Goal: Task Accomplishment & Management: Use online tool/utility

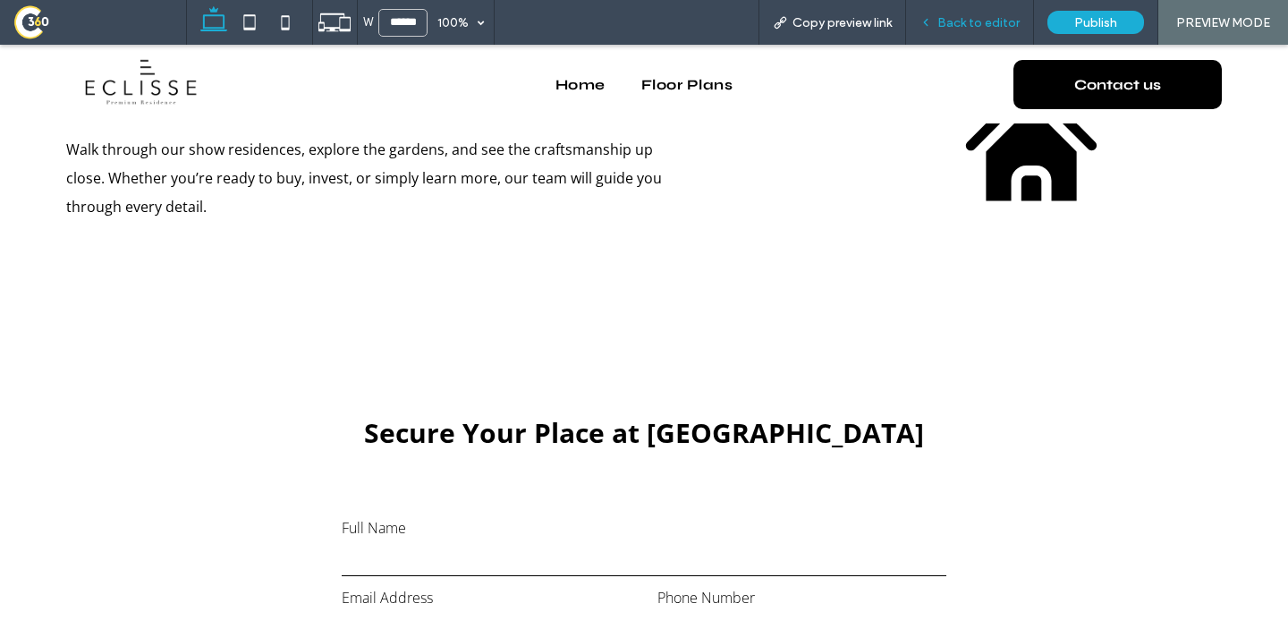
click at [950, 30] on div "Back to editor" at bounding box center [970, 22] width 128 height 45
click at [944, 27] on span "Back to editor" at bounding box center [979, 22] width 82 height 15
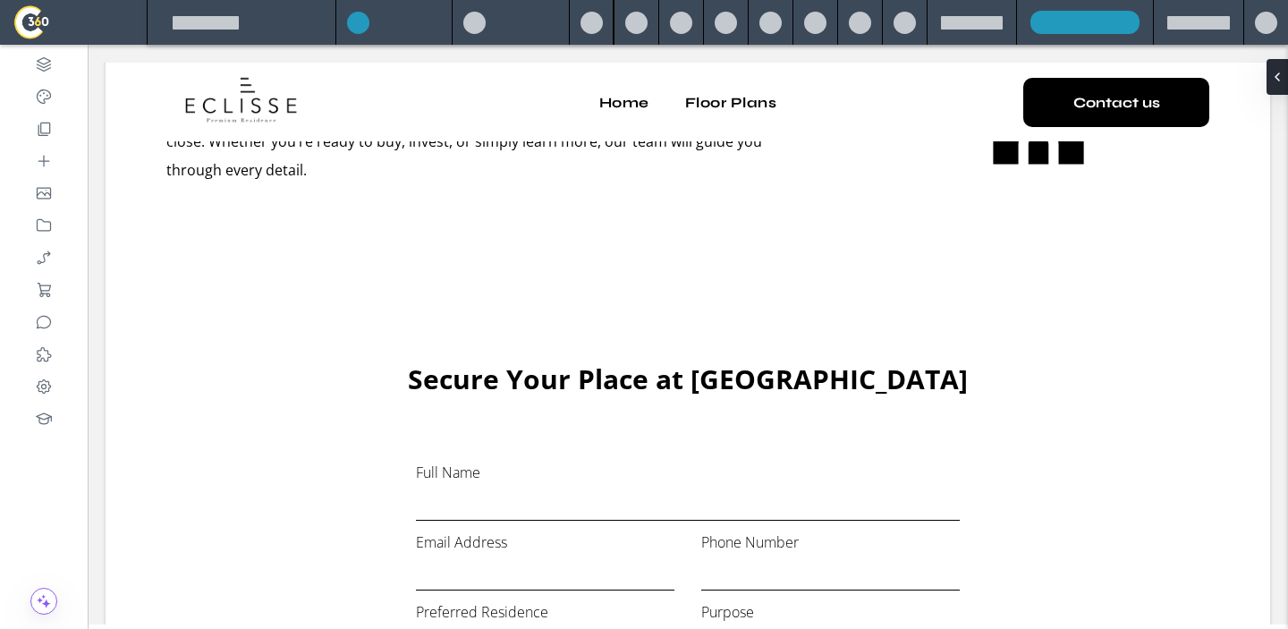
scroll to position [2558, 0]
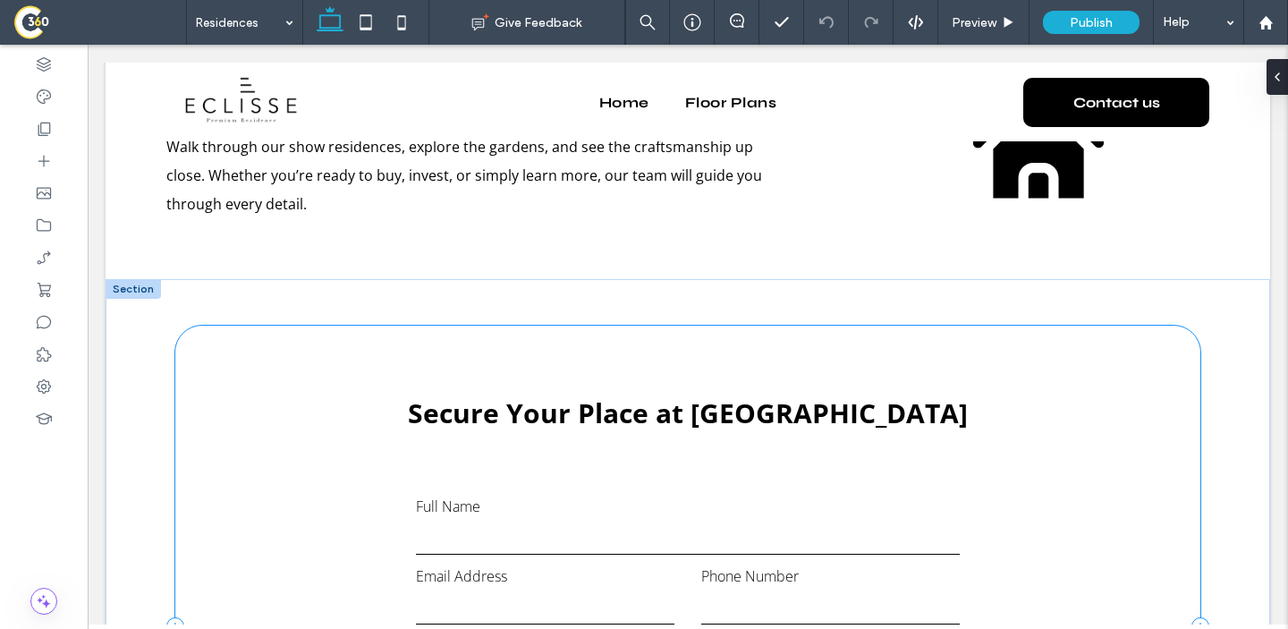
click at [349, 361] on div "**********" at bounding box center [687, 627] width 1025 height 603
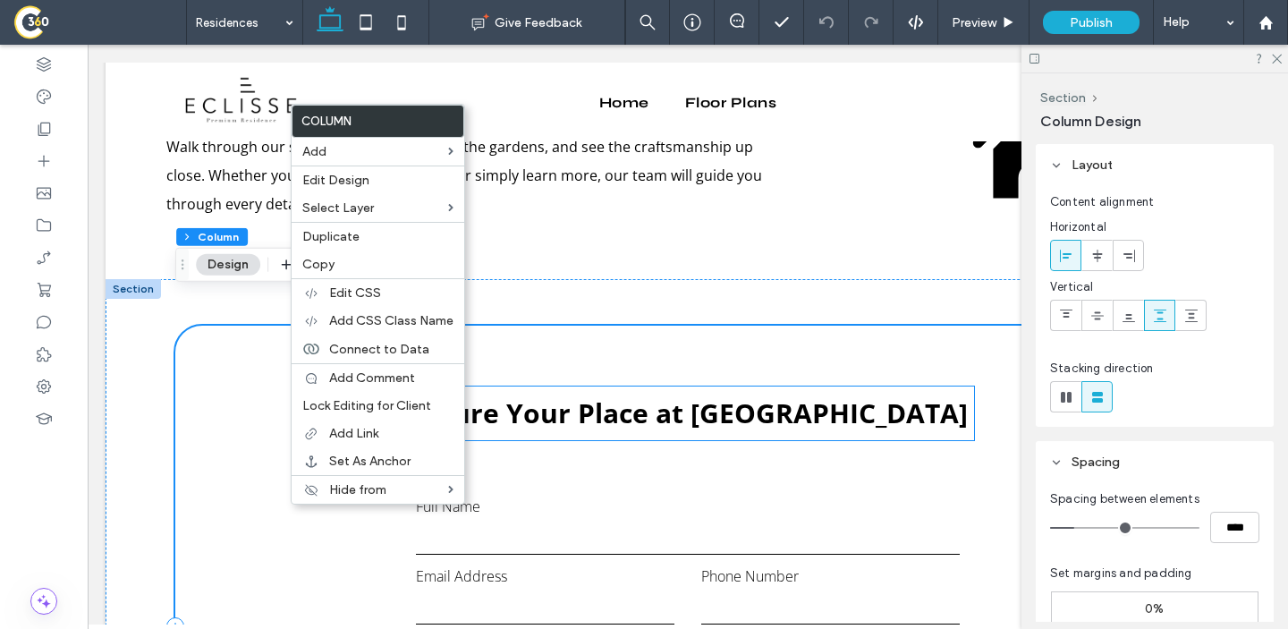
click at [726, 395] on span "Secure Your Place at [GEOGRAPHIC_DATA]" at bounding box center [688, 413] width 560 height 37
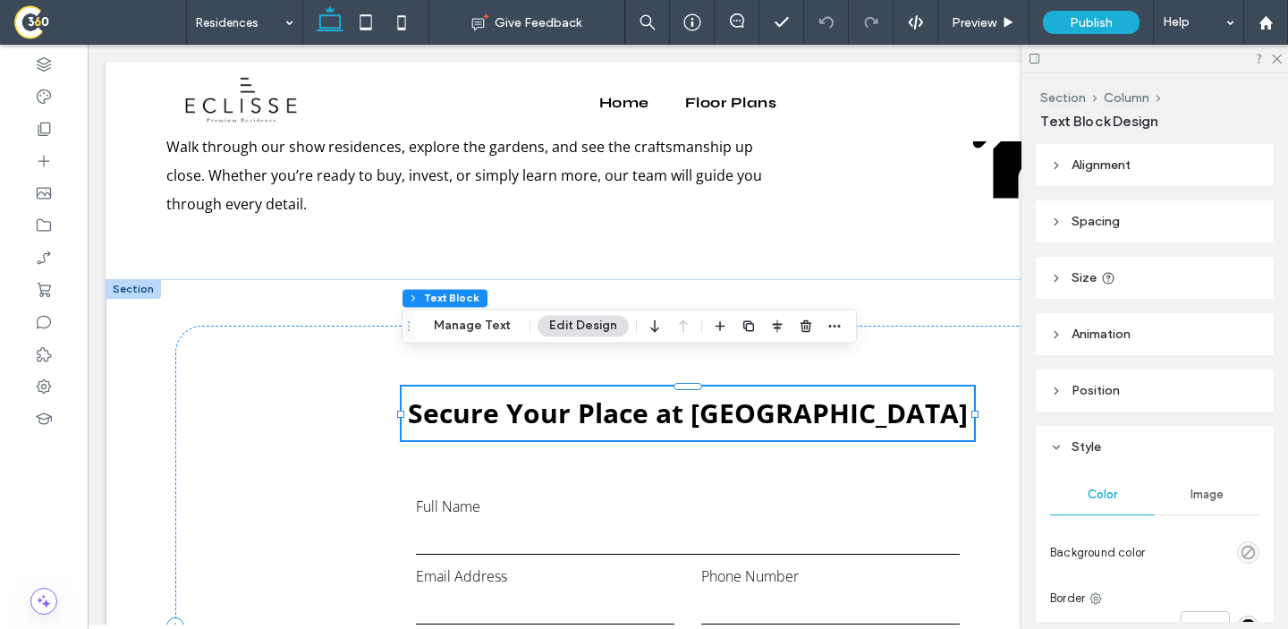
click at [726, 391] on div "Secure Your Place at [GEOGRAPHIC_DATA]" at bounding box center [688, 413] width 573 height 54
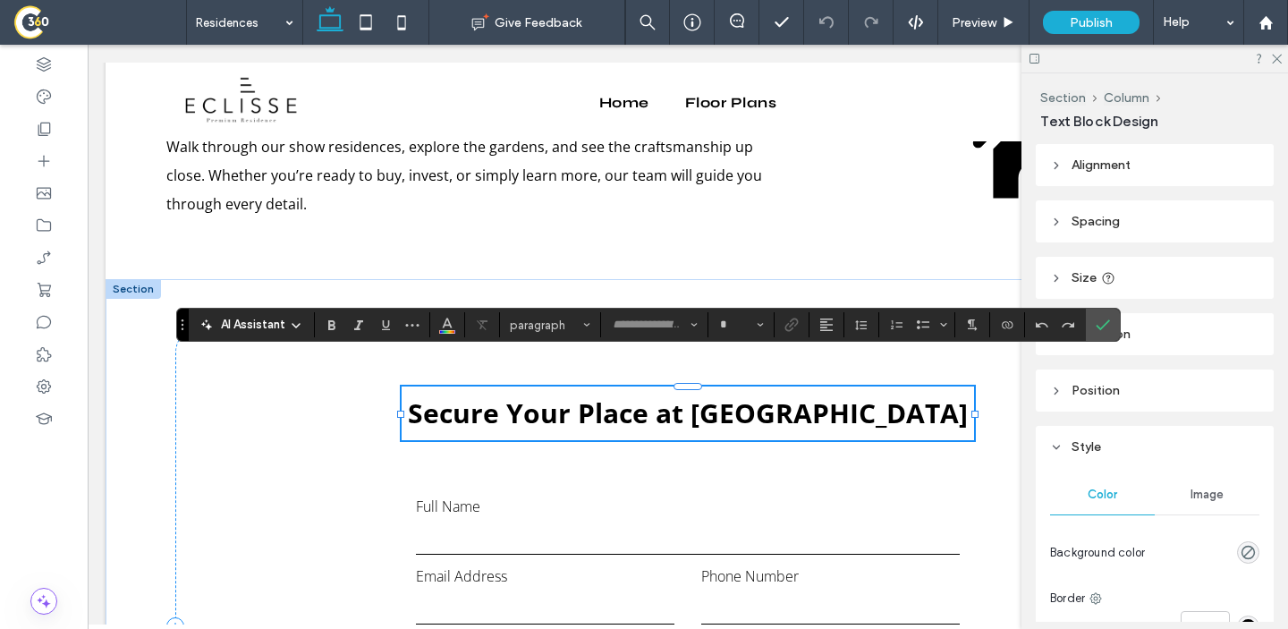
type input "*********"
type input "**"
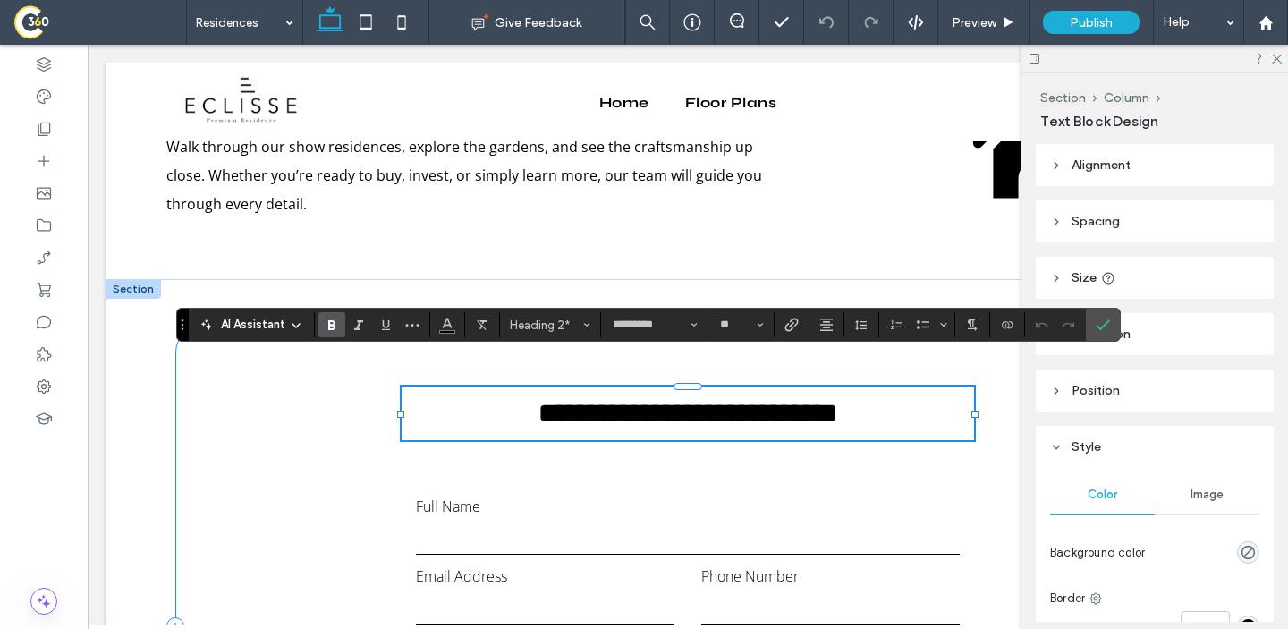
click at [352, 437] on div "**********" at bounding box center [687, 627] width 1025 height 603
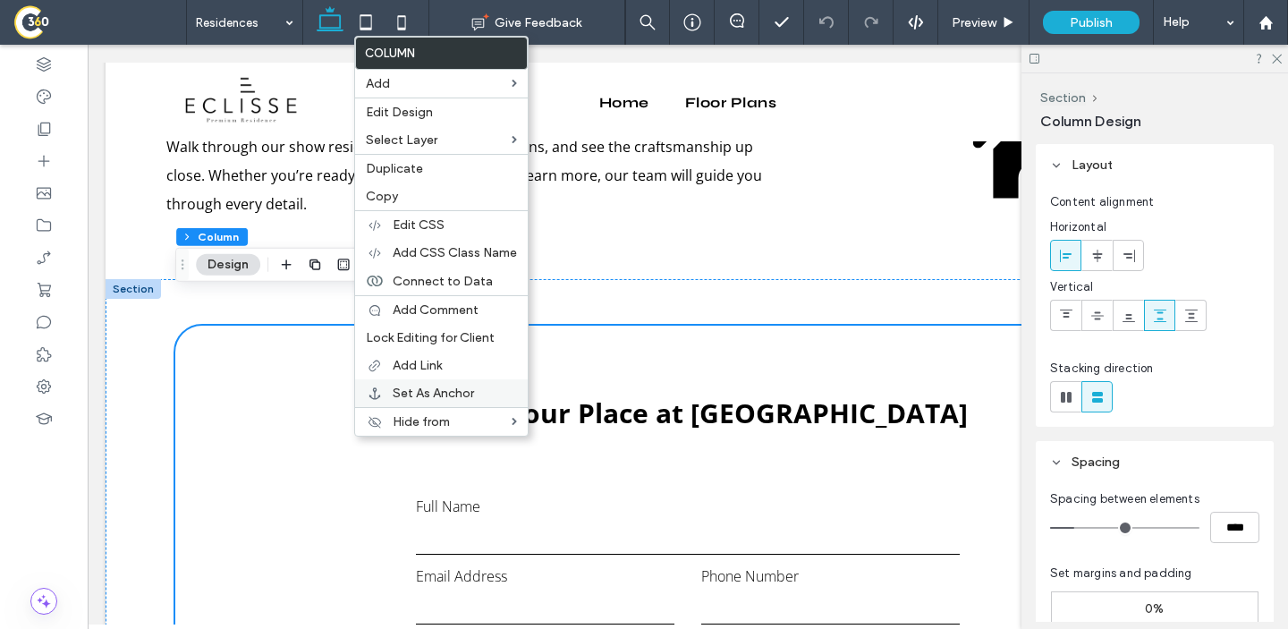
click at [404, 383] on div "Set As Anchor" at bounding box center [441, 393] width 173 height 28
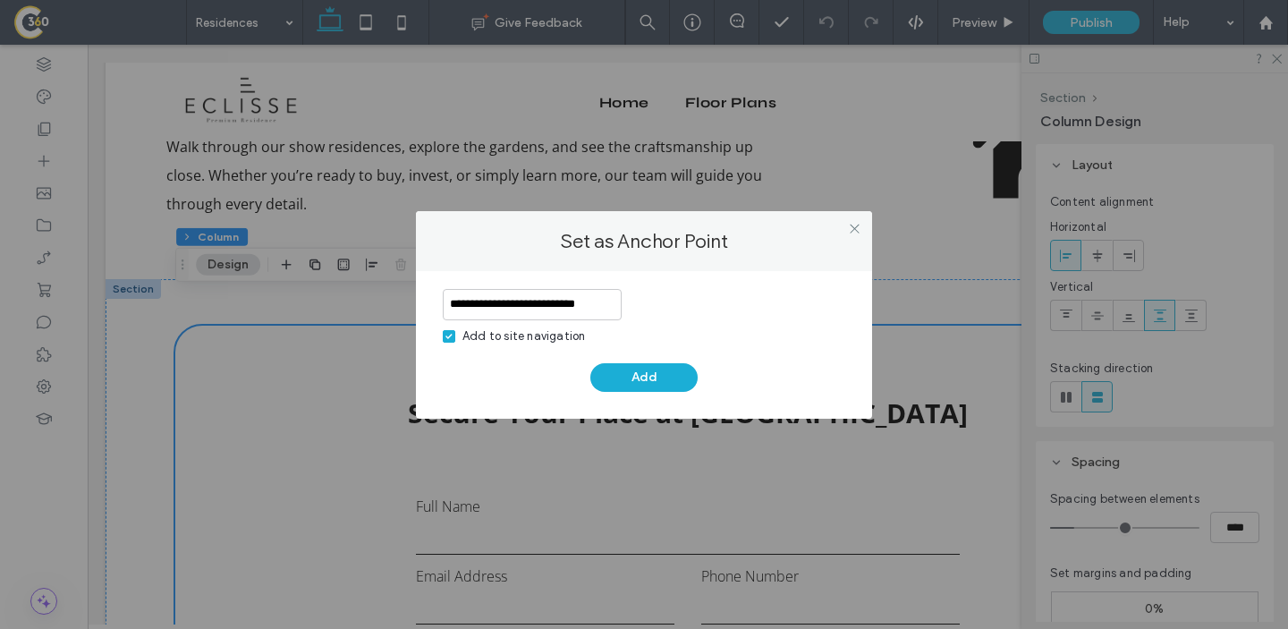
type input "**********"
click at [443, 339] on span at bounding box center [449, 336] width 13 height 13
click at [611, 378] on button "Add" at bounding box center [643, 377] width 107 height 29
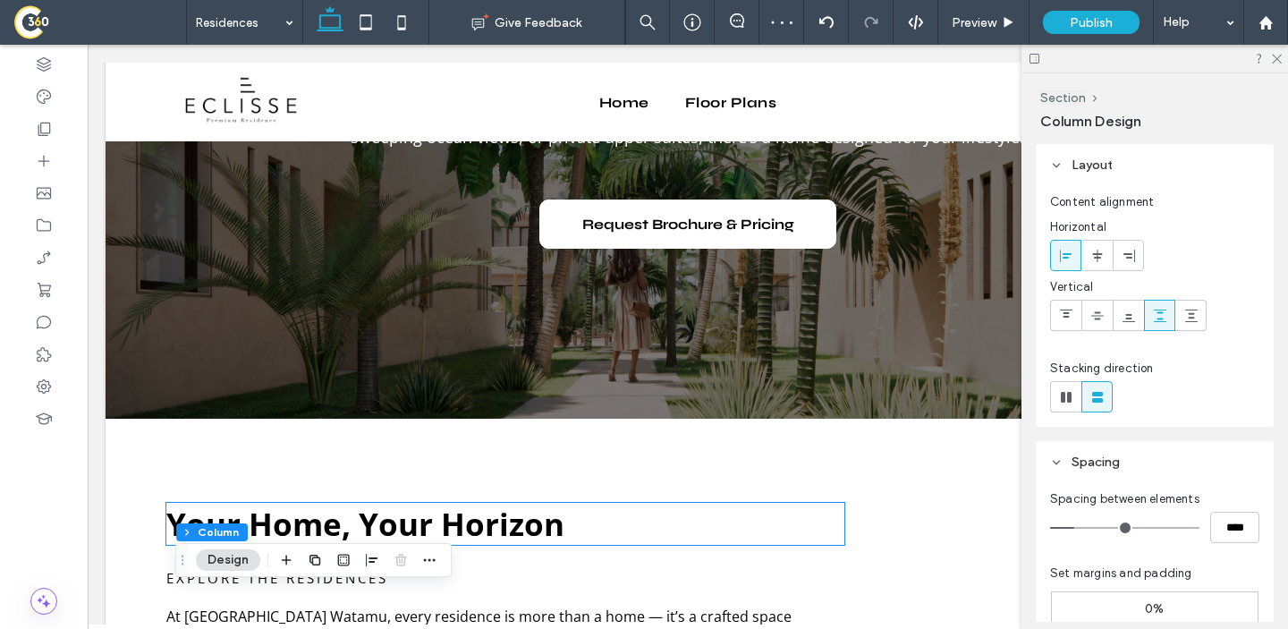
scroll to position [313, 0]
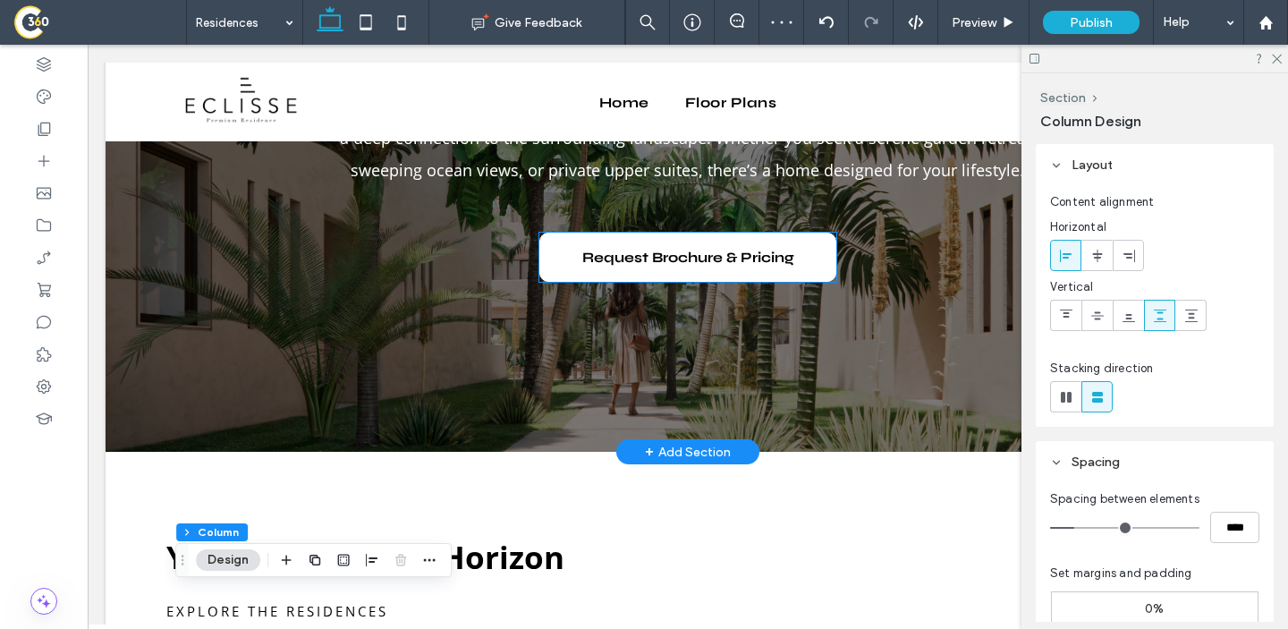
click at [654, 256] on span "Request Brochure & Pricing" at bounding box center [688, 257] width 212 height 17
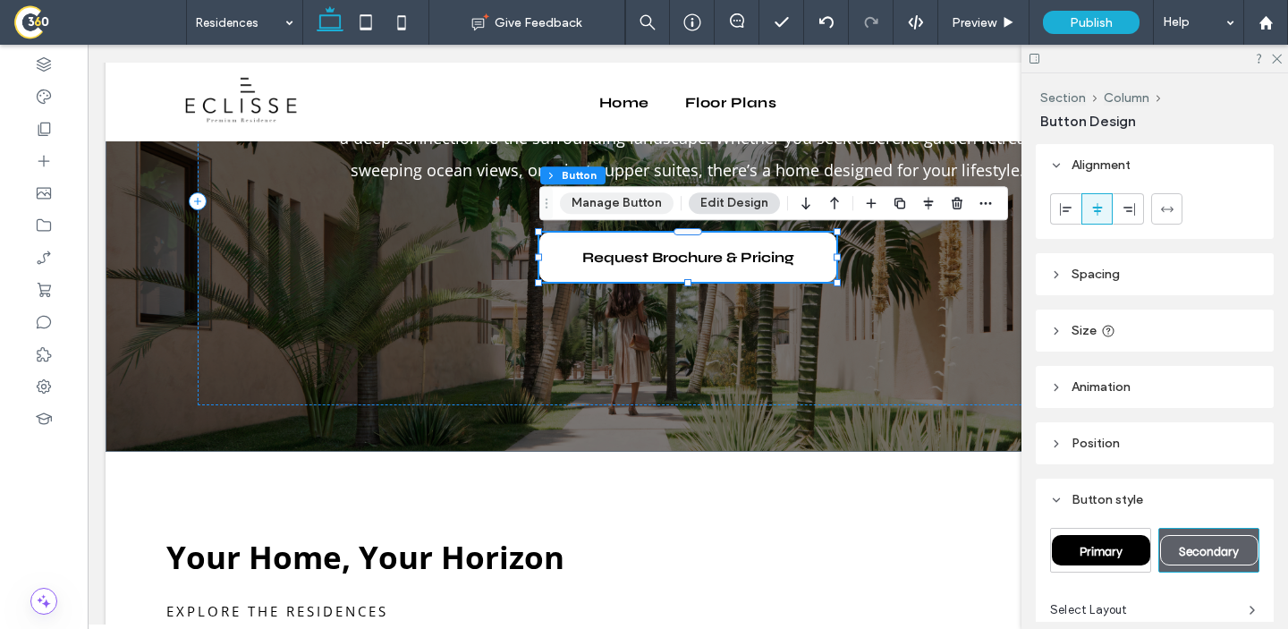
click at [644, 207] on button "Manage Button" at bounding box center [617, 202] width 114 height 21
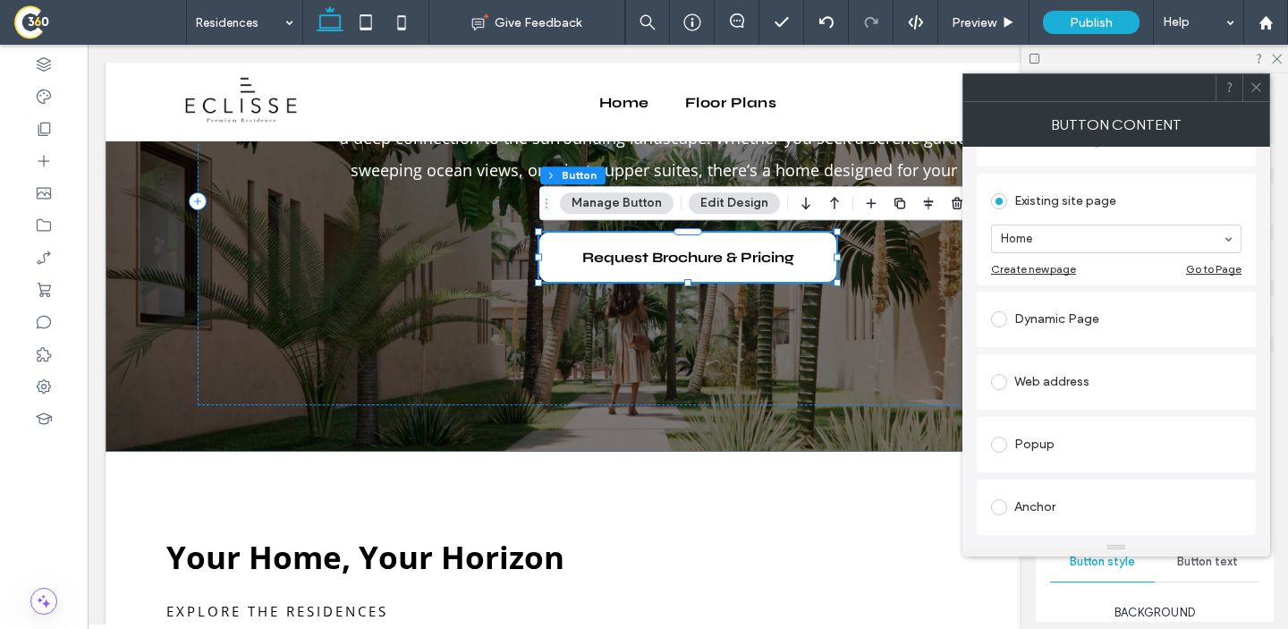
scroll to position [536, 0]
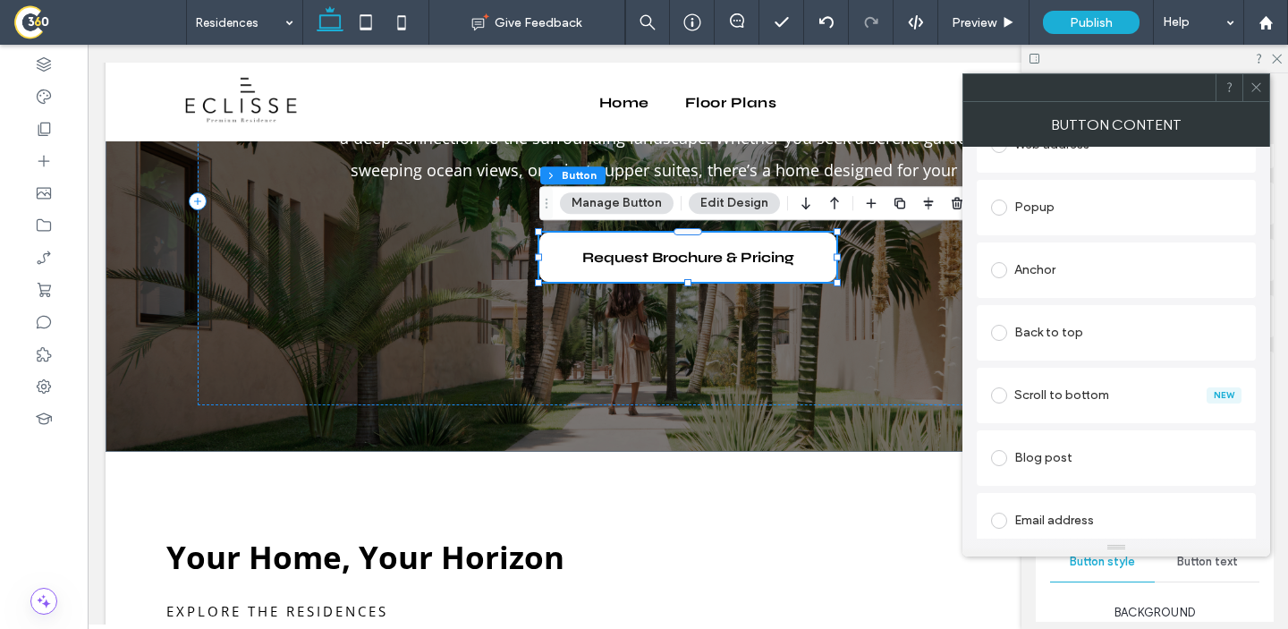
click at [1036, 276] on div "Anchor" at bounding box center [1116, 270] width 251 height 29
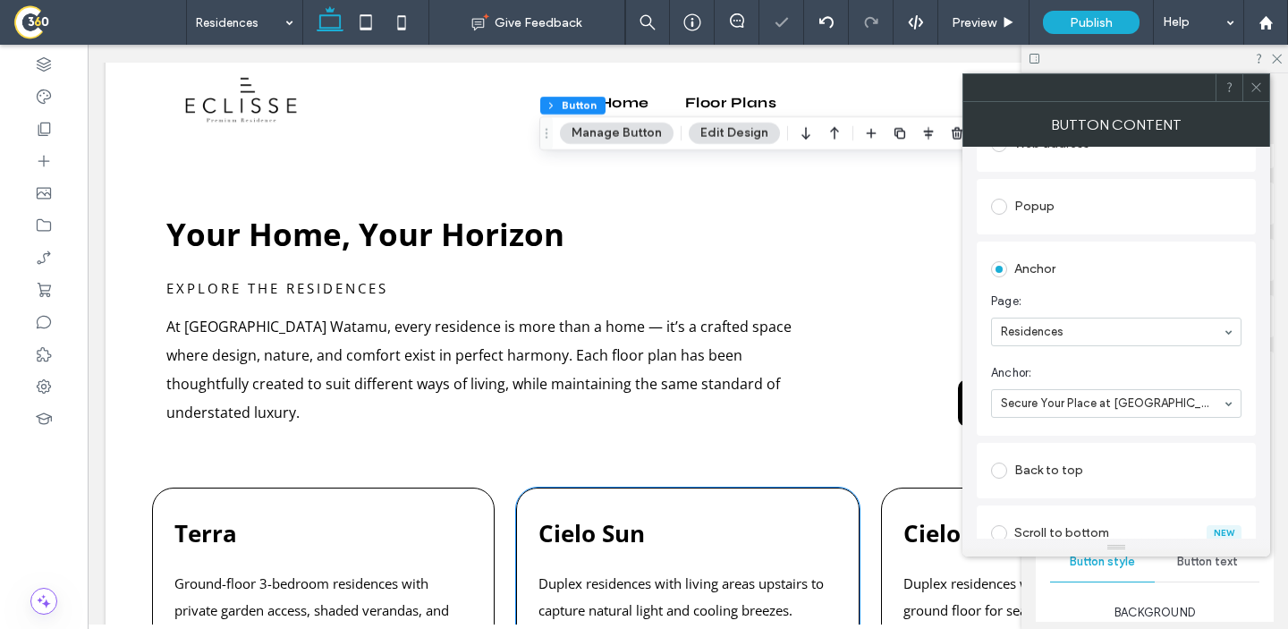
scroll to position [688, 0]
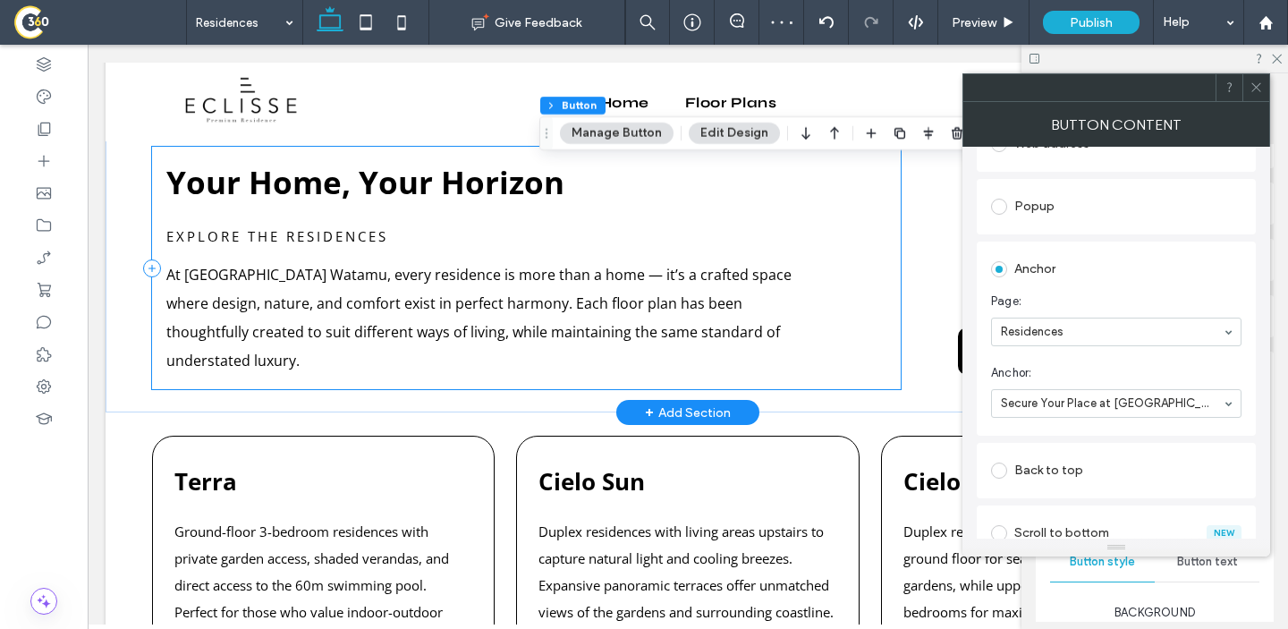
click at [842, 319] on div "Your Home, Your Horizon Explore the Residences At [GEOGRAPHIC_DATA] [GEOGRAPHIC…" at bounding box center [526, 268] width 749 height 242
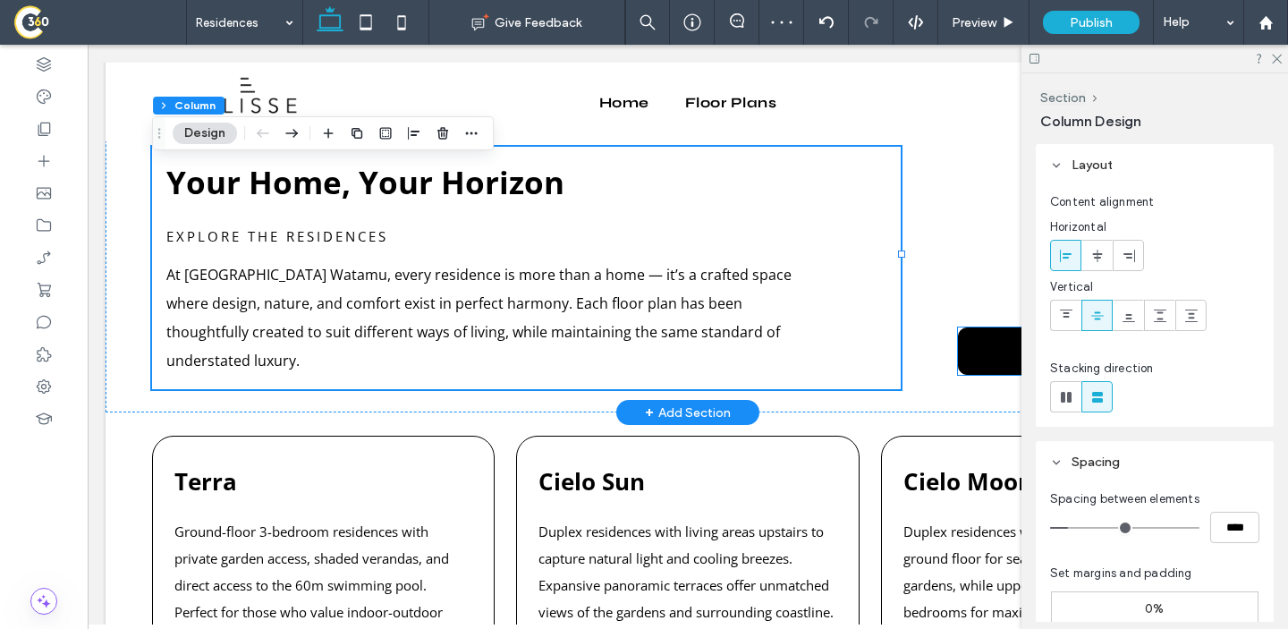
click at [986, 344] on link "Reserve [DATE]" at bounding box center [1083, 350] width 251 height 47
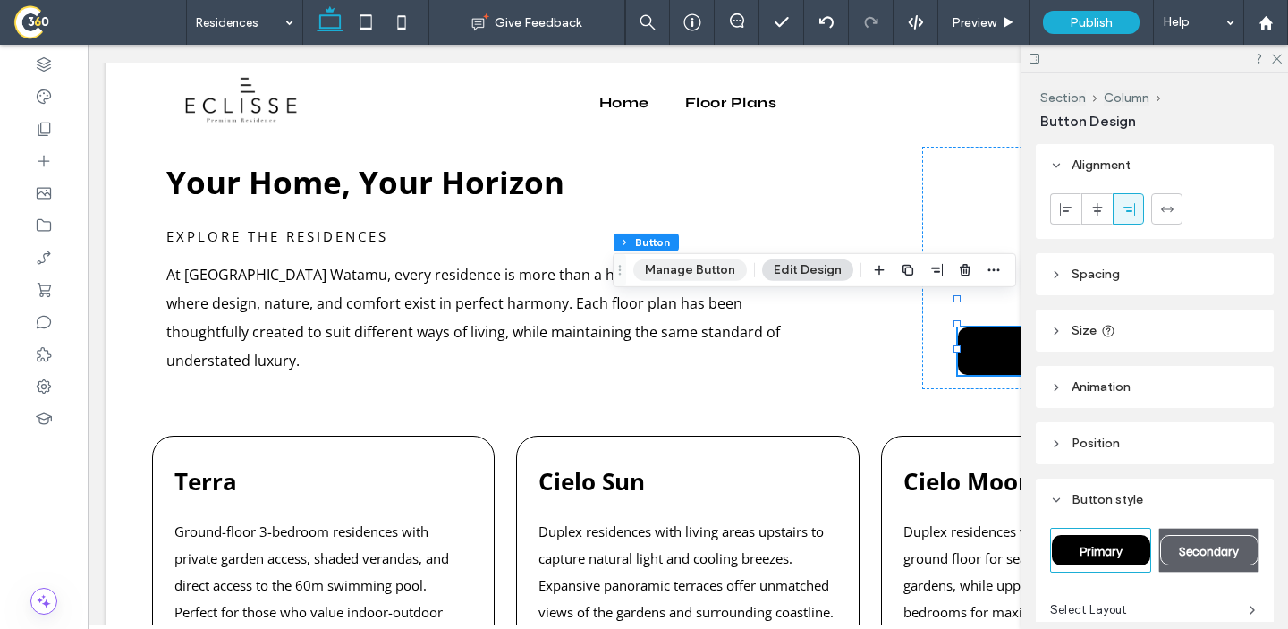
click at [729, 268] on button "Manage Button" at bounding box center [690, 269] width 114 height 21
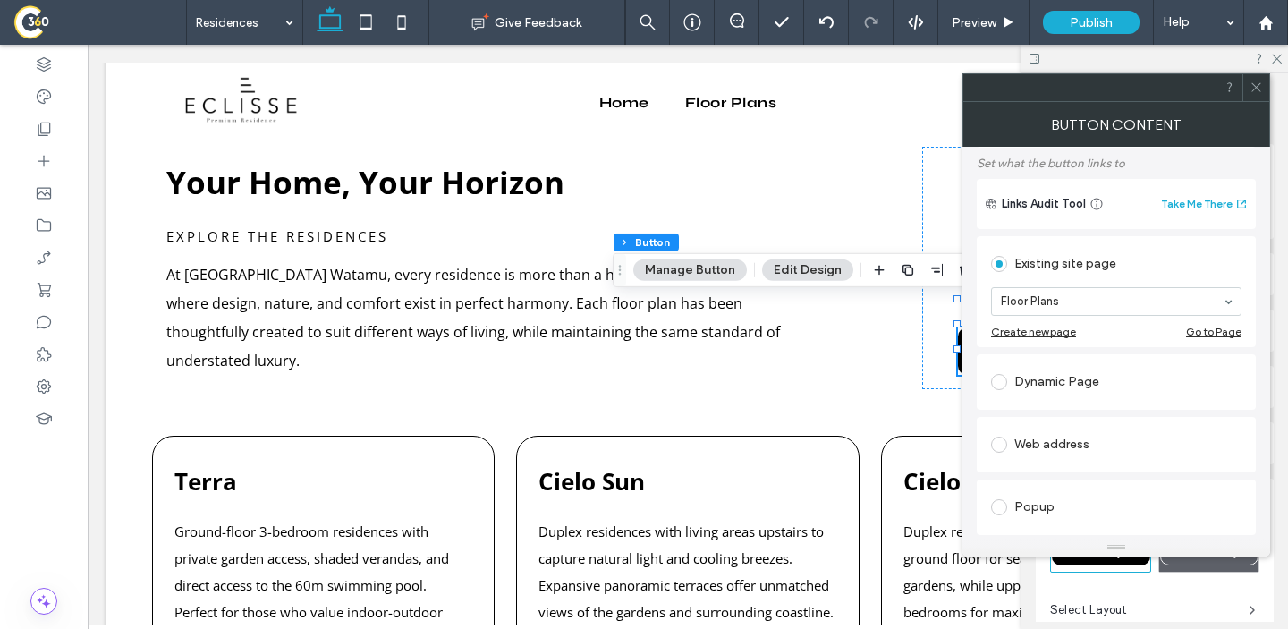
scroll to position [113, 0]
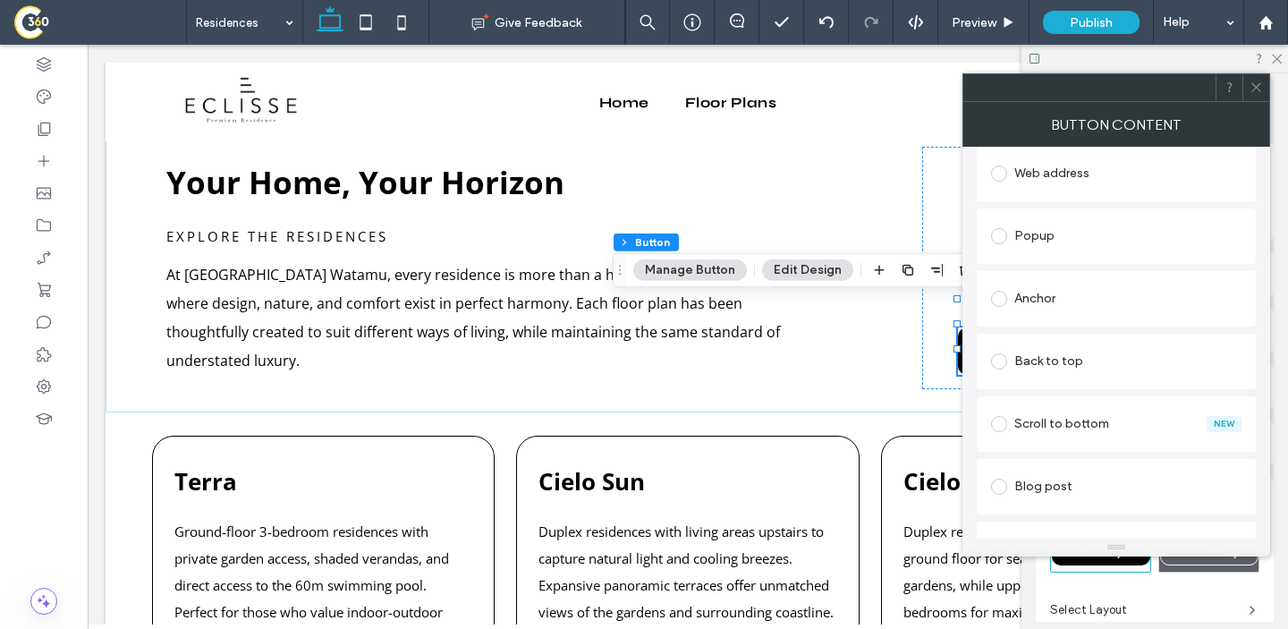
click at [1048, 292] on div "Anchor" at bounding box center [1116, 299] width 251 height 29
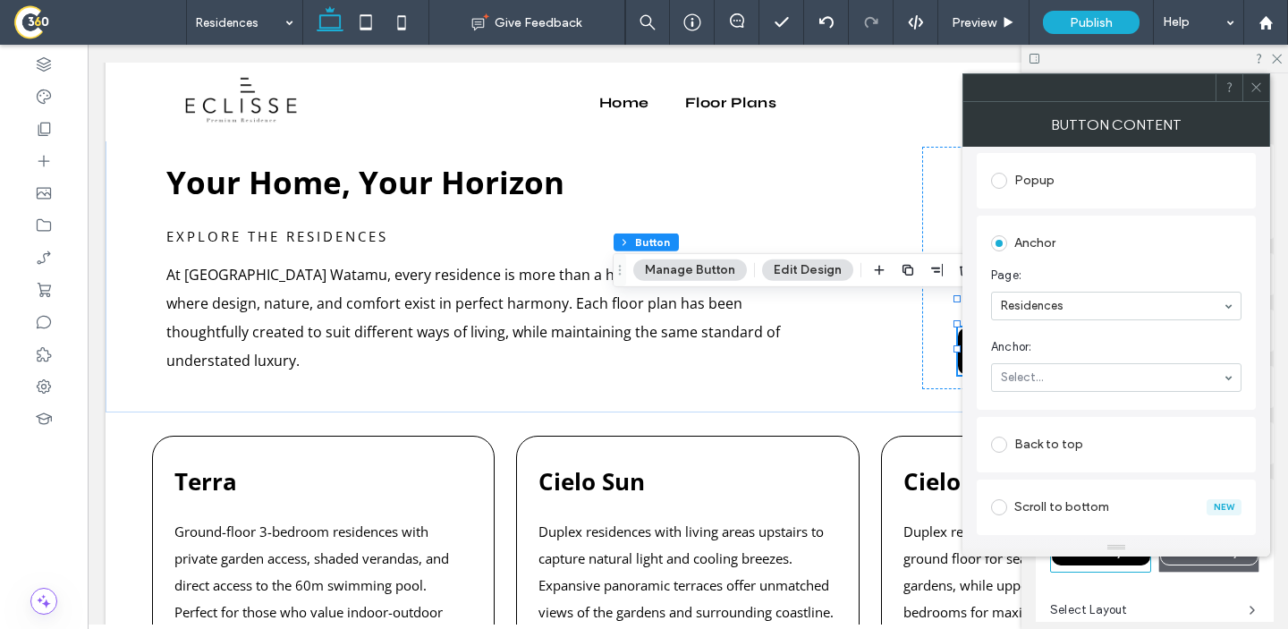
scroll to position [315, 0]
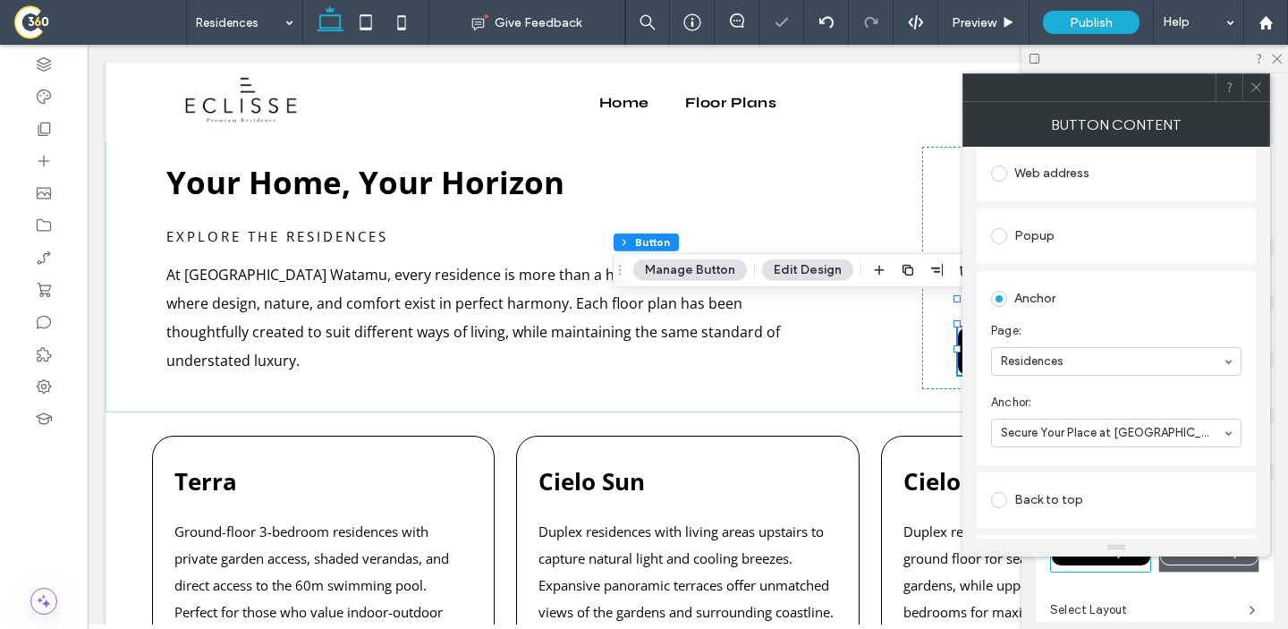
click at [1255, 90] on icon at bounding box center [1256, 87] width 13 height 13
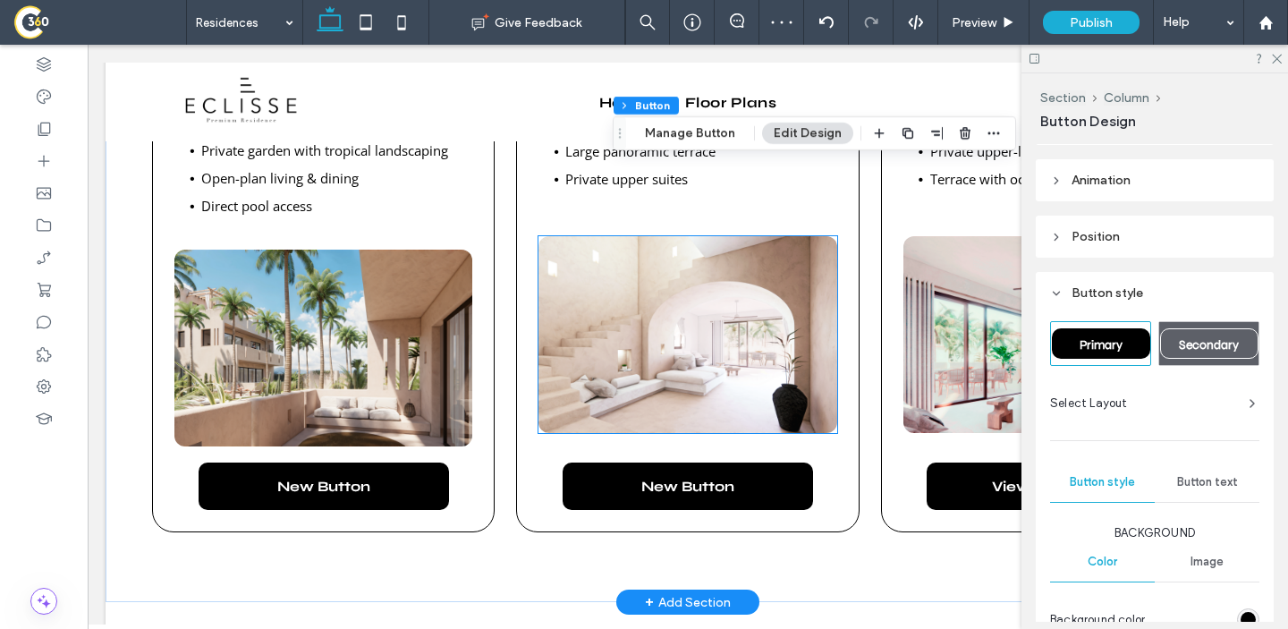
scroll to position [1278, 0]
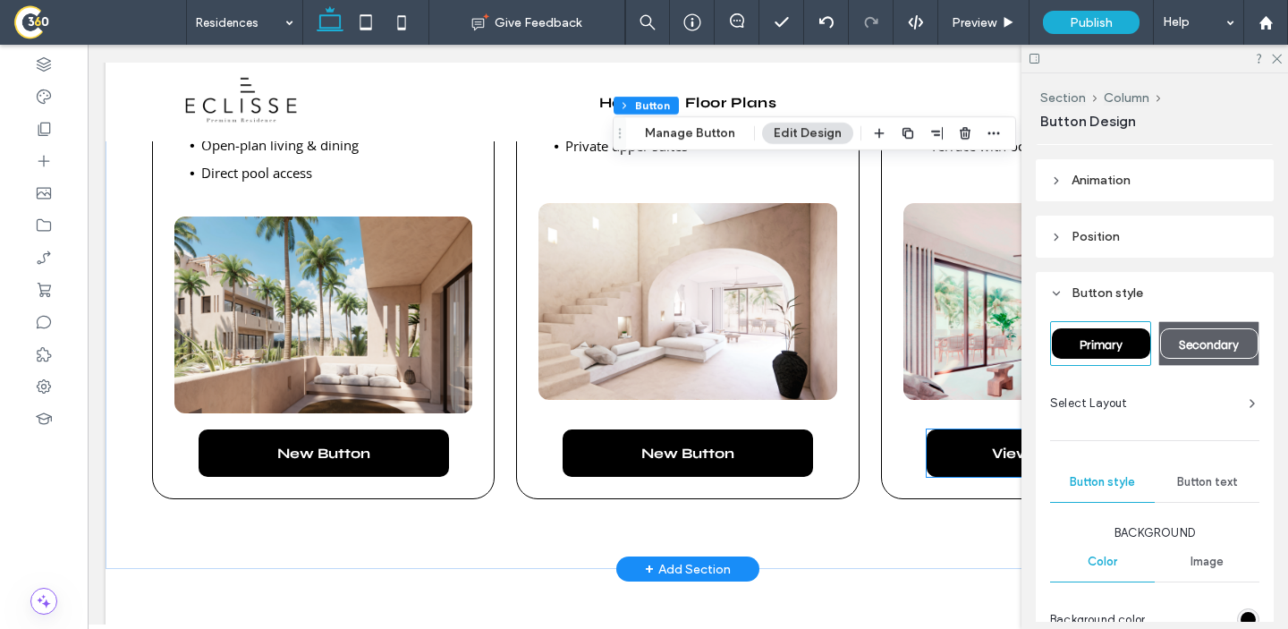
click at [996, 445] on span "View Floor Plan" at bounding box center [1052, 453] width 121 height 17
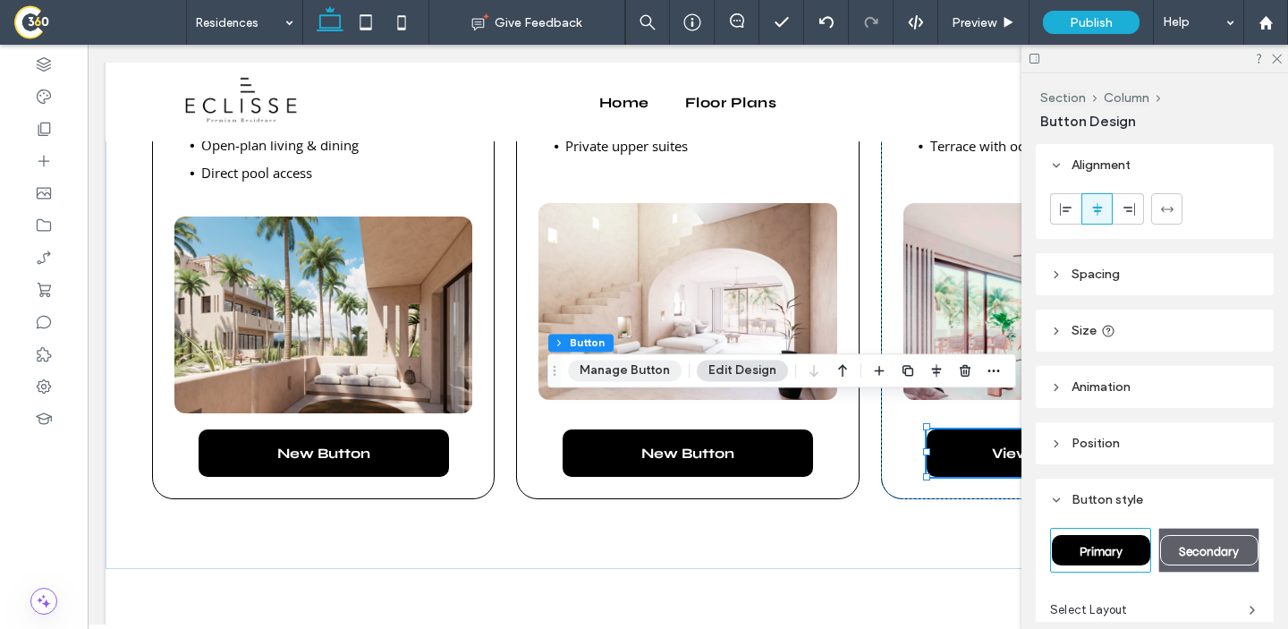
click at [641, 367] on button "Manage Button" at bounding box center [625, 370] width 114 height 21
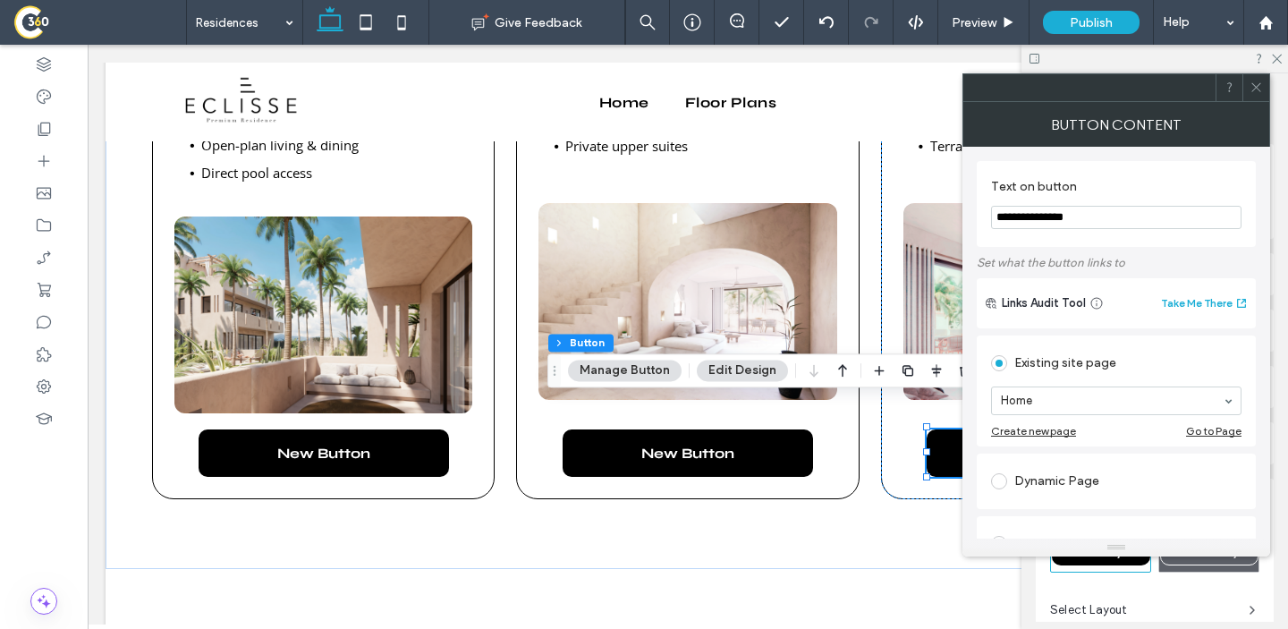
click at [1006, 223] on input "**********" at bounding box center [1116, 217] width 251 height 23
click at [1127, 372] on div "Existing site page" at bounding box center [1116, 363] width 251 height 29
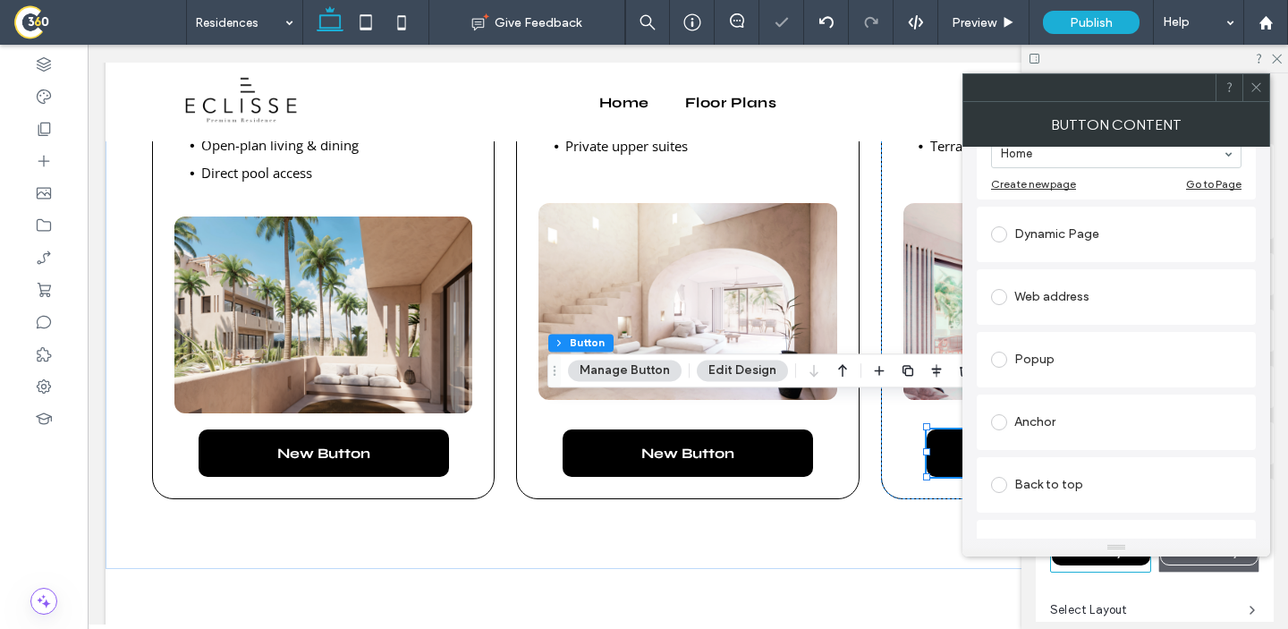
scroll to position [252, 0]
click at [1049, 429] on div "Anchor" at bounding box center [1116, 417] width 251 height 29
drag, startPoint x: 1069, startPoint y: 444, endPoint x: 1069, endPoint y: 432, distance: 11.6
click at [1069, 443] on section "Page: Residences" at bounding box center [1116, 412] width 251 height 72
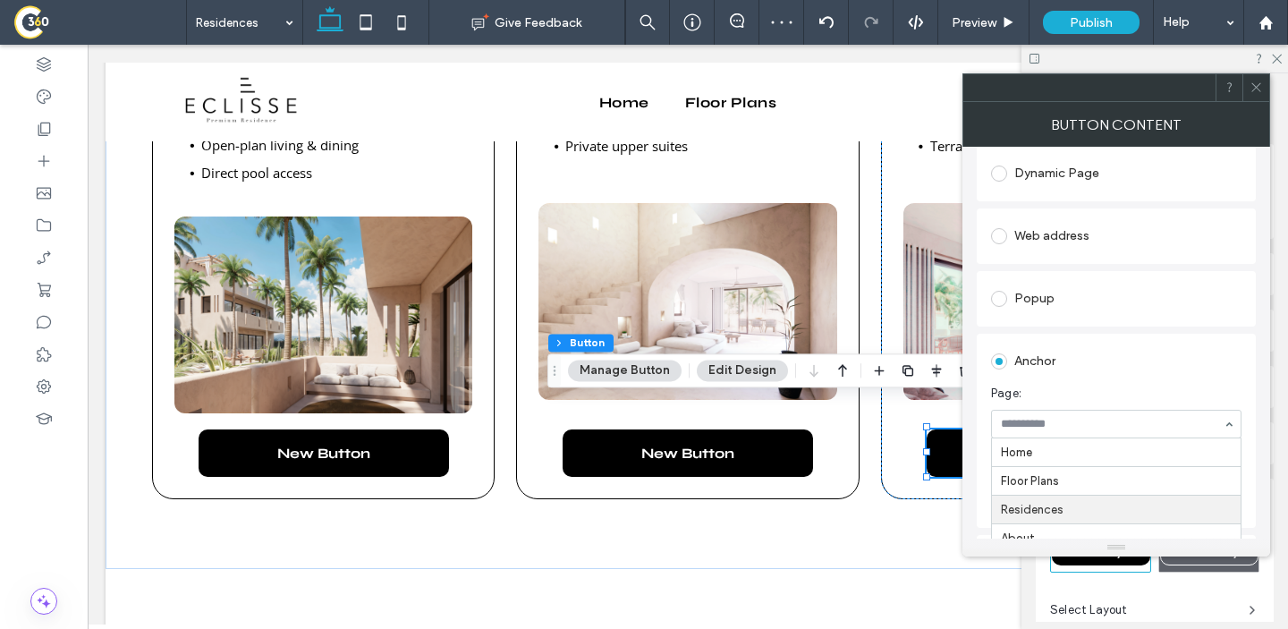
scroll to position [29, 0]
click at [1058, 483] on div at bounding box center [1116, 495] width 251 height 29
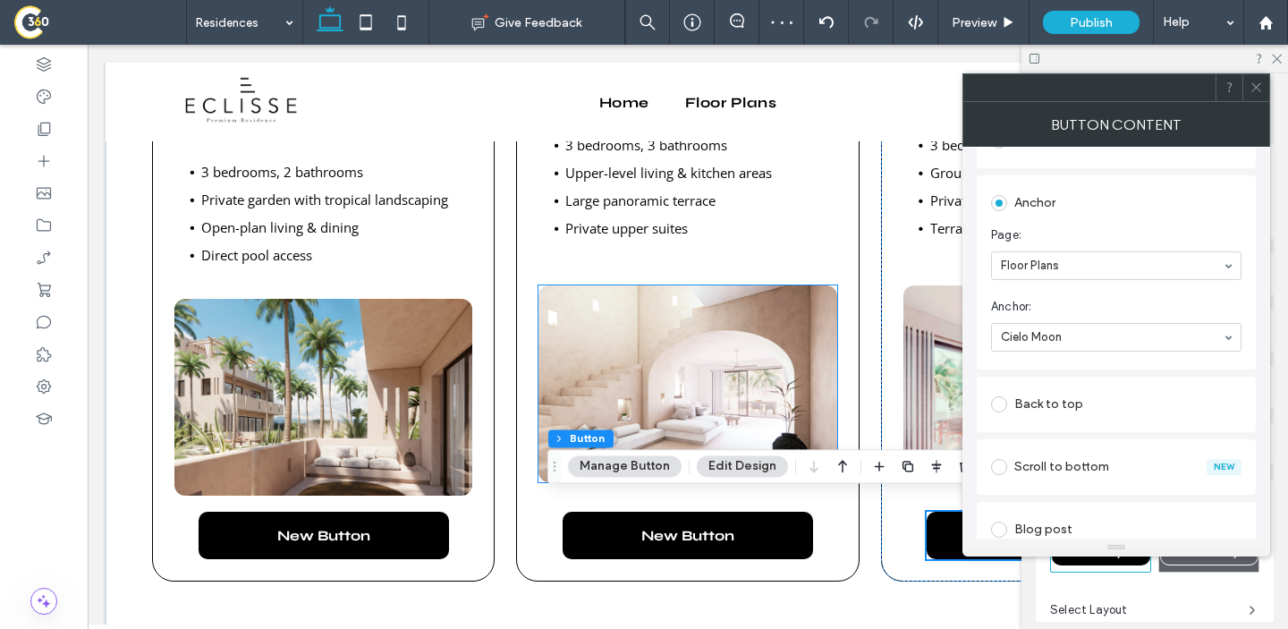
scroll to position [1222, 0]
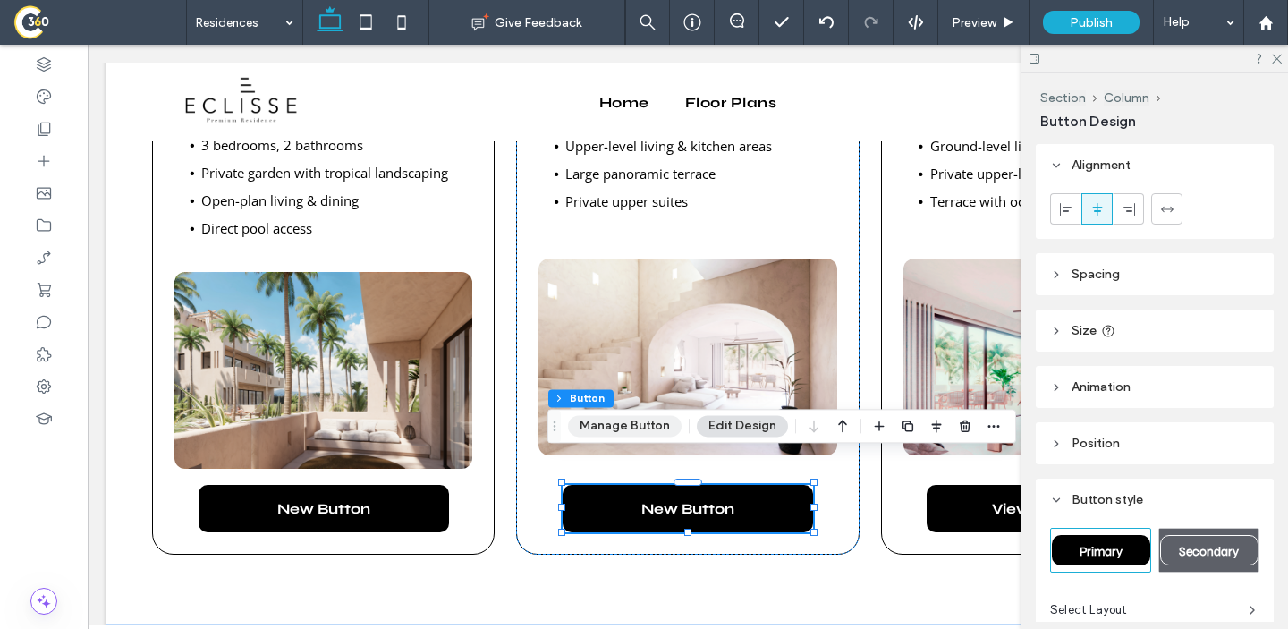
click at [607, 424] on button "Manage Button" at bounding box center [625, 425] width 114 height 21
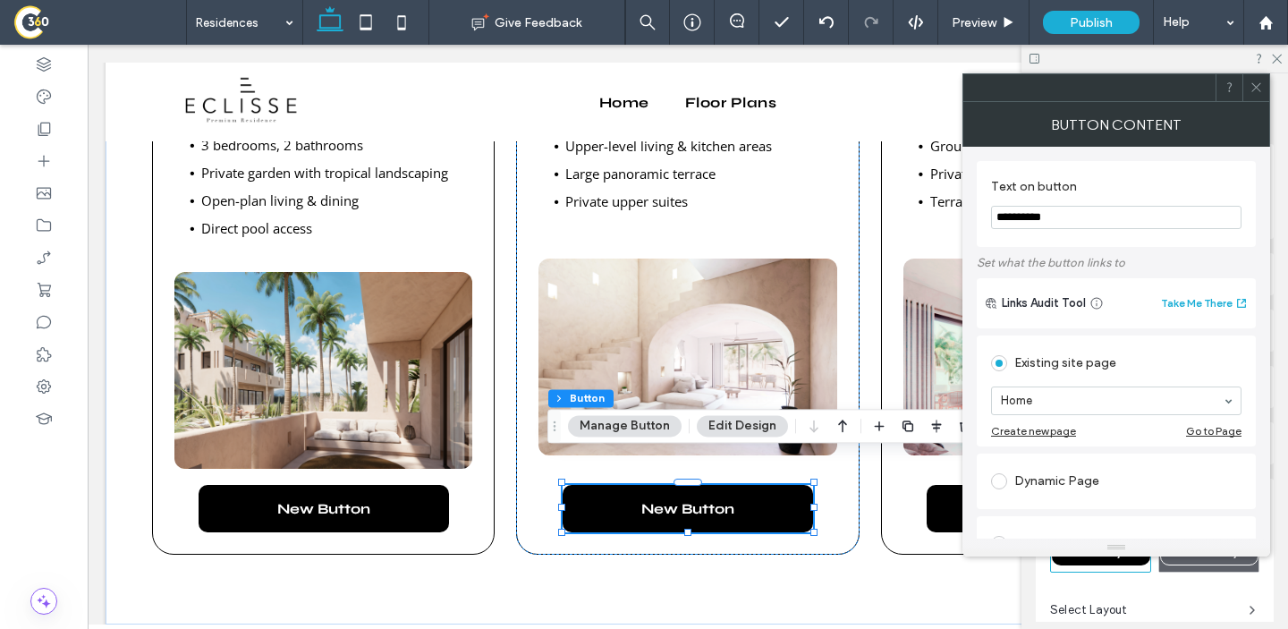
click at [1076, 222] on input "**********" at bounding box center [1116, 217] width 251 height 23
paste input "*****"
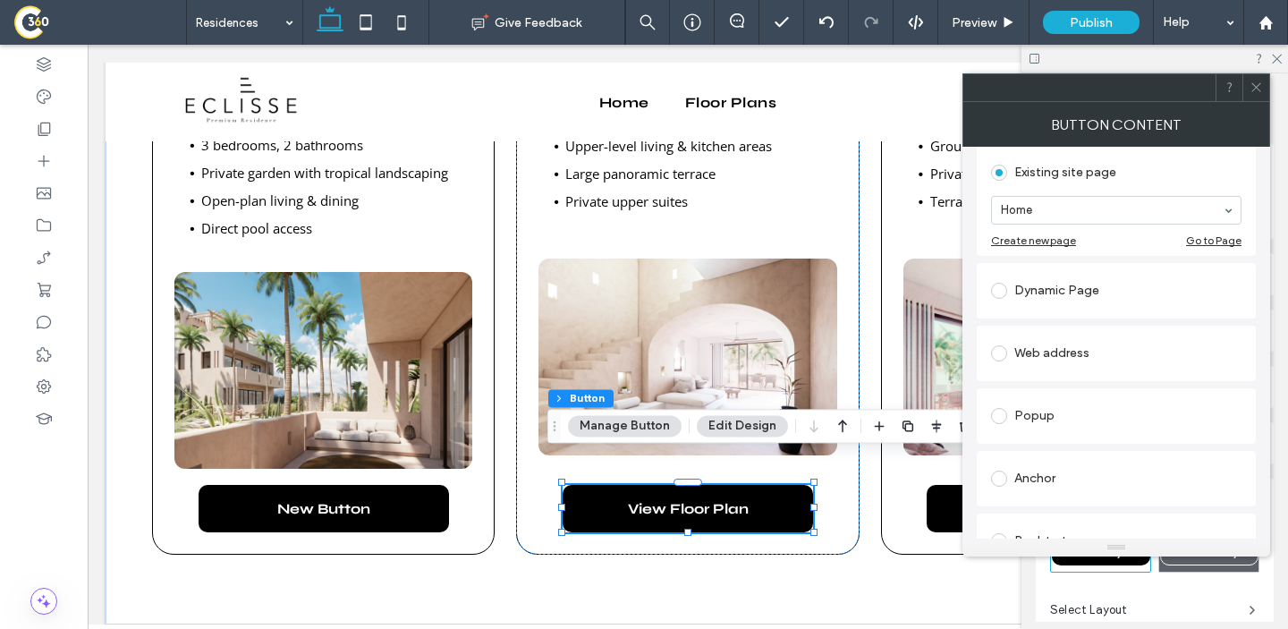
scroll to position [196, 0]
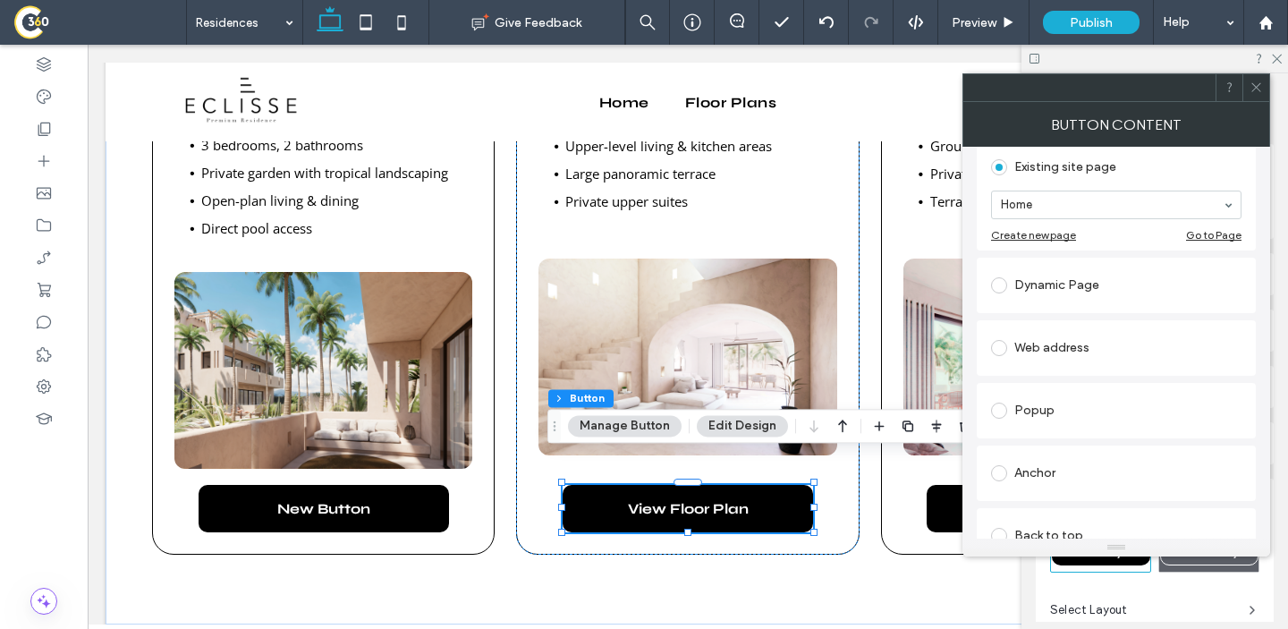
type input "**********"
click at [1052, 458] on div "Anchor" at bounding box center [1116, 473] width 251 height 38
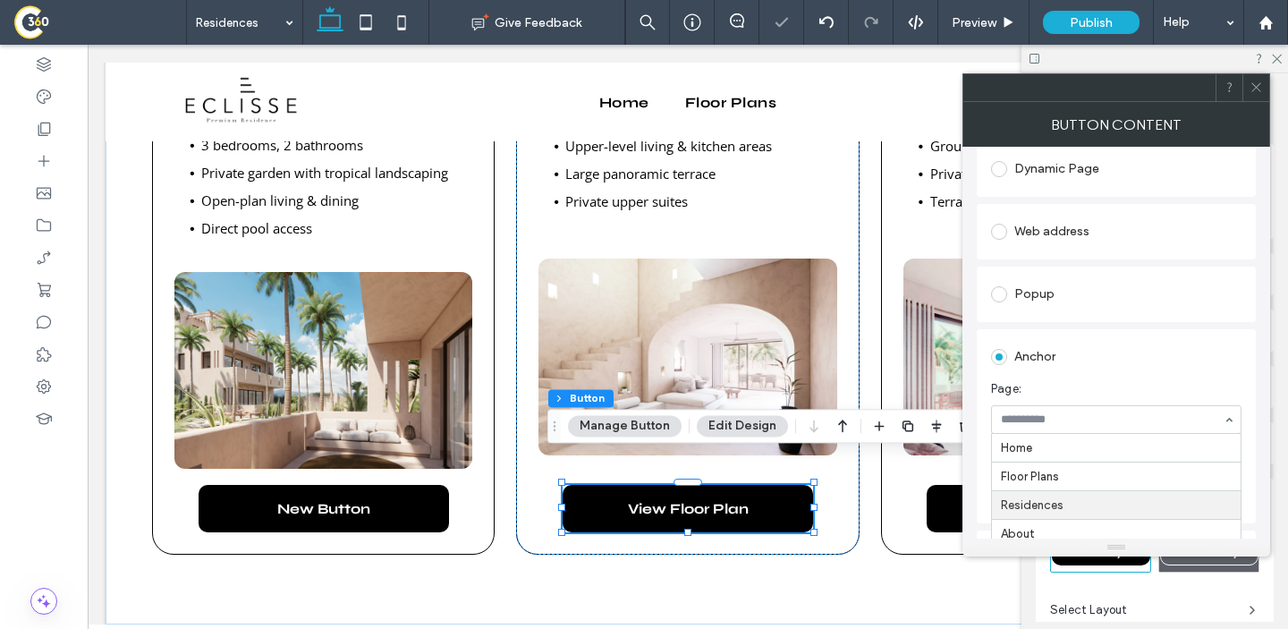
scroll to position [29, 0]
click at [1053, 505] on div "Begin Floor Plan Cards Contact Us Terra Cielo Sun Cielo Moon Top Bottom" at bounding box center [1116, 491] width 251 height 29
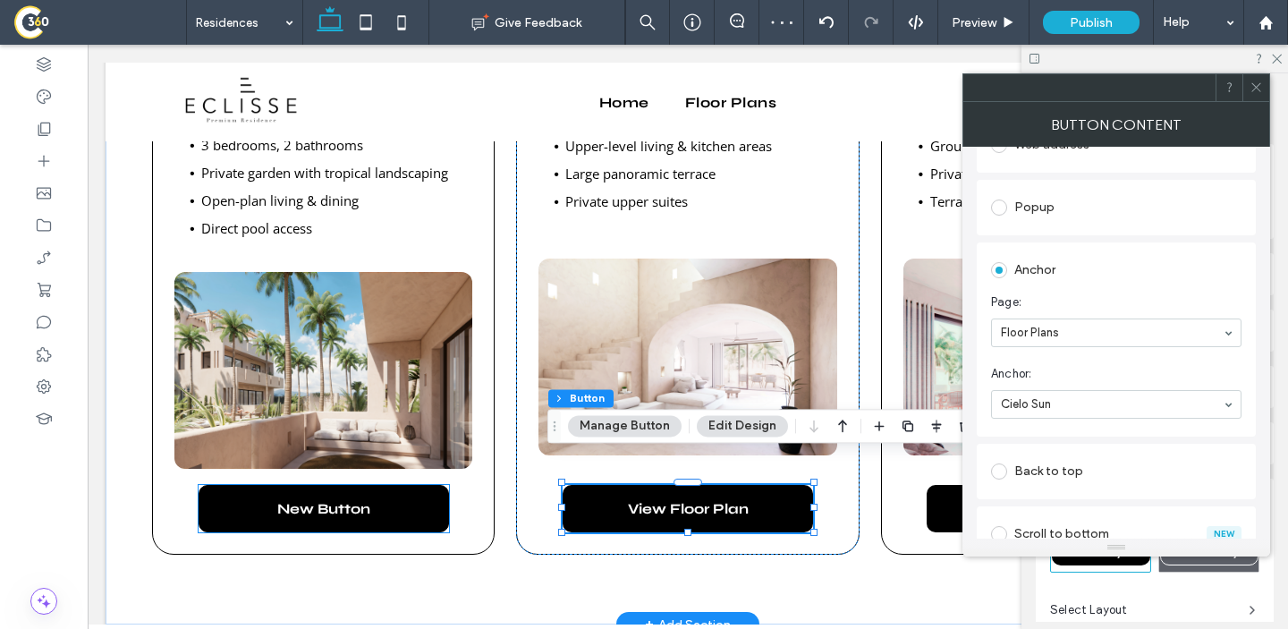
click at [293, 500] on span "New Button" at bounding box center [323, 508] width 93 height 17
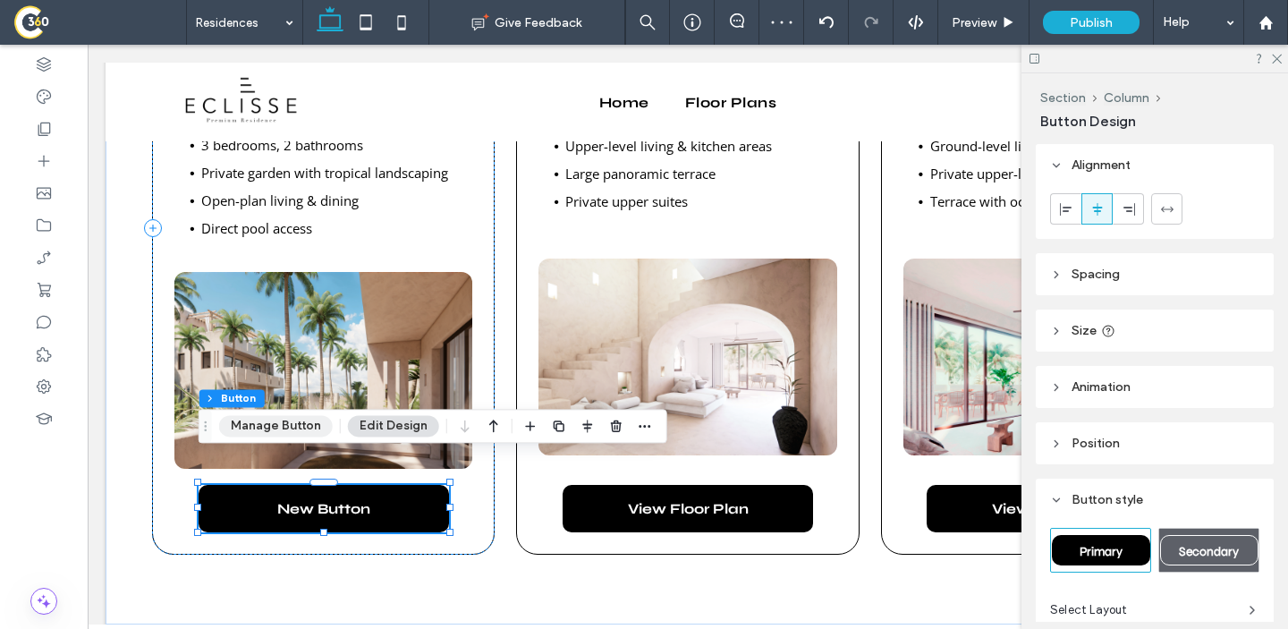
click at [279, 431] on button "Manage Button" at bounding box center [276, 425] width 114 height 21
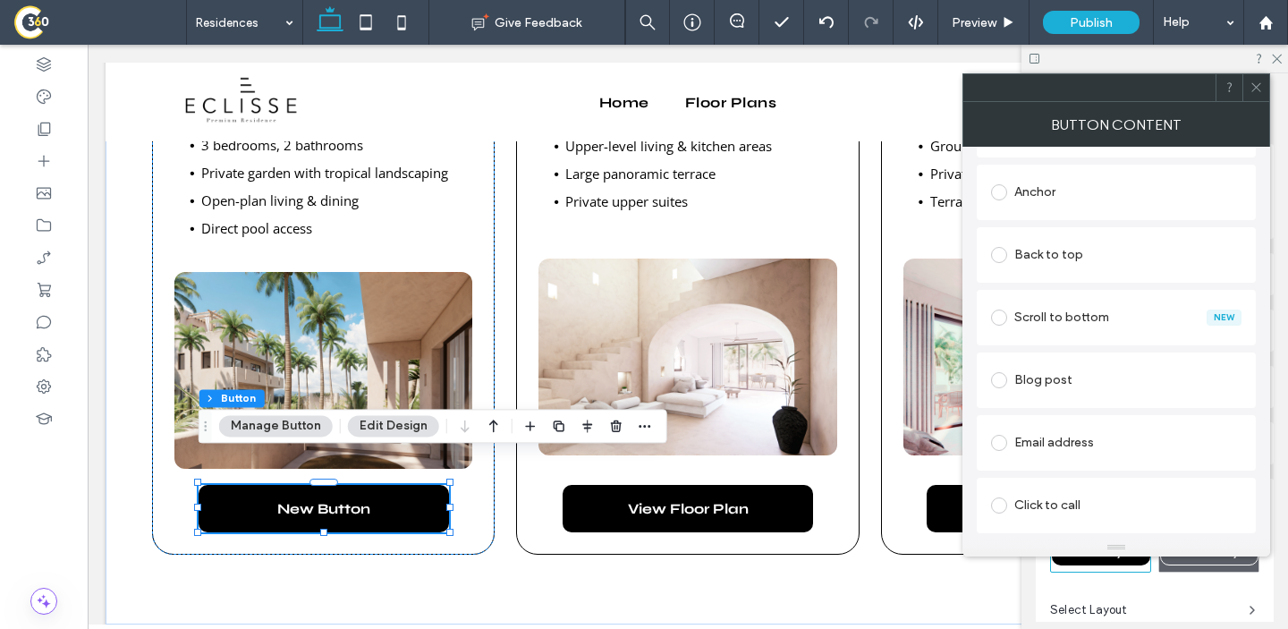
scroll to position [481, 0]
click at [1044, 196] on div "Anchor" at bounding box center [1116, 188] width 251 height 29
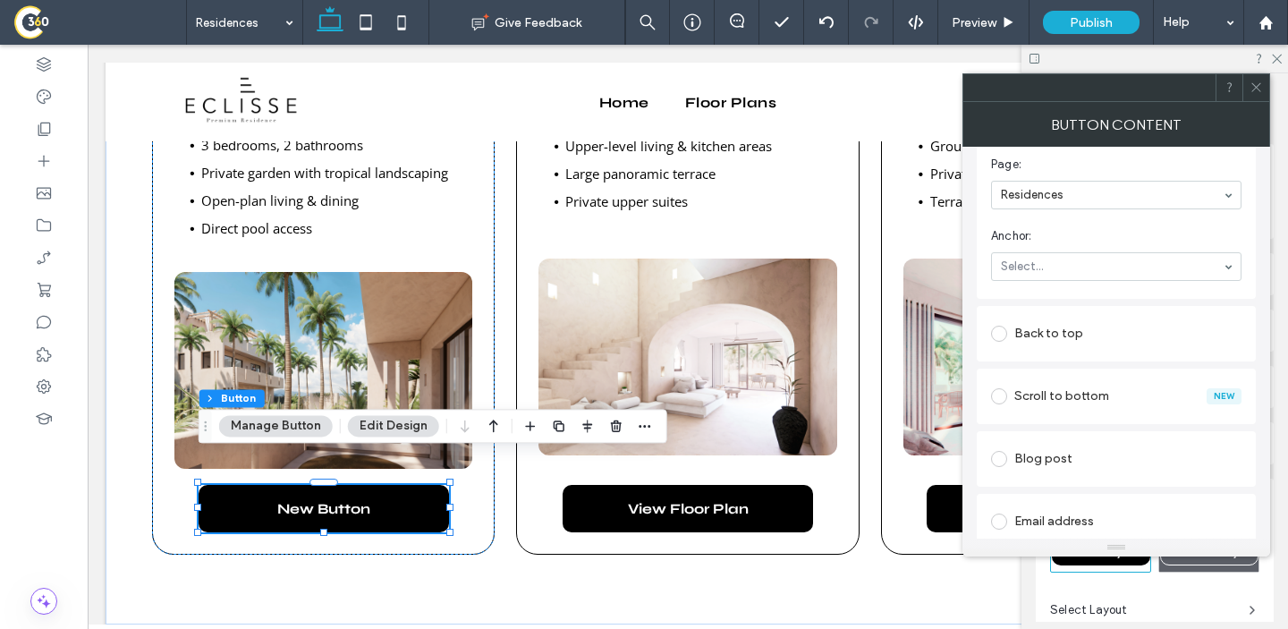
scroll to position [426, 0]
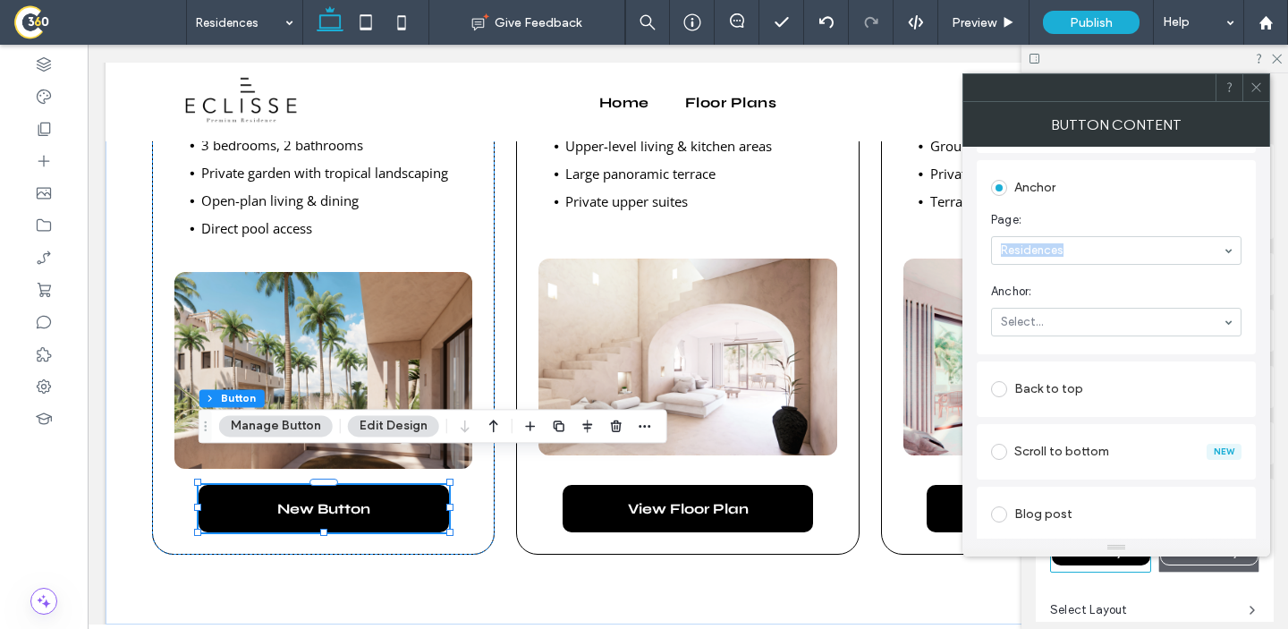
click at [1042, 236] on section "Page: Residences" at bounding box center [1116, 238] width 251 height 72
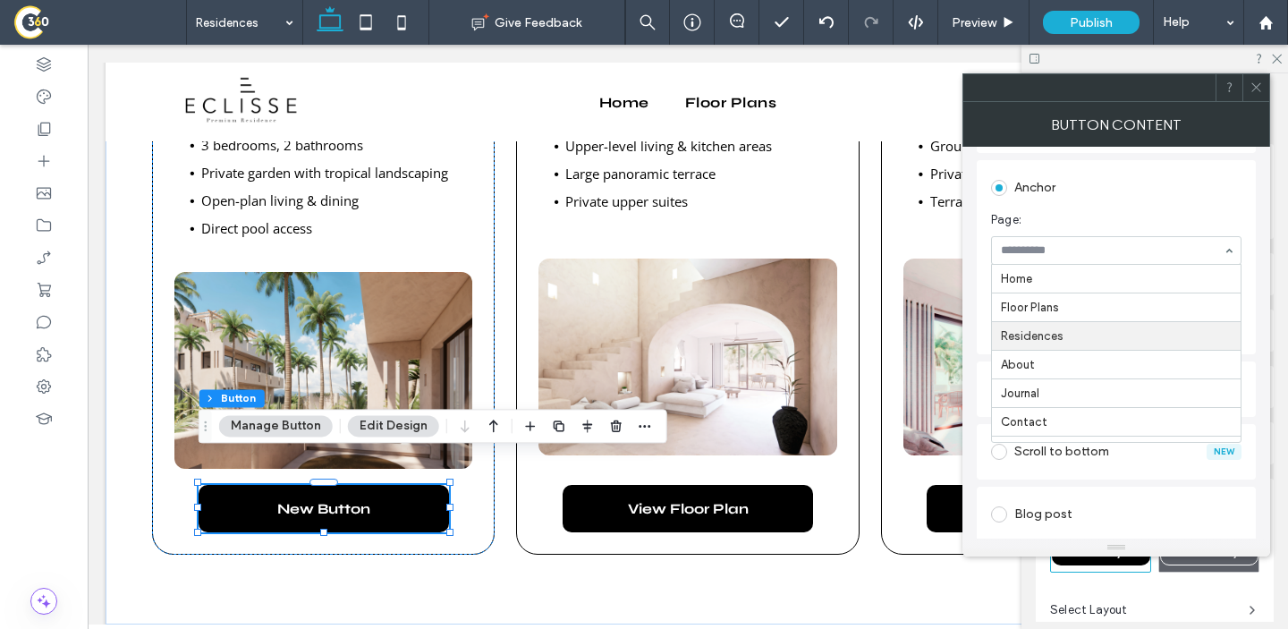
scroll to position [29, 0]
click at [1076, 212] on section "Page: Floor Plans" at bounding box center [1116, 238] width 251 height 72
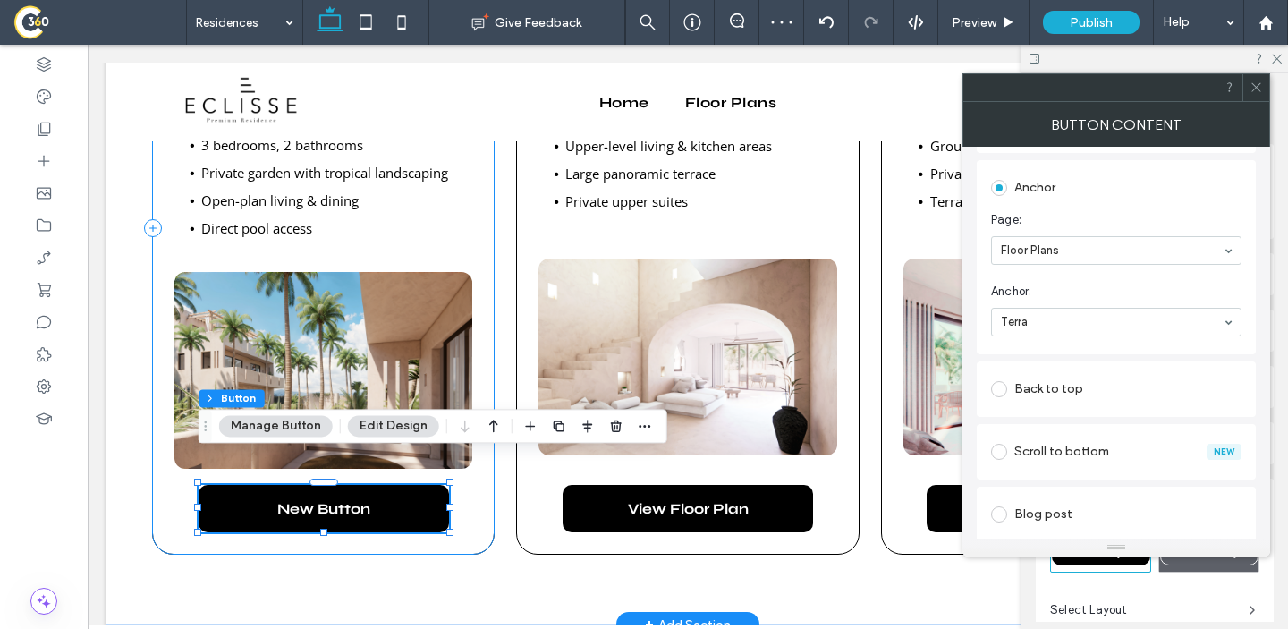
click at [349, 235] on div "Terra Ground-floor 3-bedroom residences with private garden access, shaded vera…" at bounding box center [323, 228] width 343 height 653
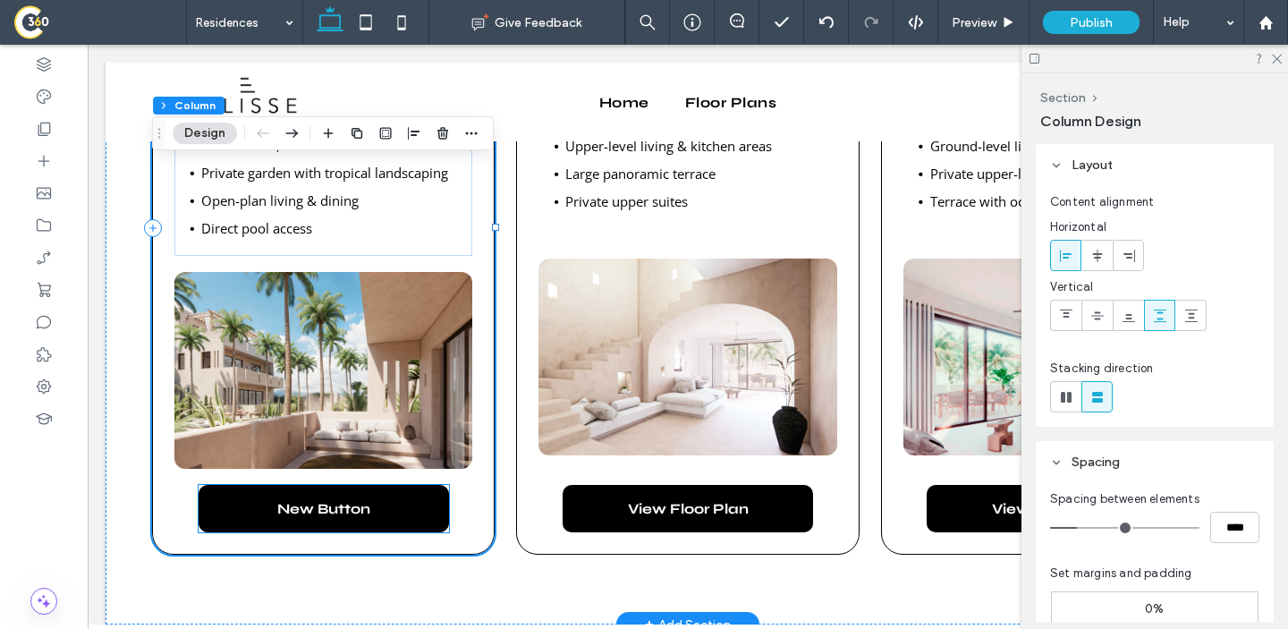
click at [359, 497] on link "New Button" at bounding box center [324, 508] width 251 height 47
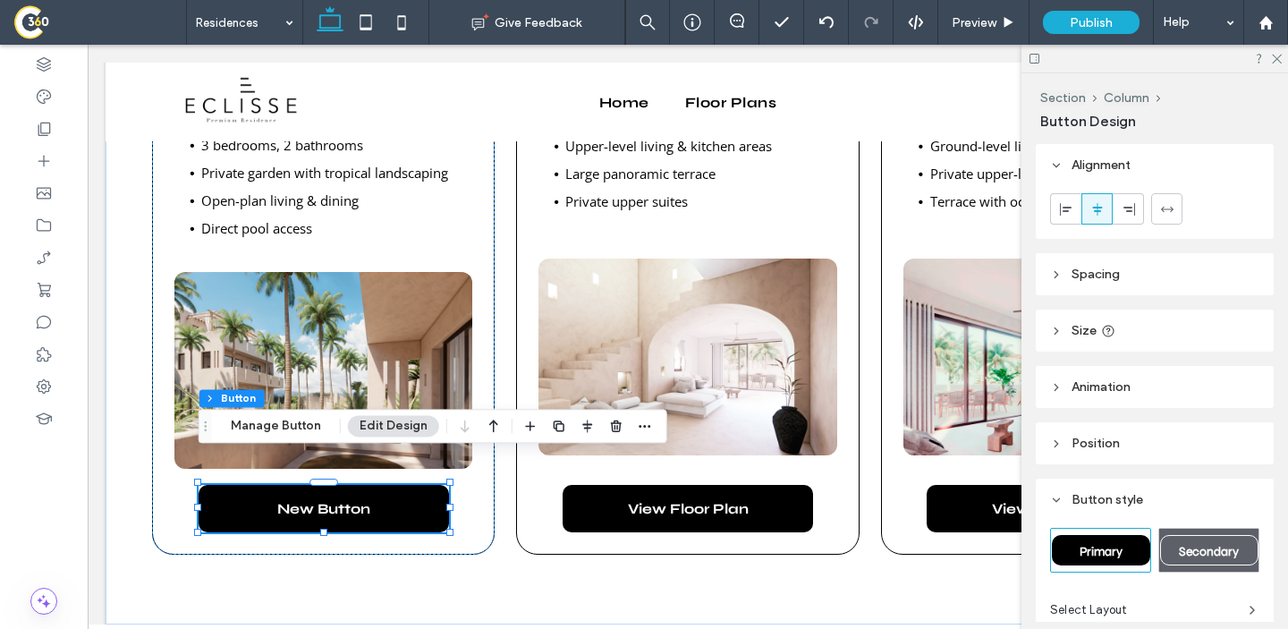
click at [269, 409] on div "Section Column Button Manage Button Edit Design" at bounding box center [433, 426] width 469 height 34
click at [269, 418] on button "Manage Button" at bounding box center [276, 425] width 114 height 21
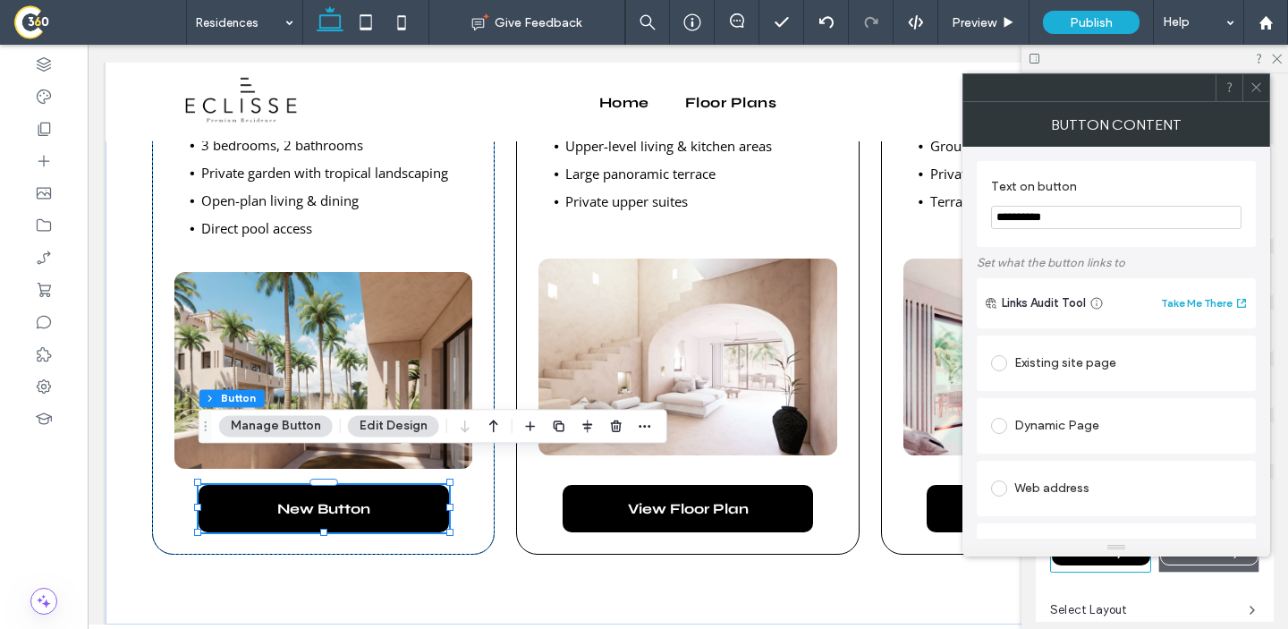
click at [1104, 224] on input "**********" at bounding box center [1116, 217] width 251 height 23
paste input "*****"
type input "**********"
click at [1254, 81] on icon at bounding box center [1256, 87] width 13 height 13
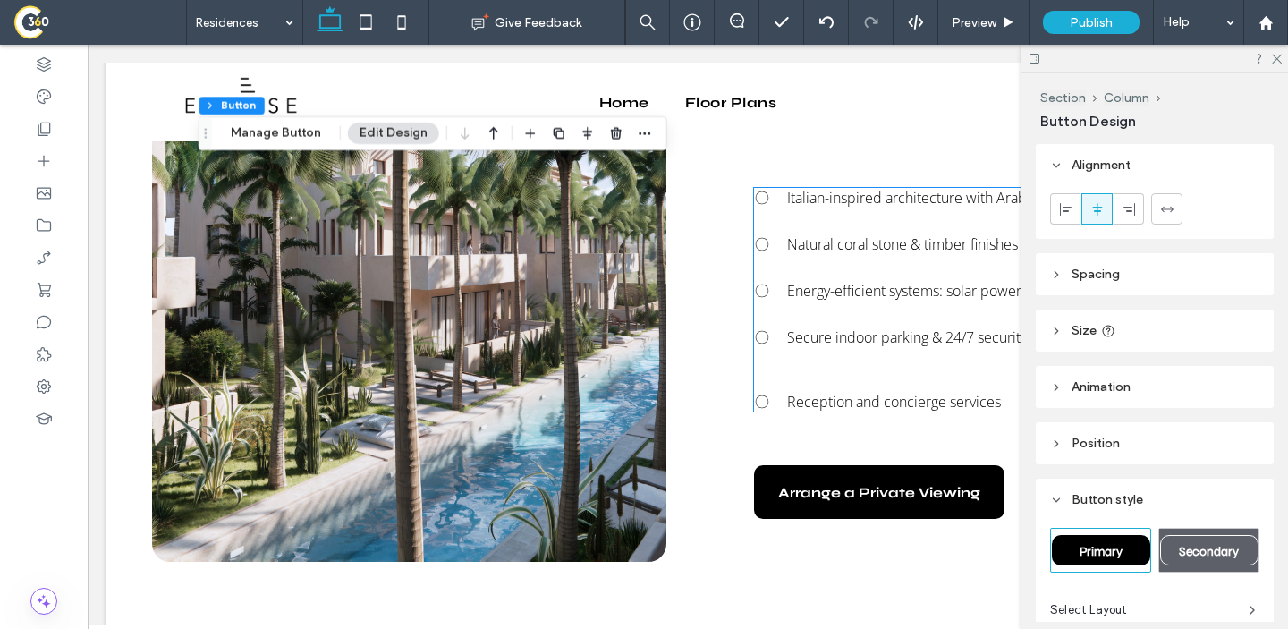
scroll to position [1966, 0]
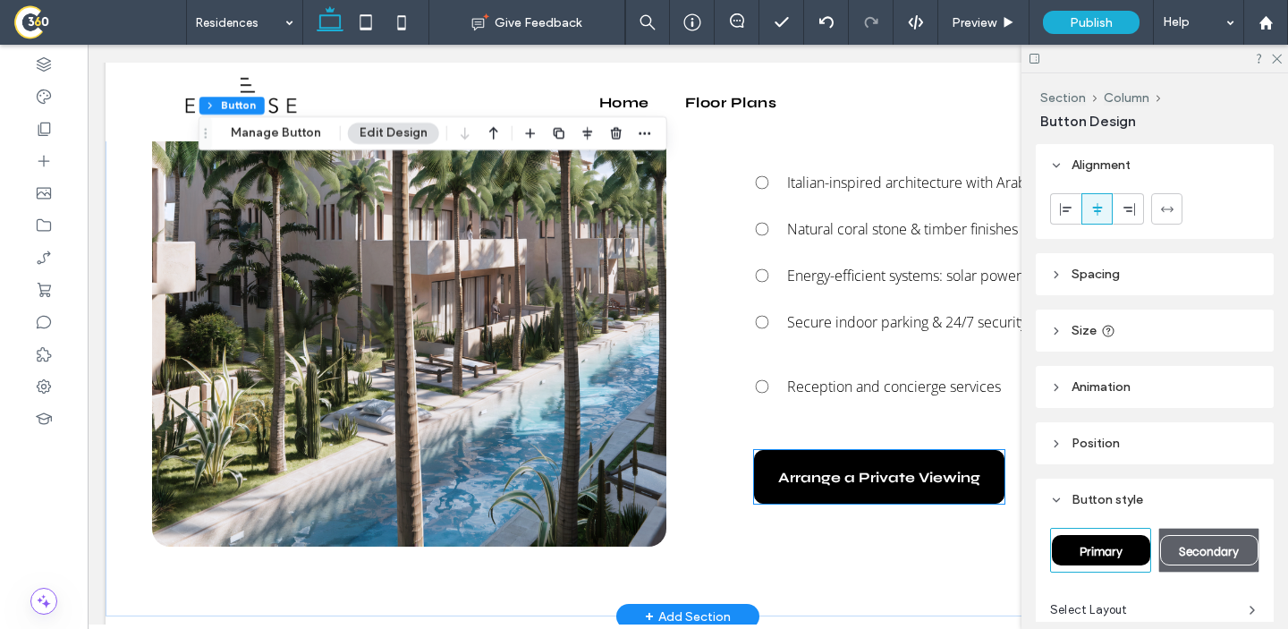
click at [841, 455] on link "Arrange a Private Viewing" at bounding box center [879, 477] width 251 height 54
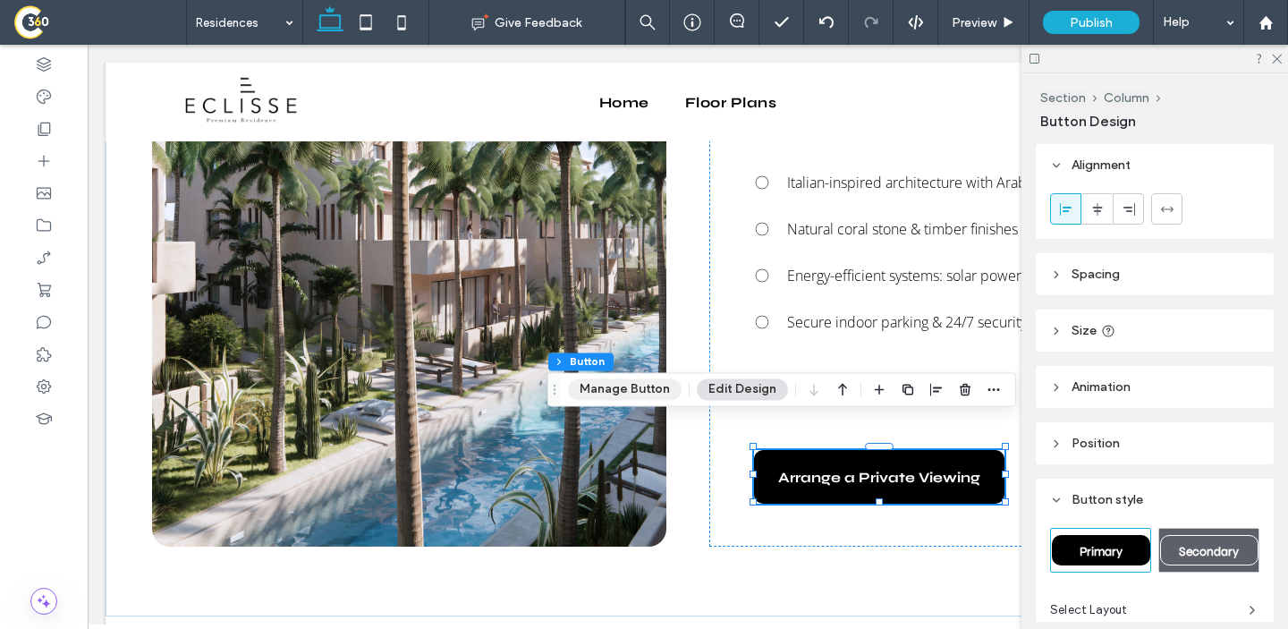
click at [592, 380] on button "Manage Button" at bounding box center [625, 388] width 114 height 21
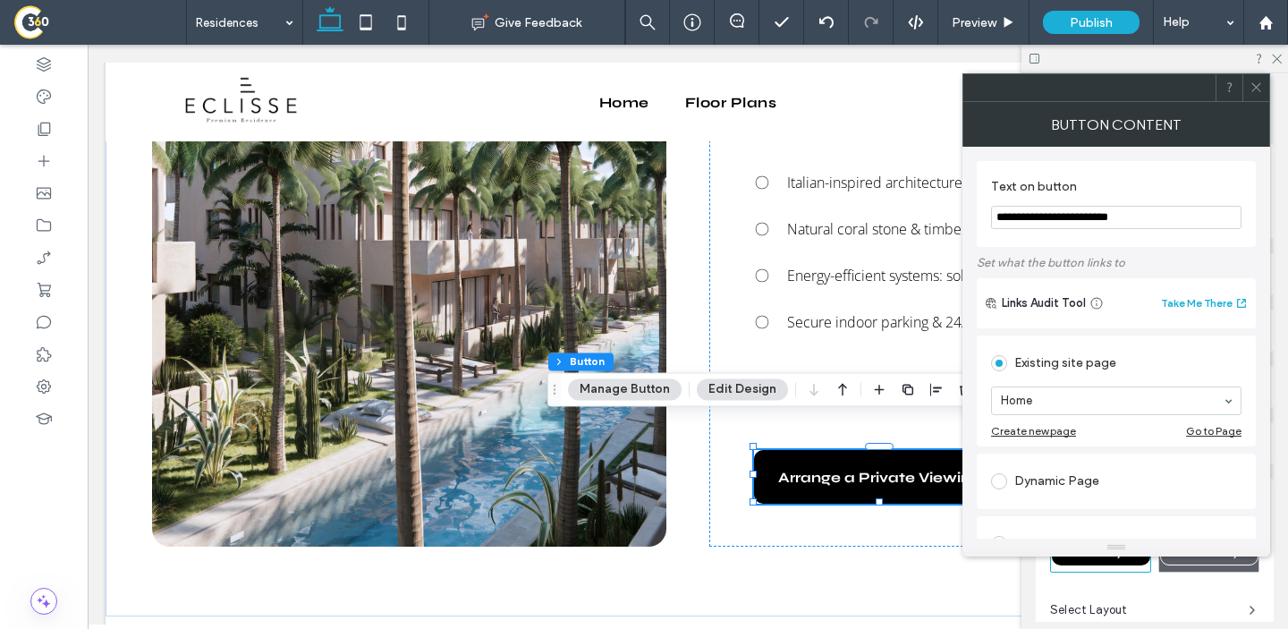
click at [1059, 370] on div "Existing site page" at bounding box center [1116, 363] width 251 height 29
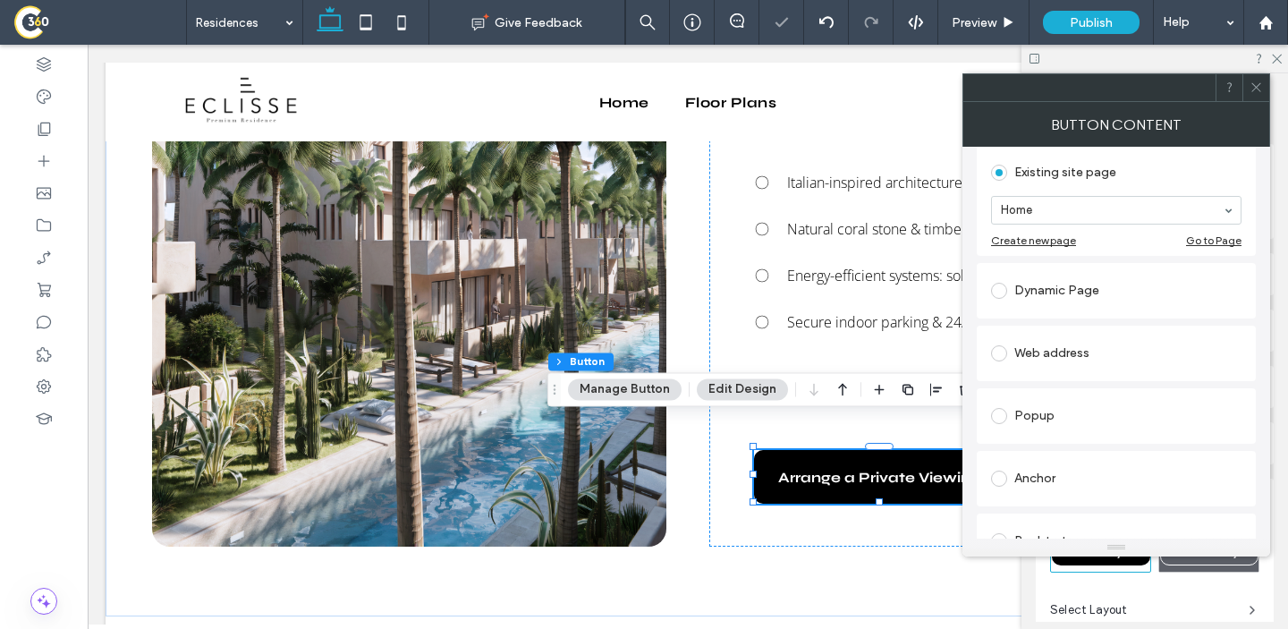
scroll to position [228, 0]
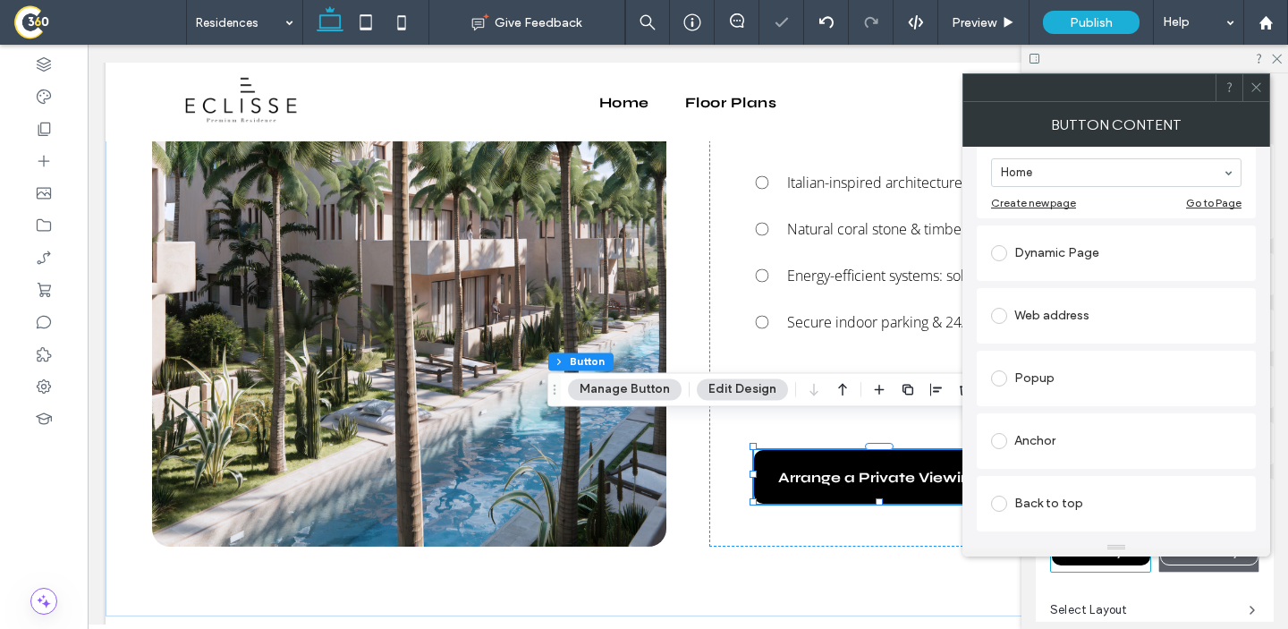
click at [1048, 459] on div "Anchor" at bounding box center [1116, 441] width 251 height 38
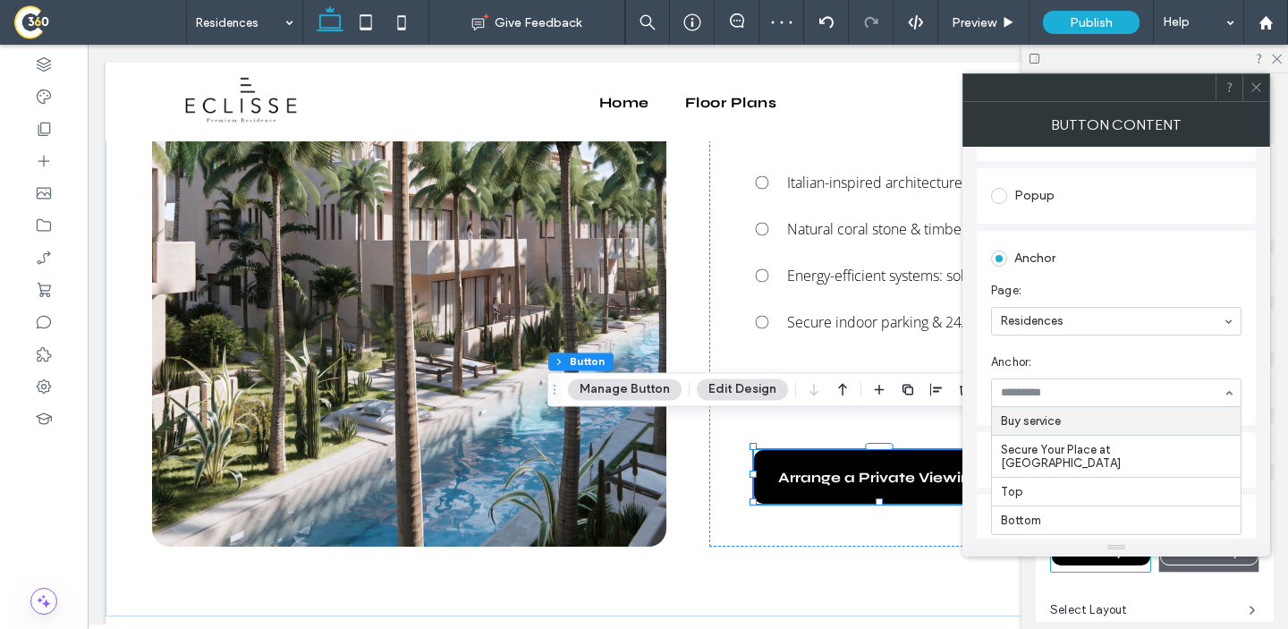
scroll to position [393, 0]
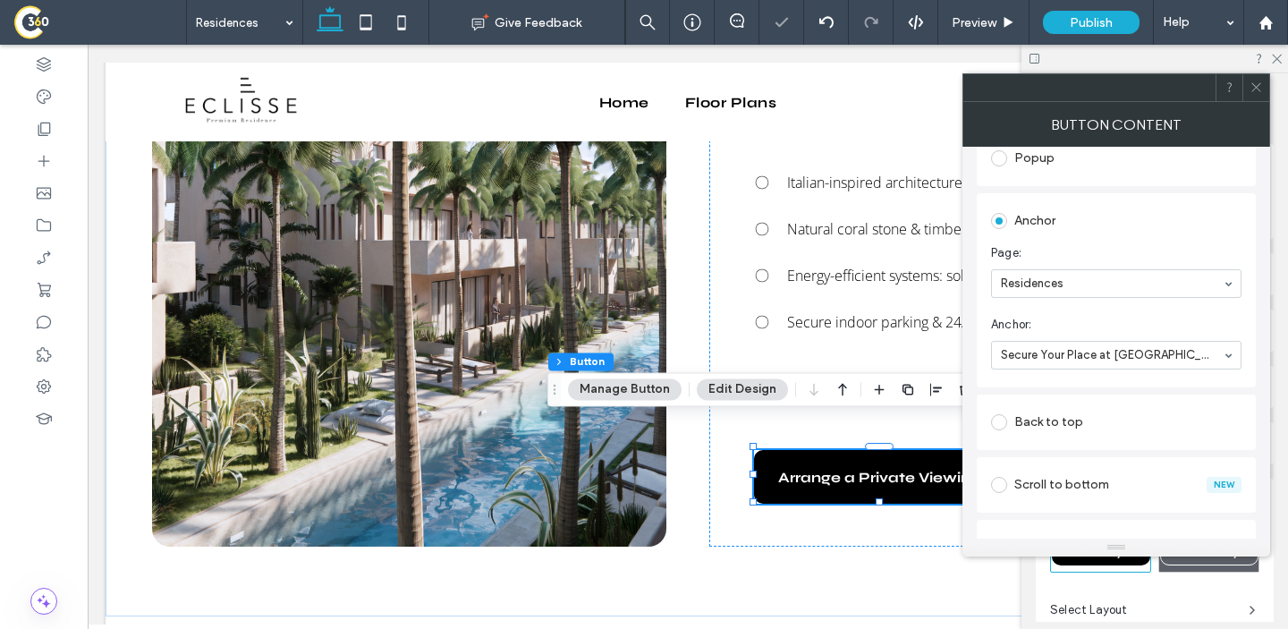
click at [1251, 89] on icon at bounding box center [1256, 87] width 13 height 13
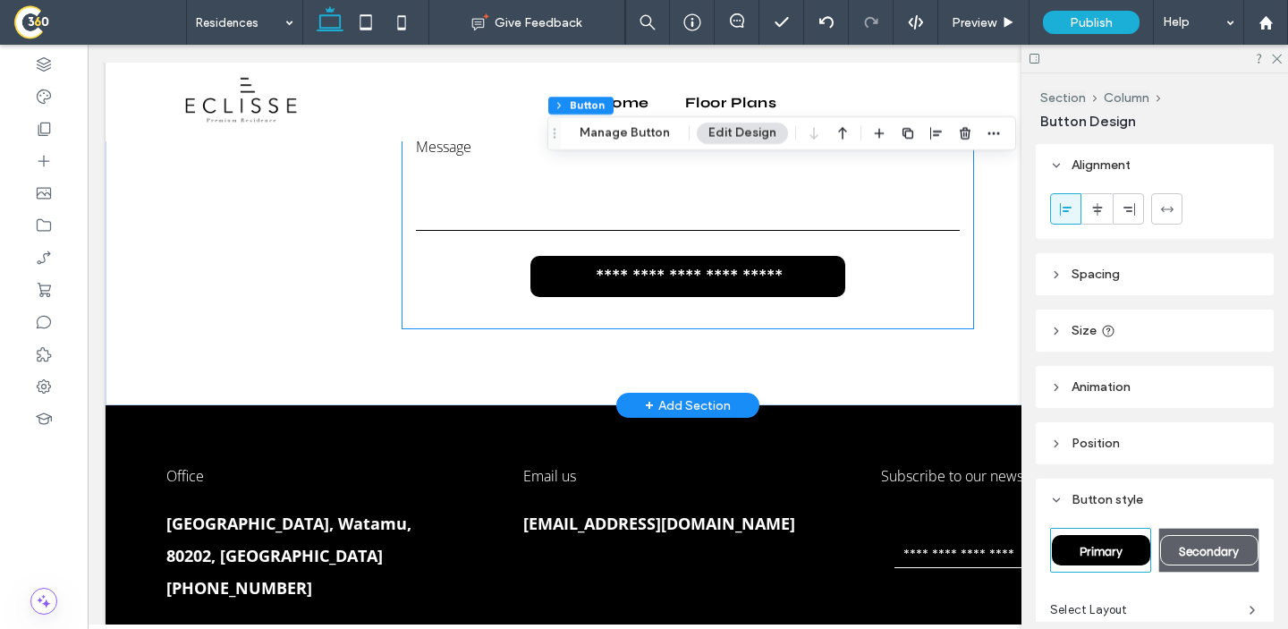
scroll to position [3367, 0]
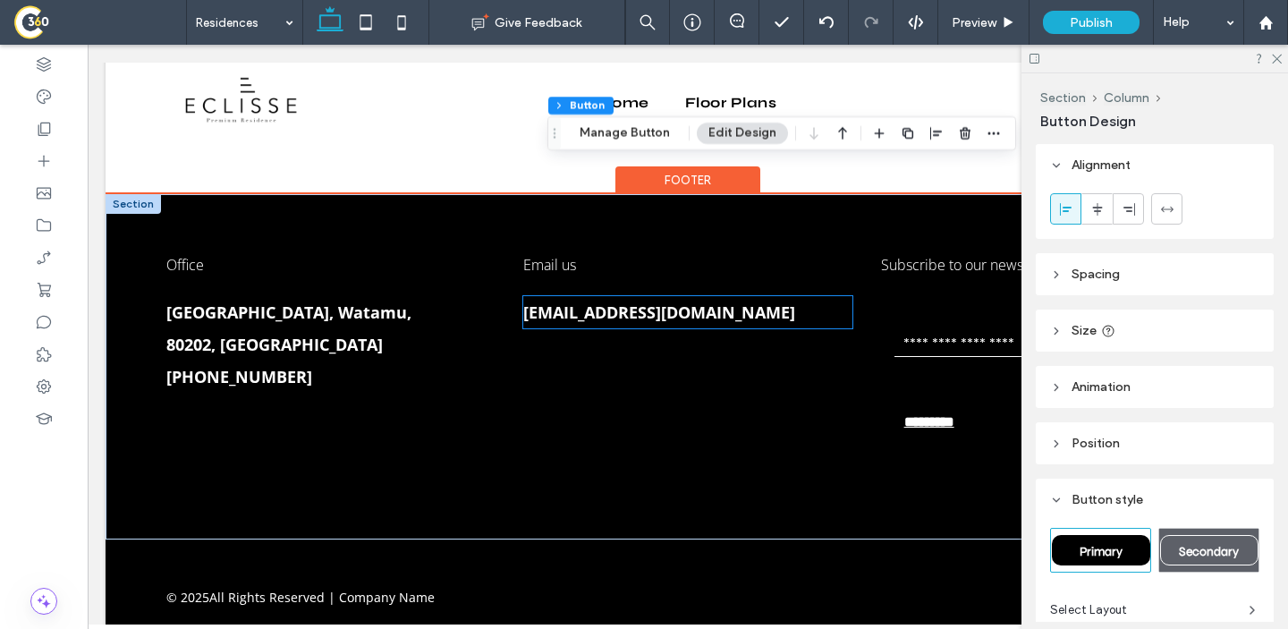
click at [622, 302] on span "[EMAIL_ADDRESS][DOMAIN_NAME]" at bounding box center [659, 312] width 272 height 21
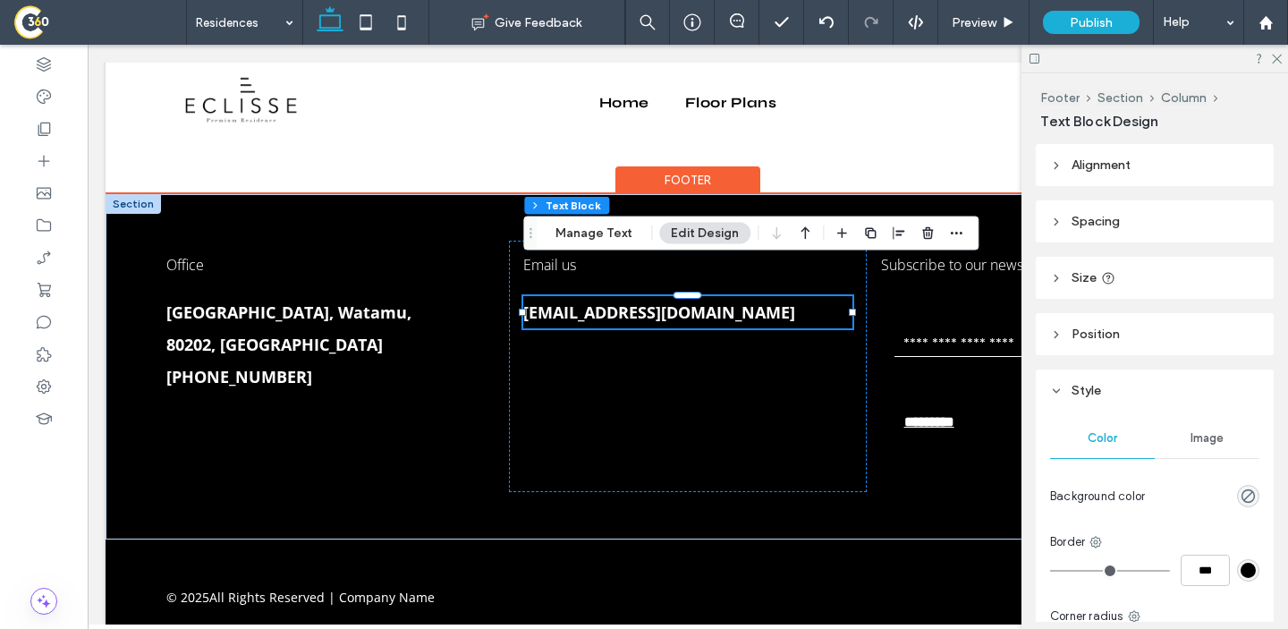
click at [622, 302] on span "[EMAIL_ADDRESS][DOMAIN_NAME]" at bounding box center [659, 312] width 272 height 21
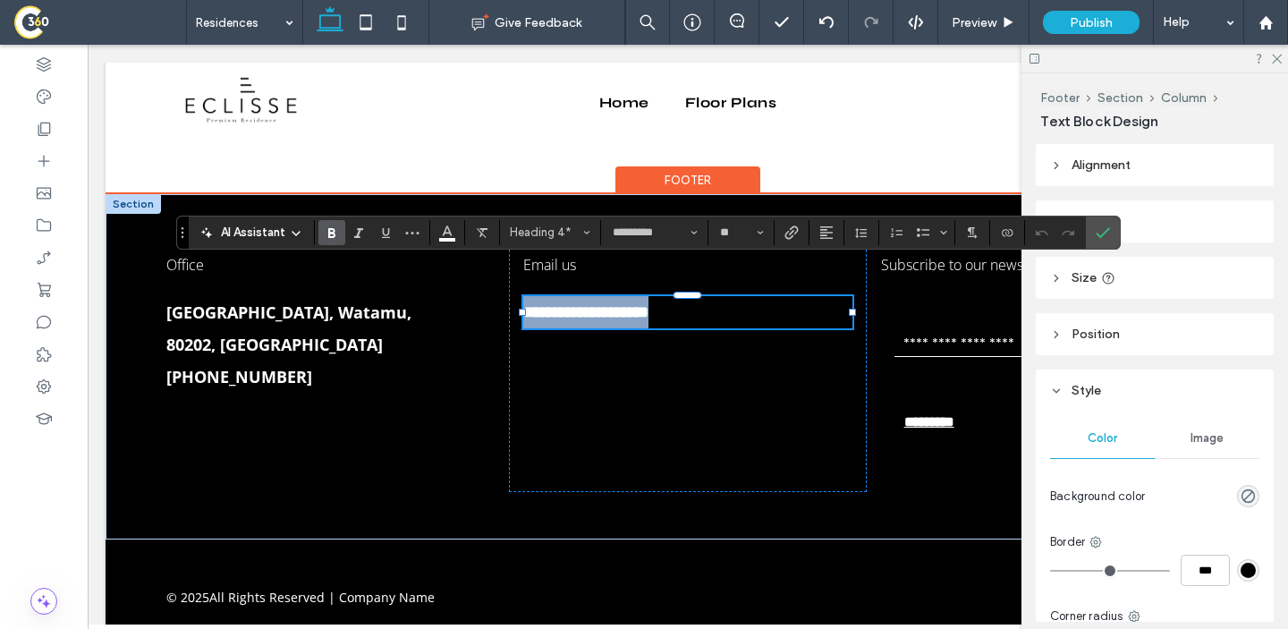
copy span "**********"
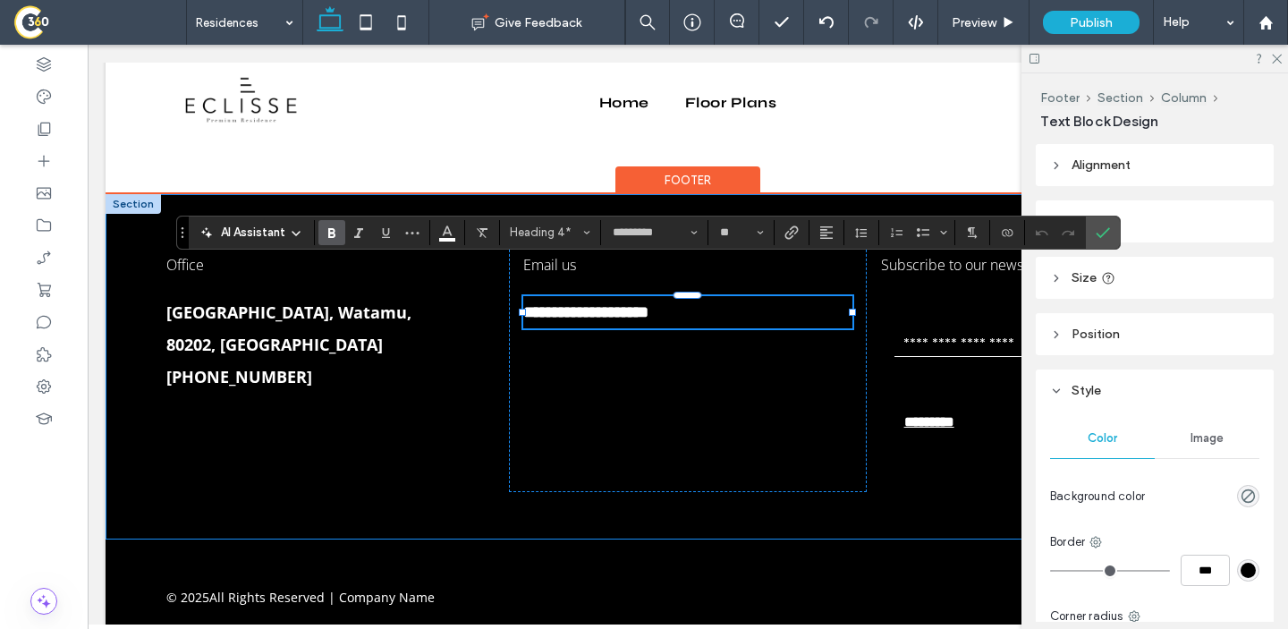
click at [413, 194] on div "**********" at bounding box center [688, 366] width 1165 height 344
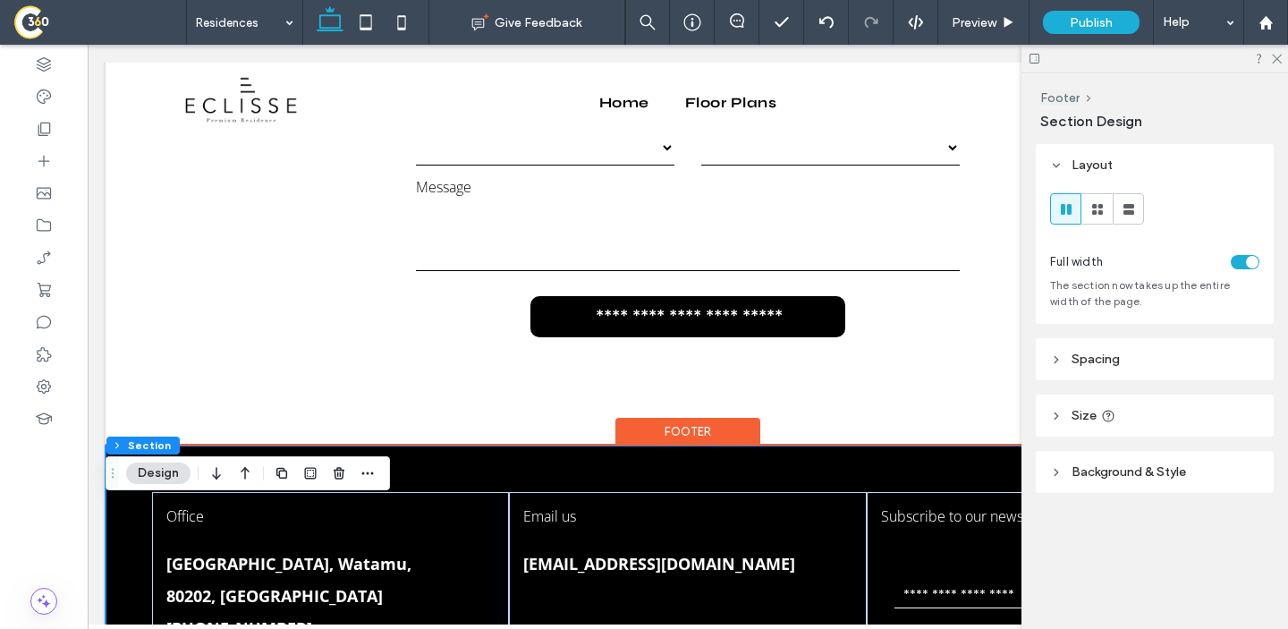
scroll to position [3025, 0]
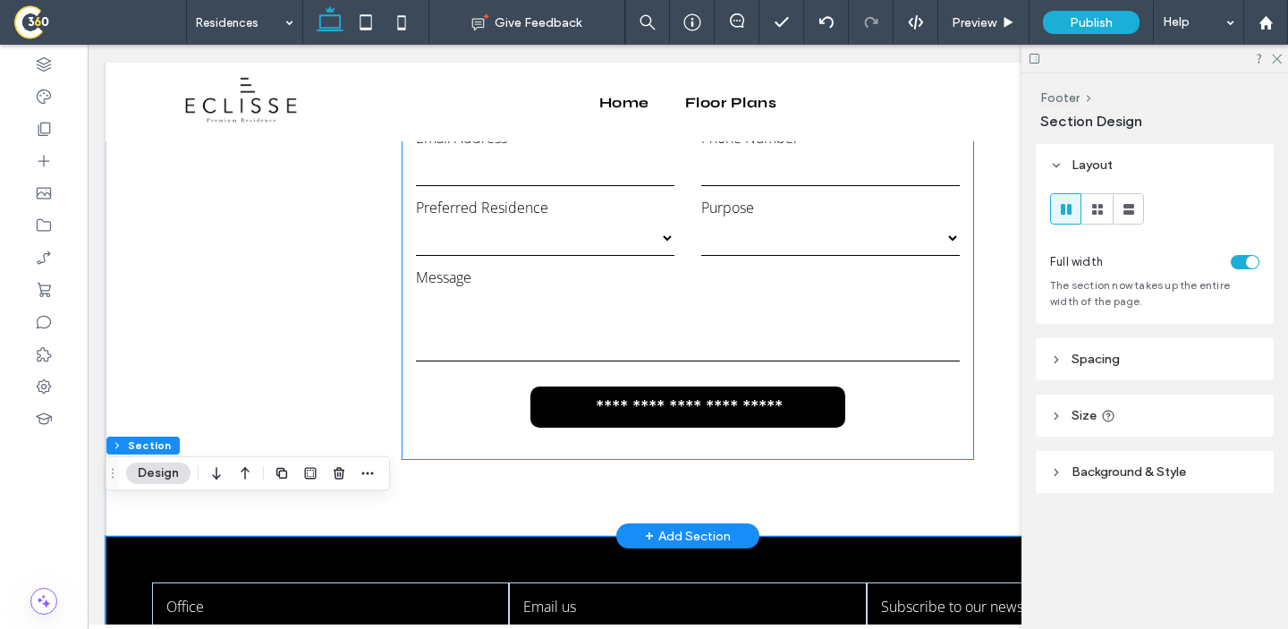
click at [496, 268] on label "Message" at bounding box center [688, 278] width 544 height 20
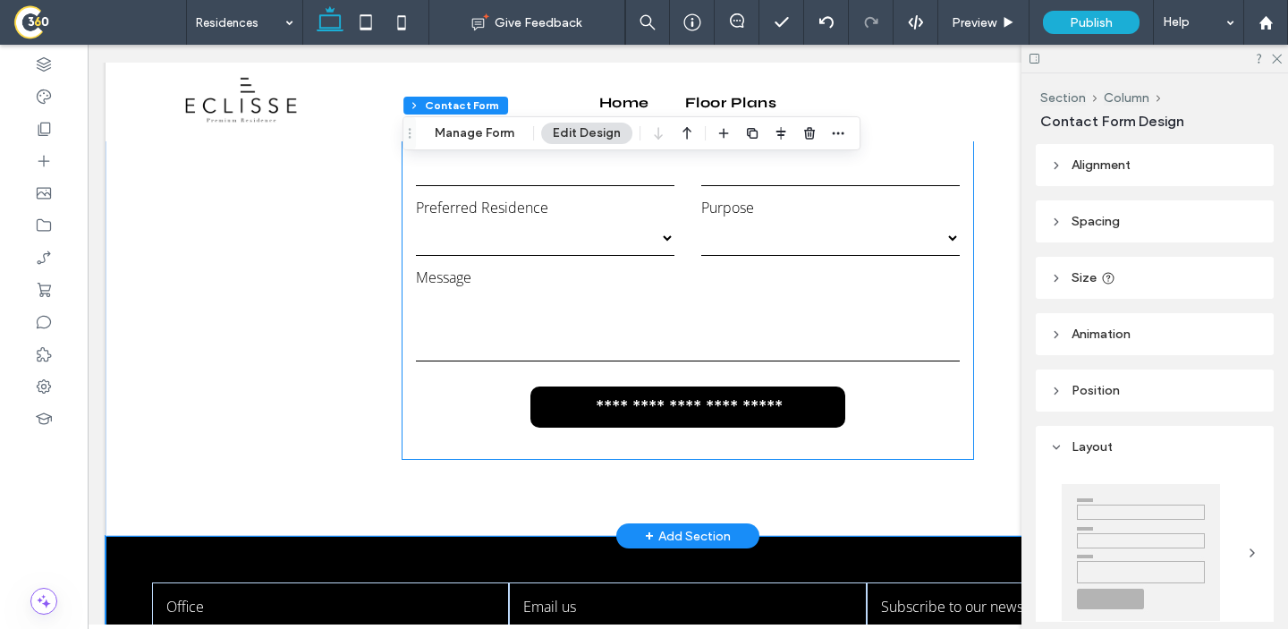
type input "*"
type input "***"
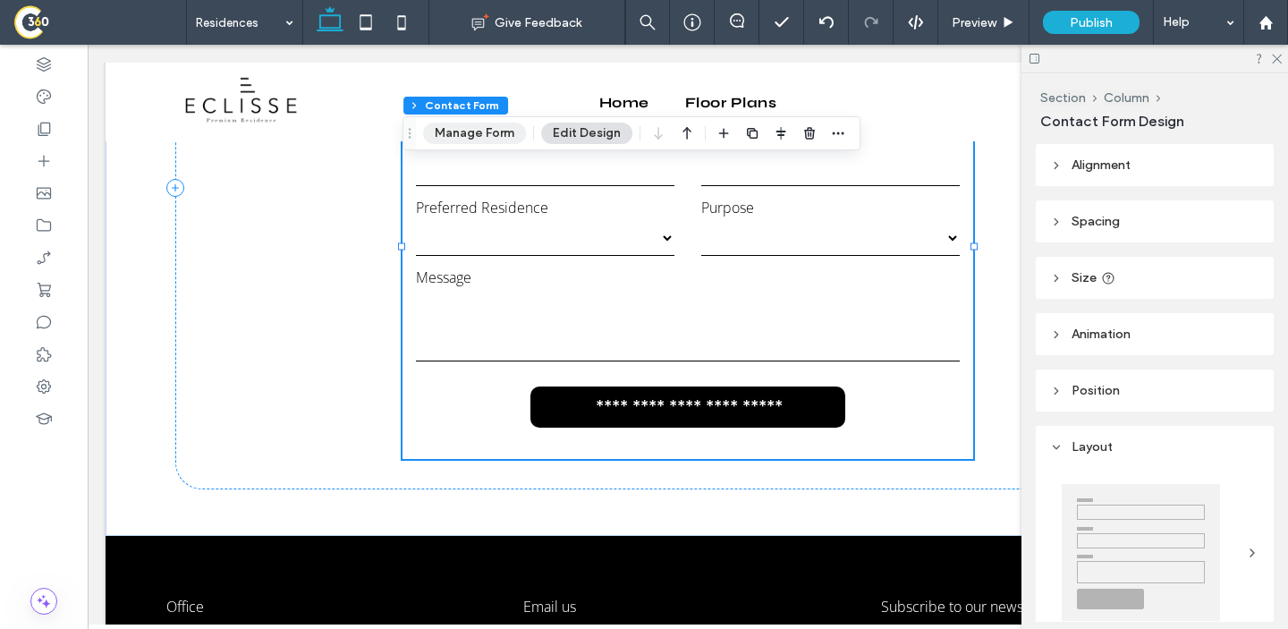
click at [488, 130] on button "Manage Form" at bounding box center [474, 133] width 103 height 21
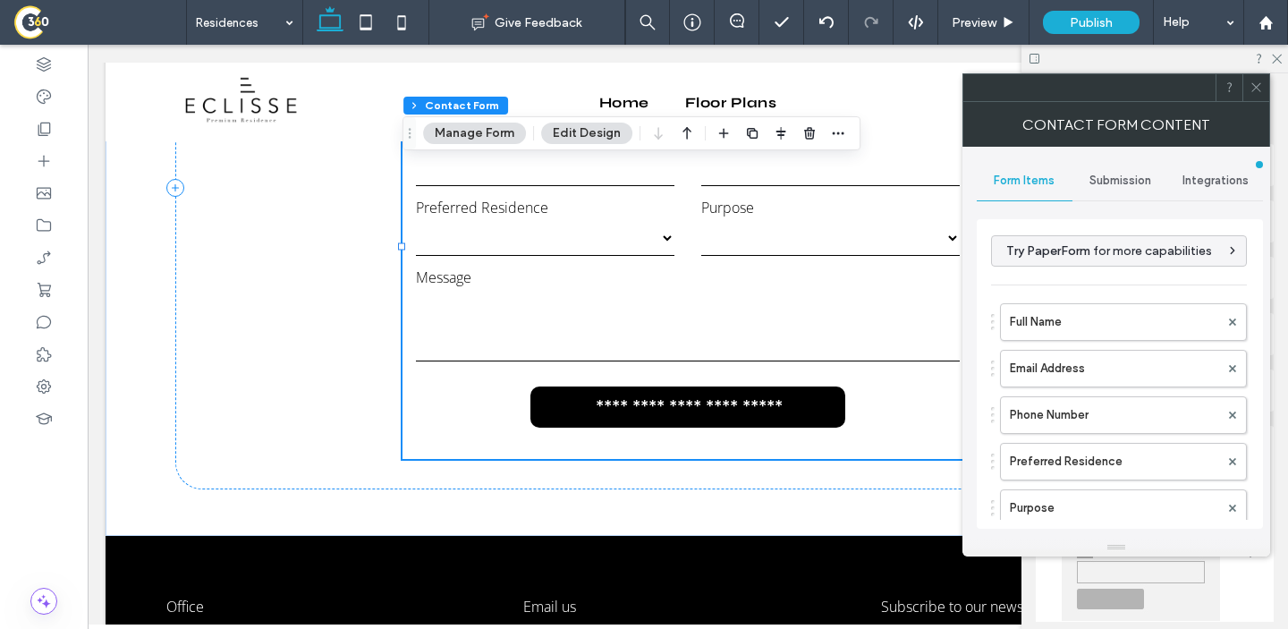
click at [1139, 178] on span "Submission" at bounding box center [1121, 181] width 62 height 14
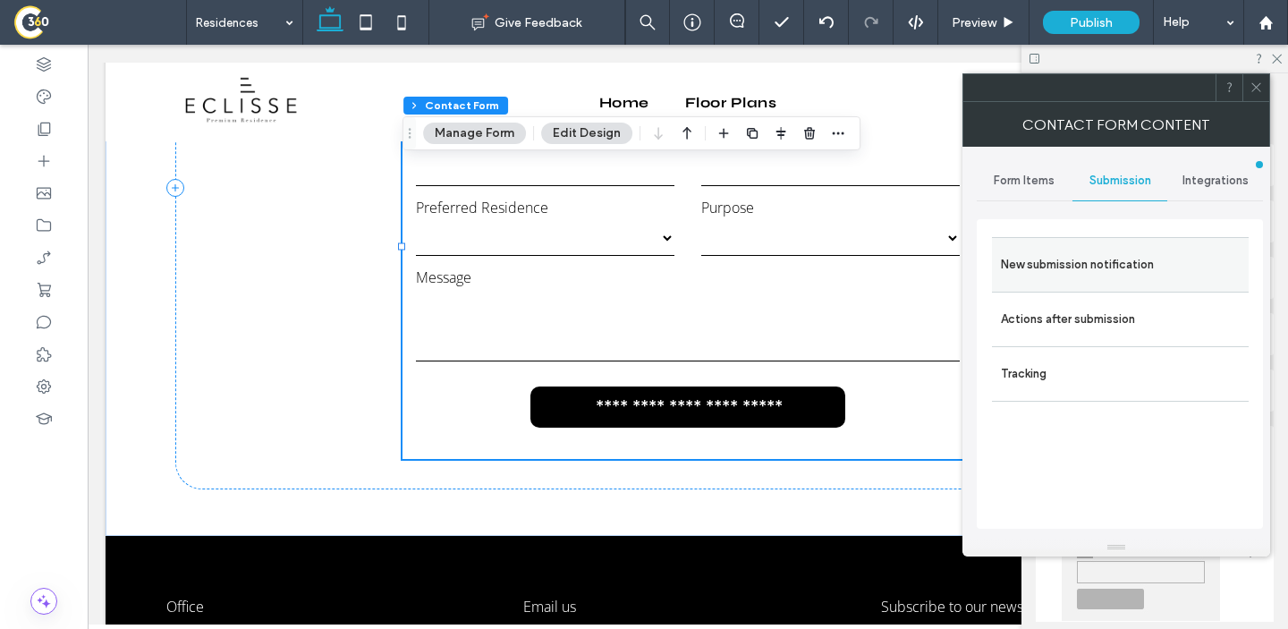
click at [1045, 276] on label "New submission notification" at bounding box center [1120, 265] width 239 height 36
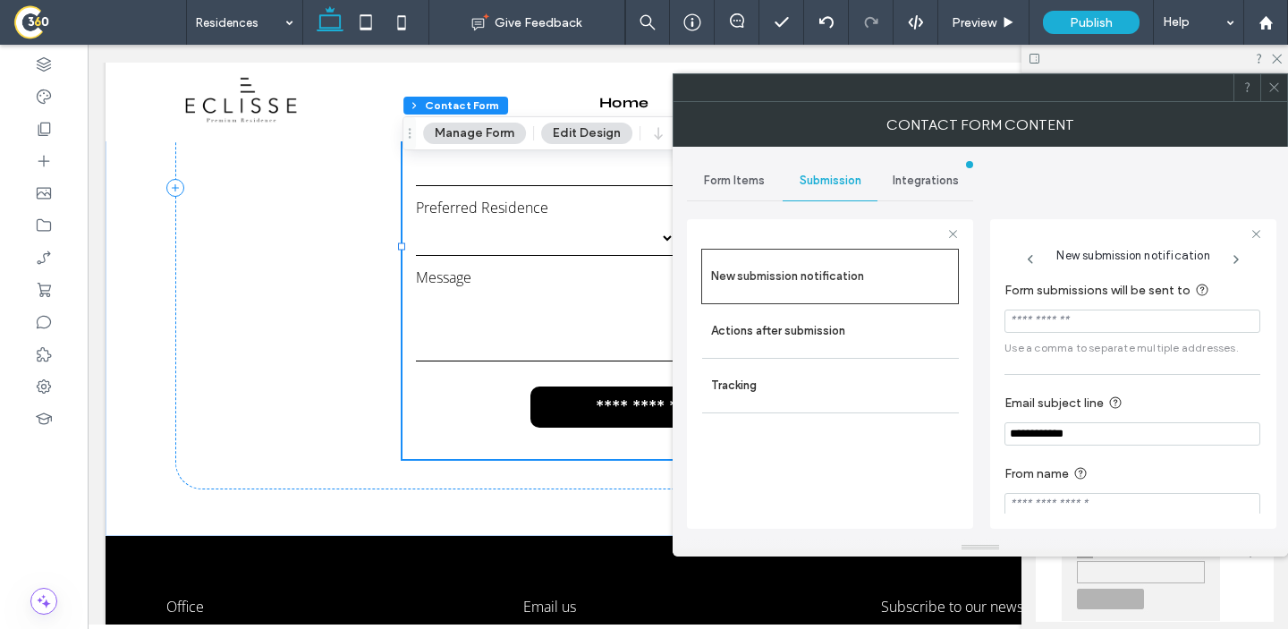
click at [1061, 328] on input "Form submissions will be sent to" at bounding box center [1133, 321] width 256 height 23
paste input "**********"
type input "**********"
click at [1014, 435] on input "**********" at bounding box center [1133, 433] width 256 height 23
type input "**********"
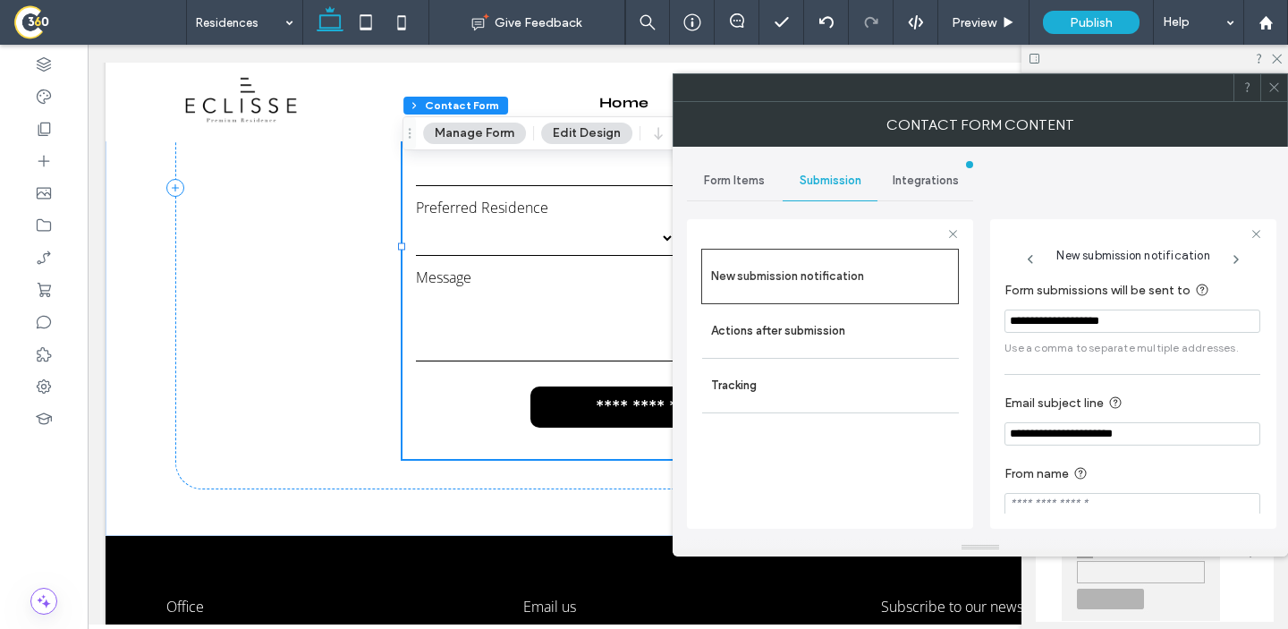
click at [1102, 520] on div "**********" at bounding box center [1134, 400] width 258 height 259
click at [1102, 512] on input "From name" at bounding box center [1133, 504] width 256 height 23
type input "**********"
click at [1087, 177] on div "**********" at bounding box center [980, 343] width 587 height 392
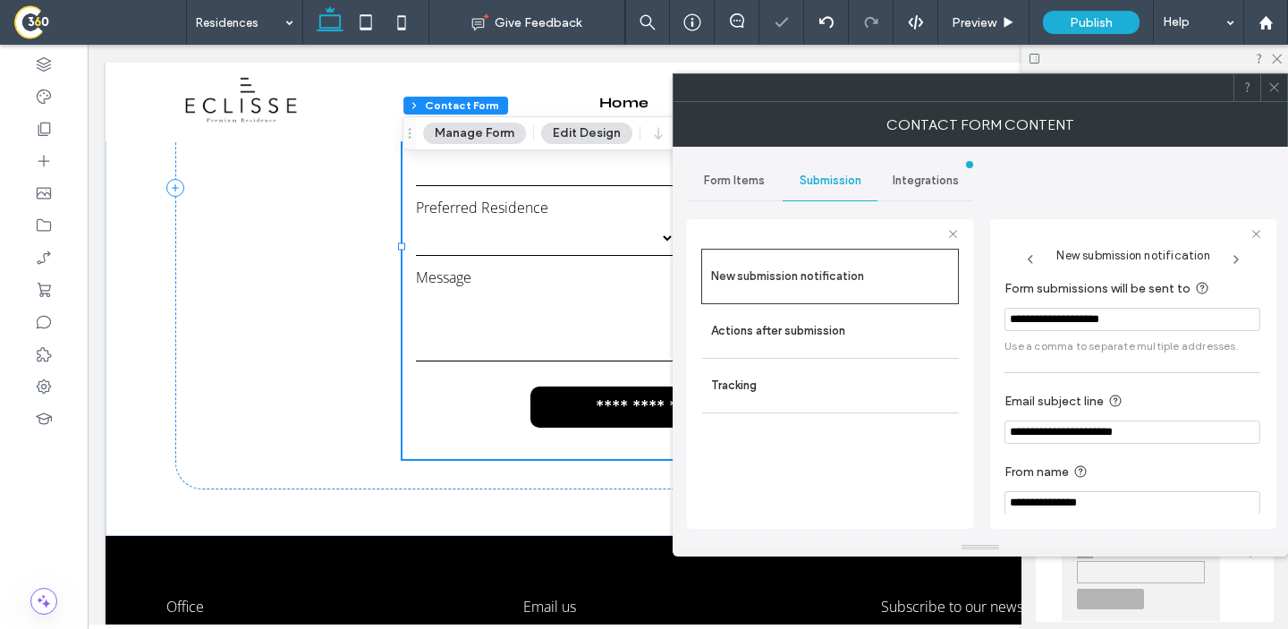
click at [1271, 94] on span at bounding box center [1274, 87] width 13 height 27
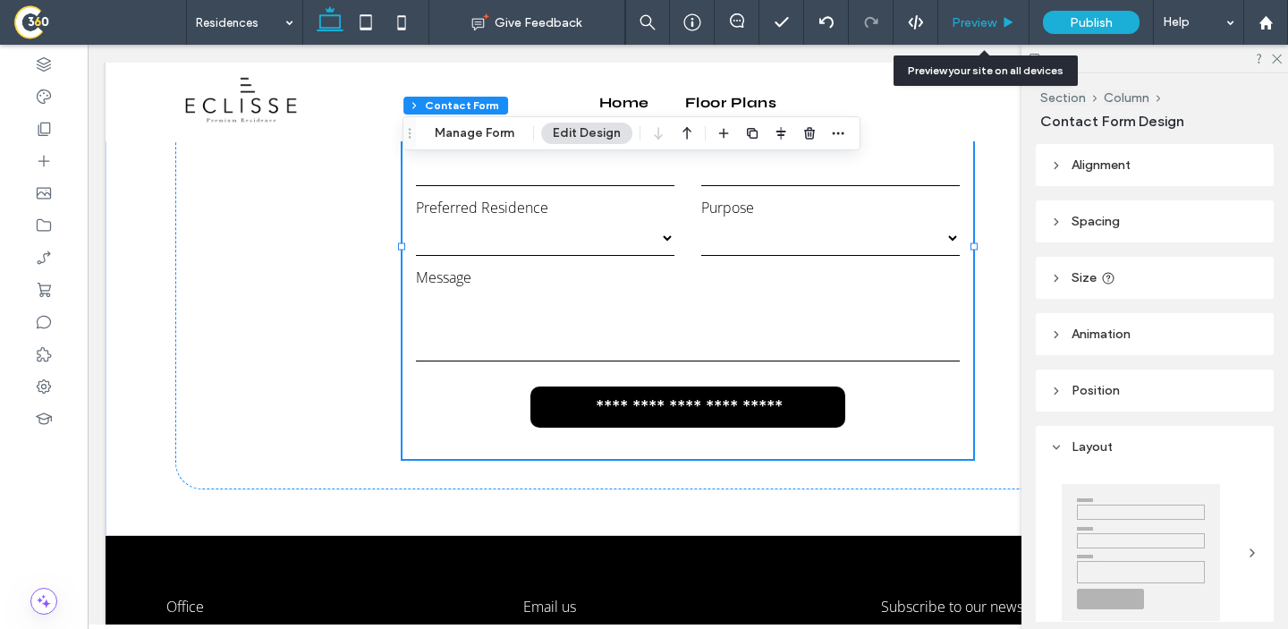
click at [959, 23] on span "Preview" at bounding box center [974, 22] width 45 height 15
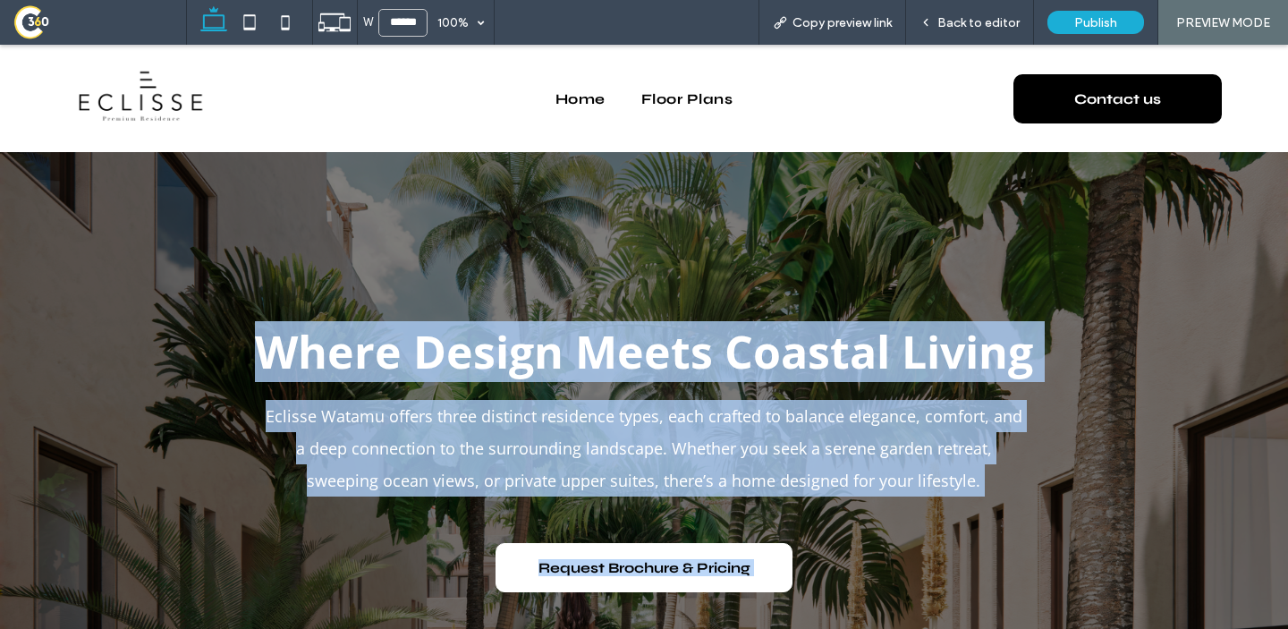
drag, startPoint x: 863, startPoint y: 376, endPoint x: 202, endPoint y: 368, distance: 661.2
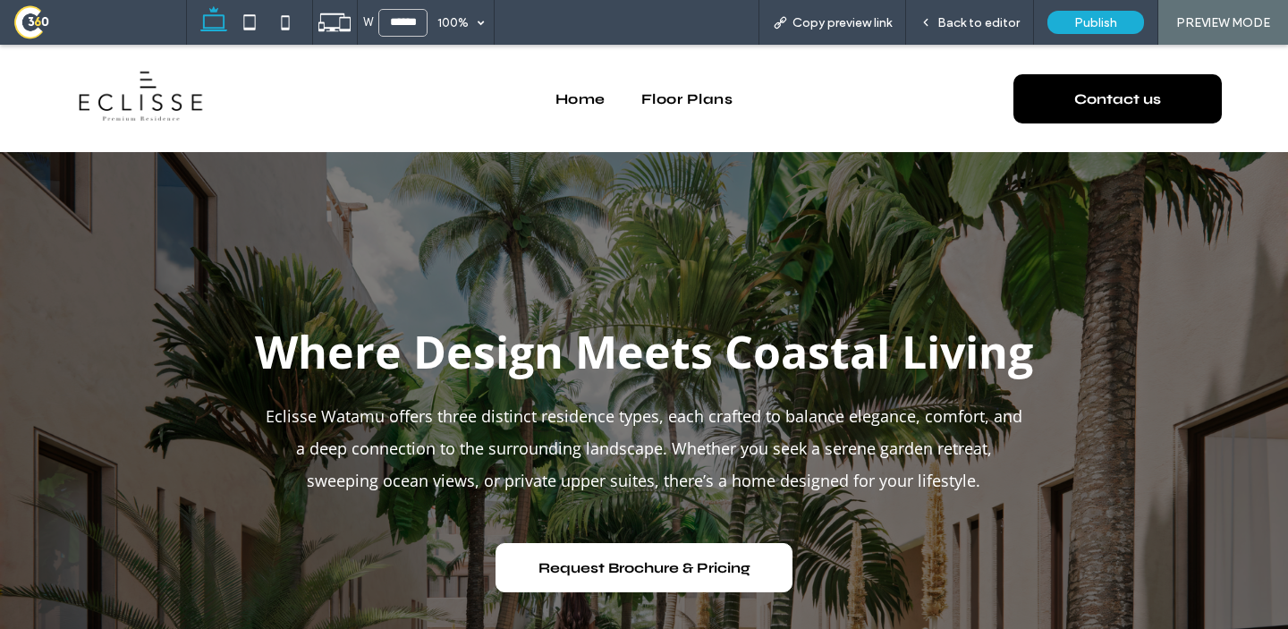
click at [723, 226] on div "Where Design Meets Coastal Living Eclisse Watamu offers three distinct residenc…" at bounding box center [644, 459] width 1074 height 614
click at [942, 21] on span "Back to editor" at bounding box center [979, 22] width 82 height 15
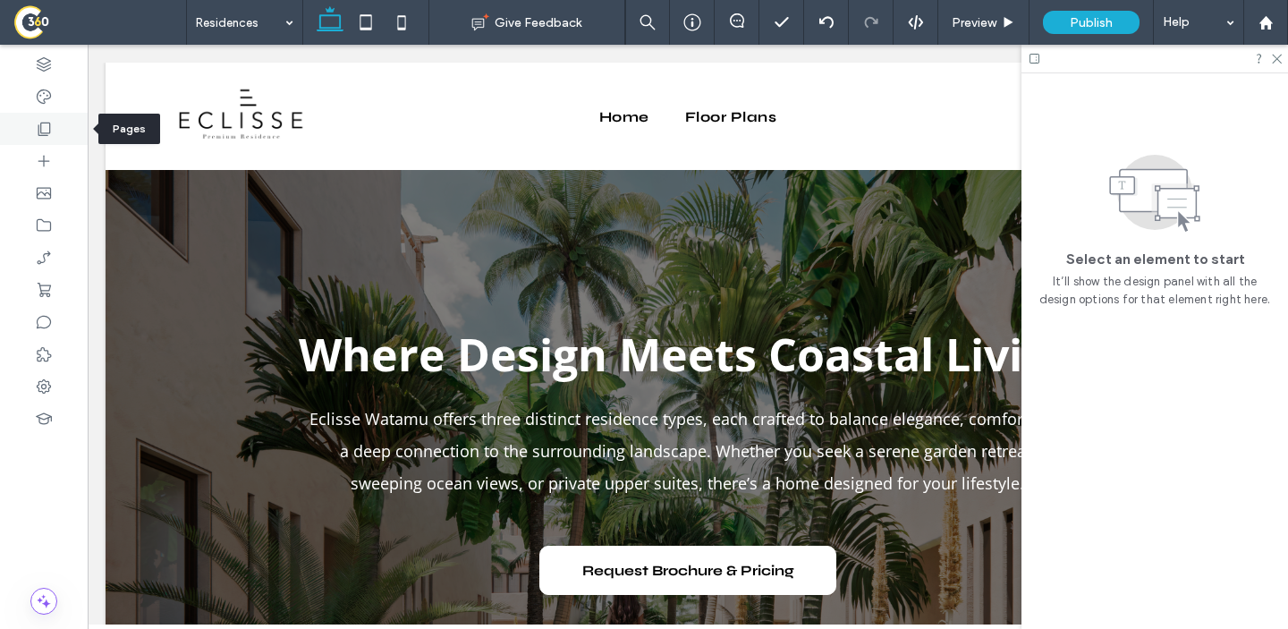
click at [38, 140] on div at bounding box center [44, 129] width 88 height 32
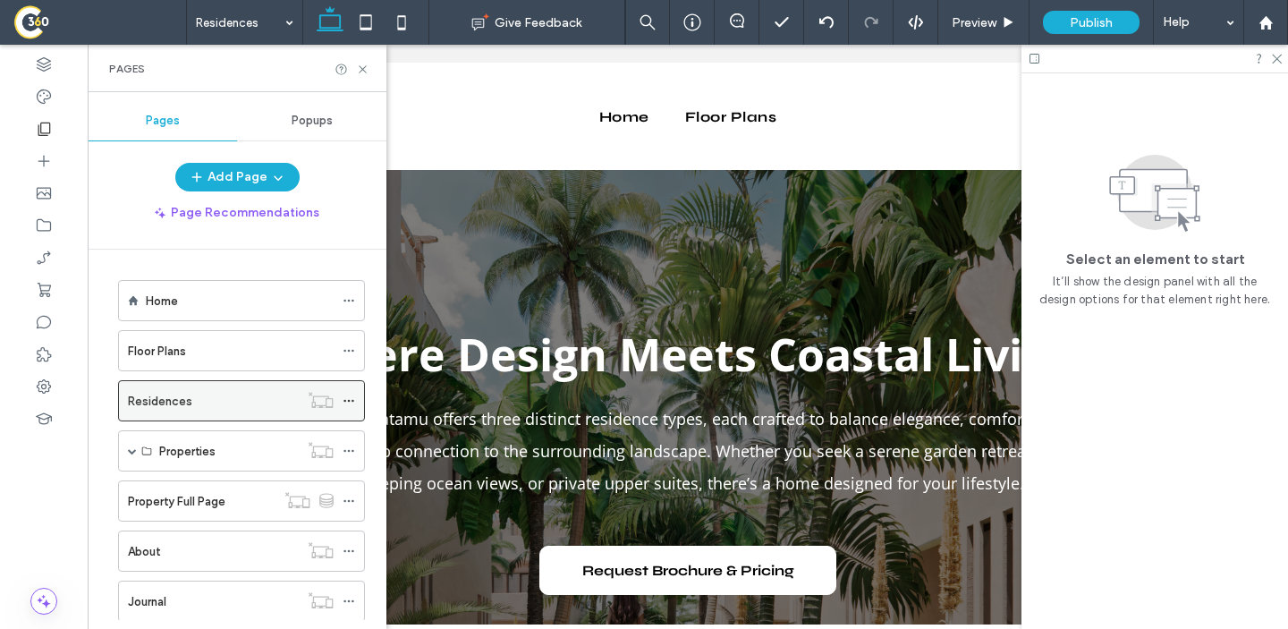
click at [351, 403] on icon at bounding box center [349, 401] width 13 height 13
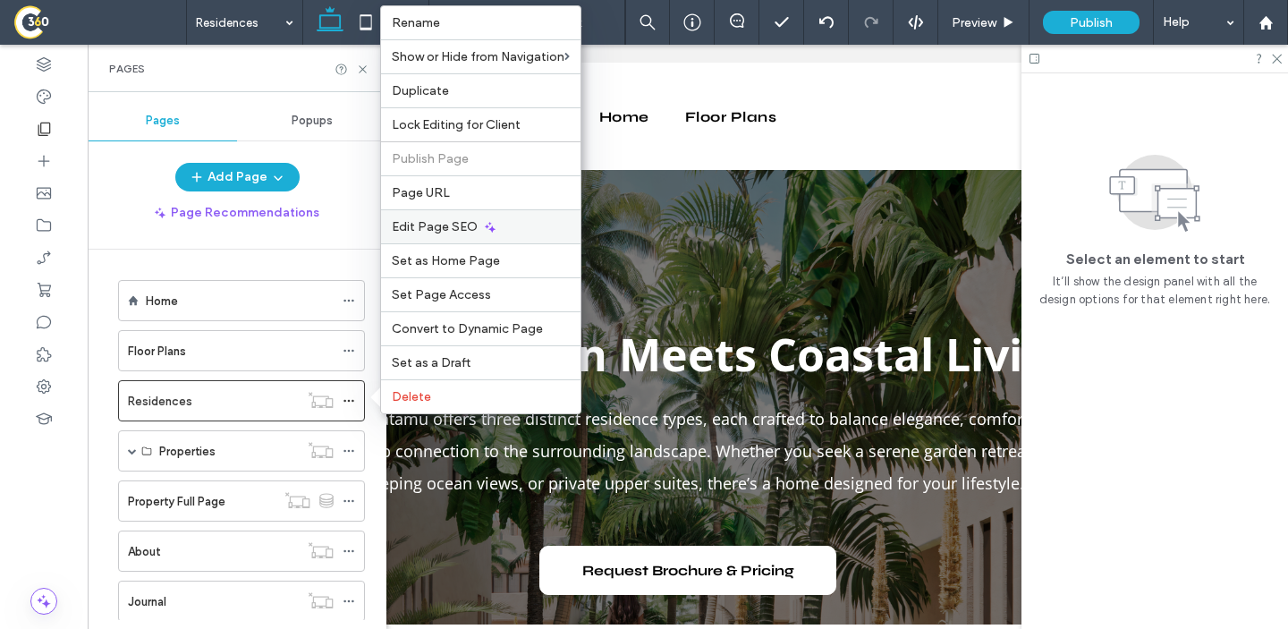
click at [470, 227] on span "Edit Page SEO" at bounding box center [435, 226] width 86 height 15
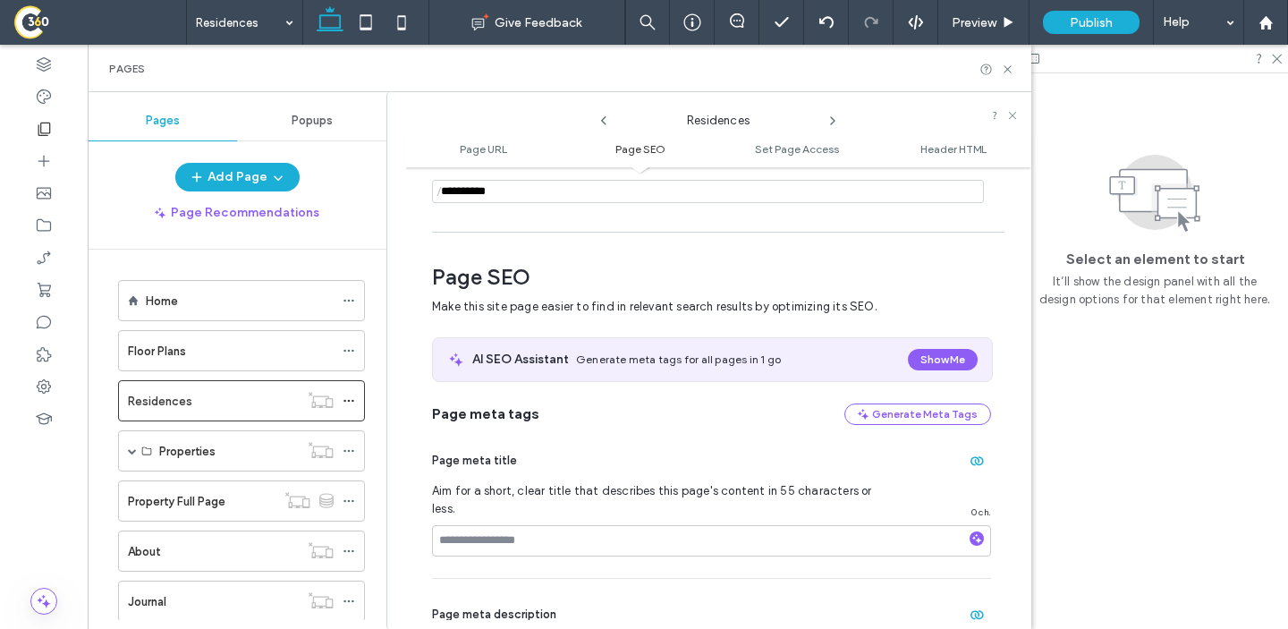
scroll to position [246, 0]
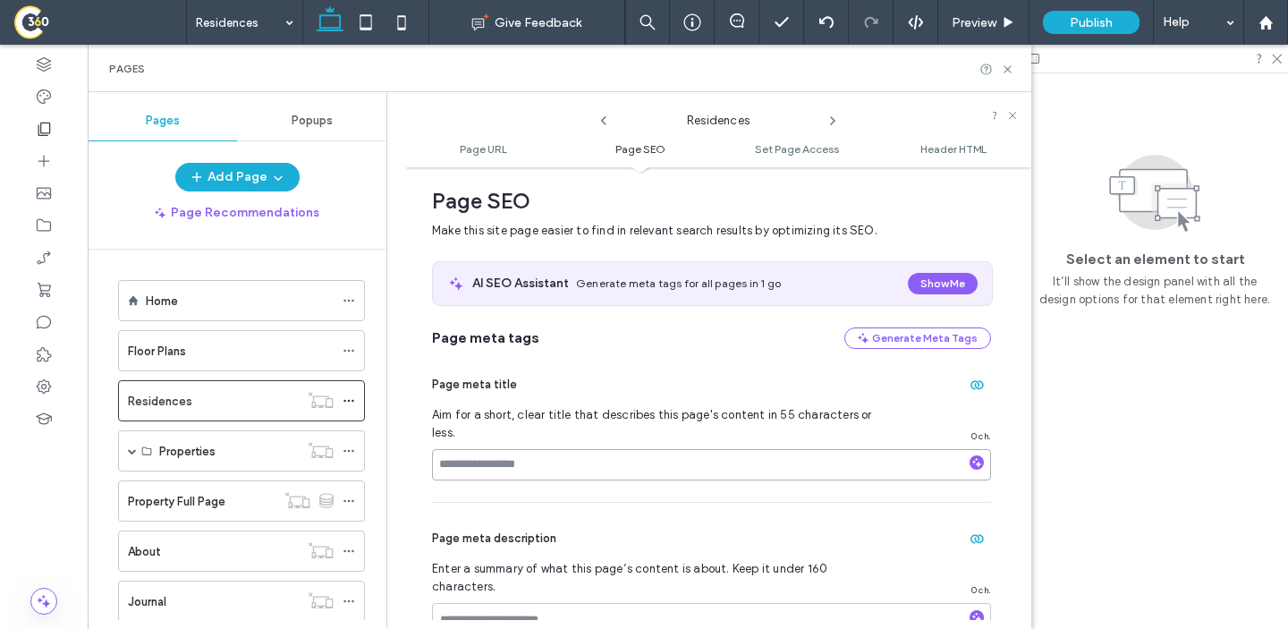
click at [529, 461] on input at bounding box center [711, 464] width 559 height 31
paste input "**********"
type input "**********"
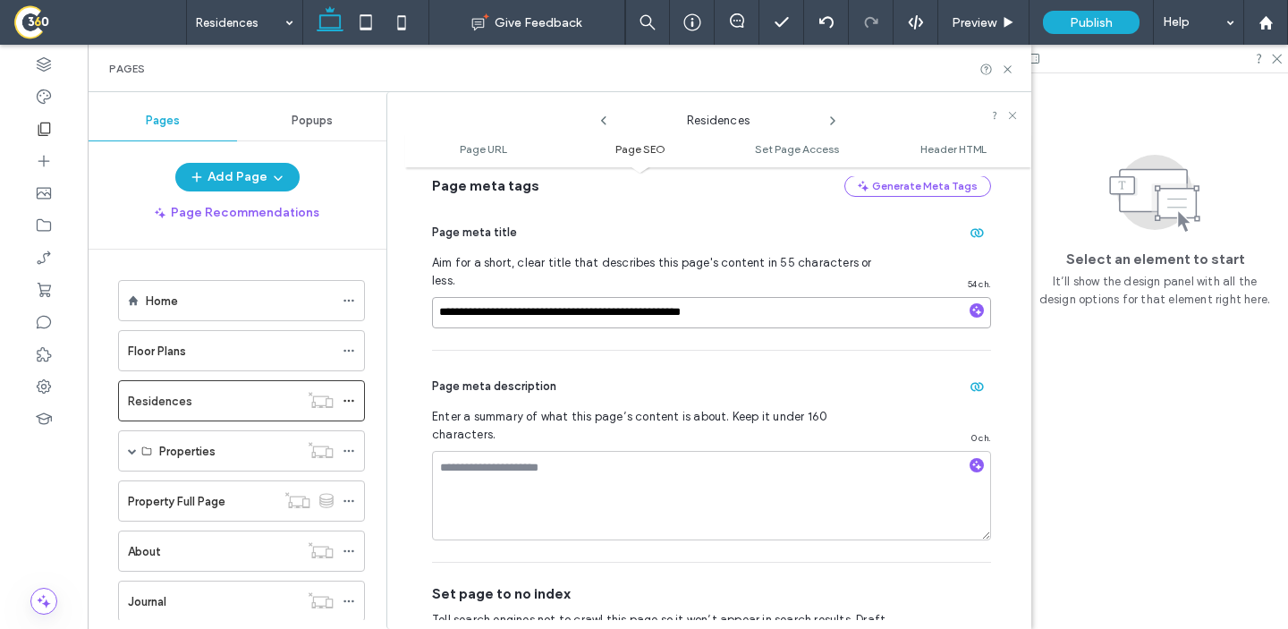
scroll to position [416, 0]
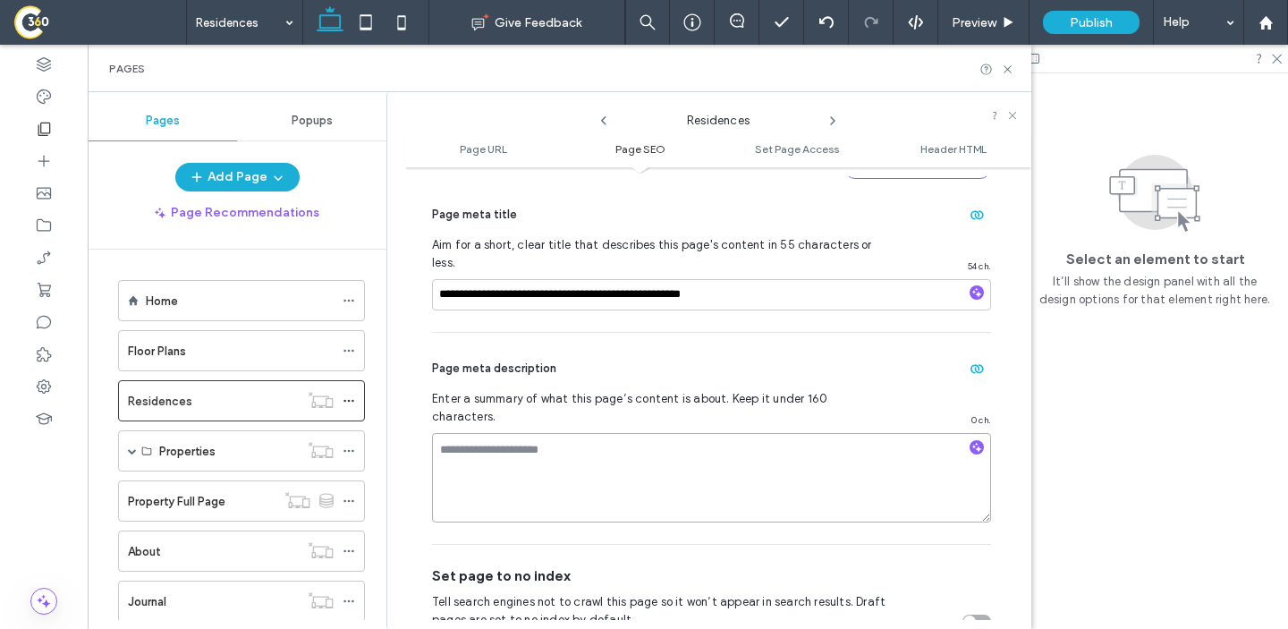
click at [507, 433] on textarea at bounding box center [711, 477] width 559 height 89
paste textarea "**********"
type textarea "**********"
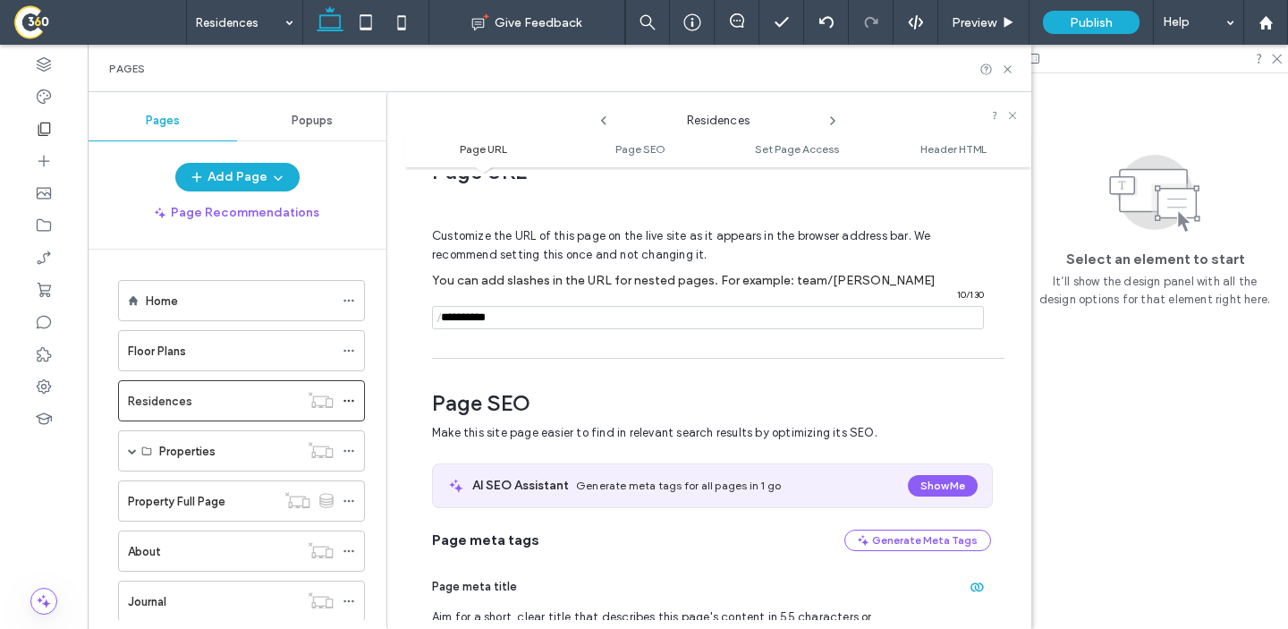
scroll to position [0, 0]
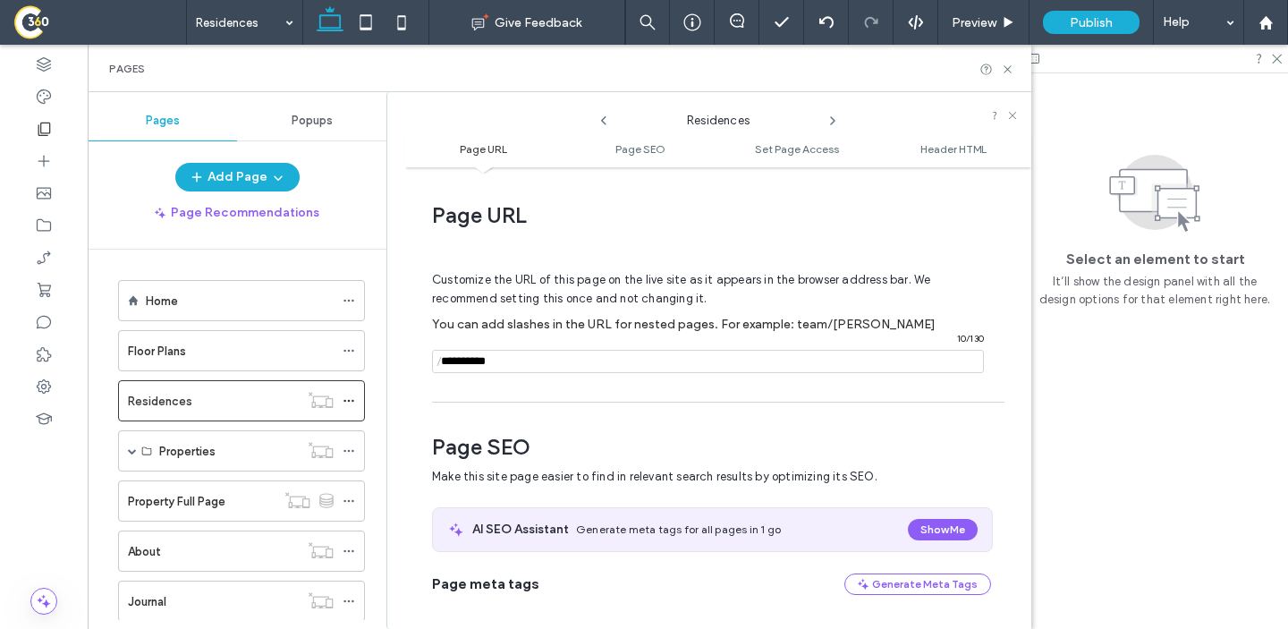
click at [528, 356] on input "notEmpty" at bounding box center [708, 361] width 552 height 23
paste input "**********"
type input "**********"
click at [675, 301] on span "Customize the URL of this page on the live site as it appears in the browser ad…" at bounding box center [681, 289] width 498 height 61
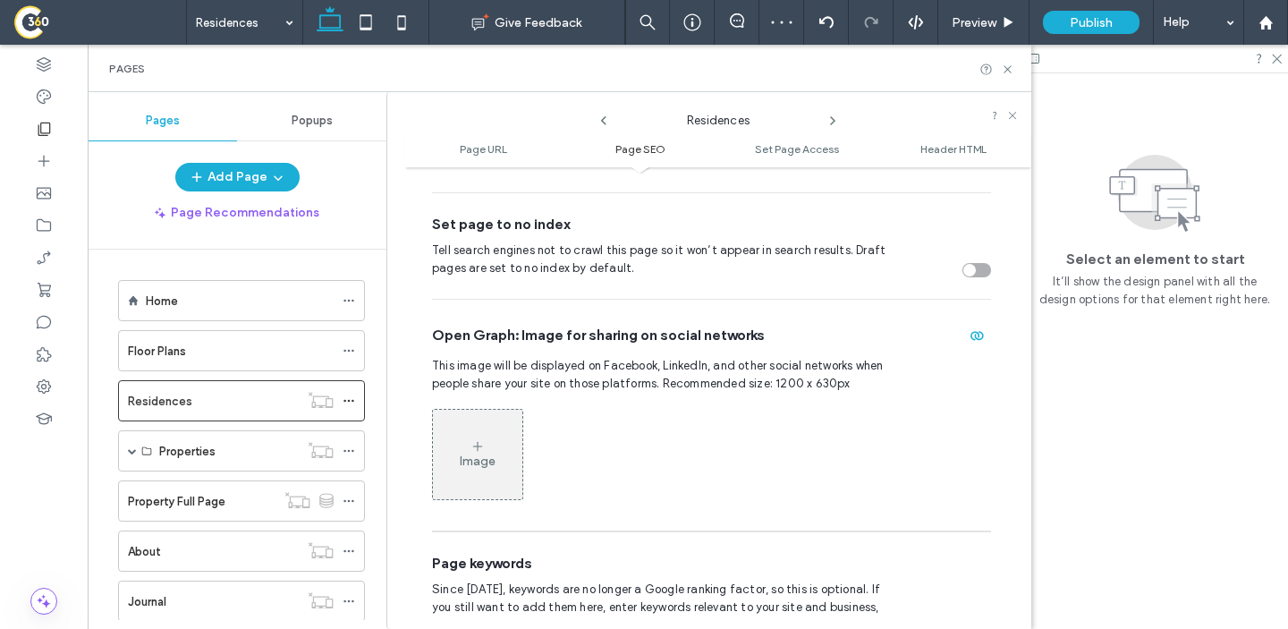
scroll to position [876, 0]
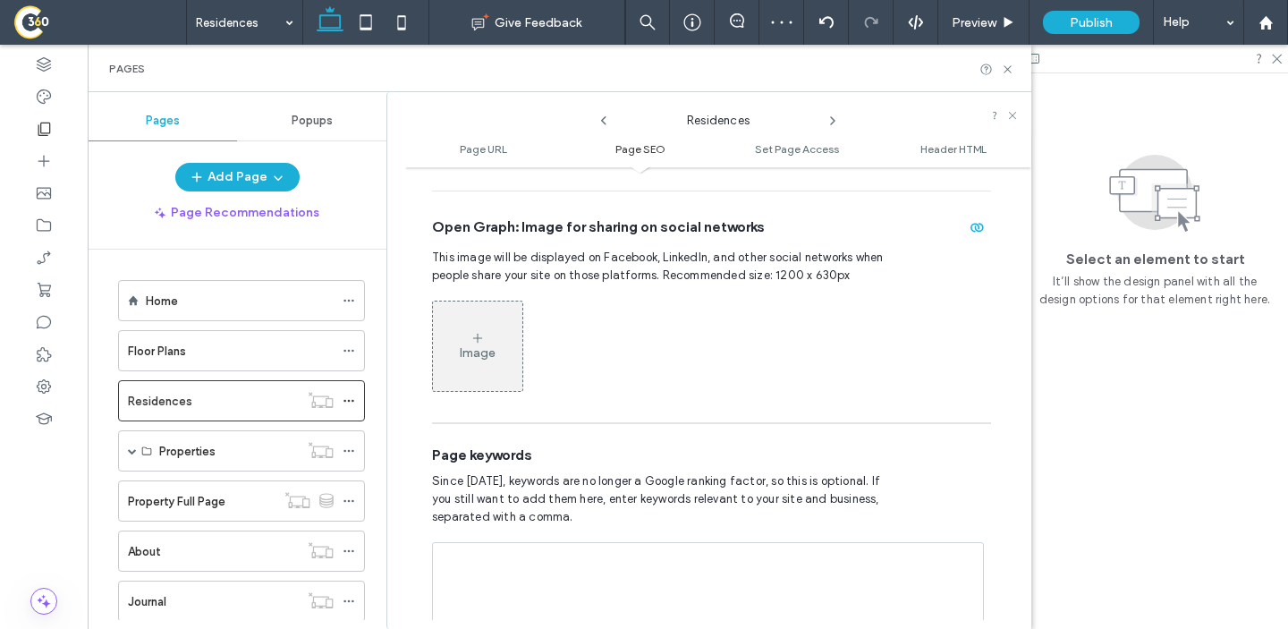
click at [473, 329] on div "Image" at bounding box center [477, 346] width 89 height 86
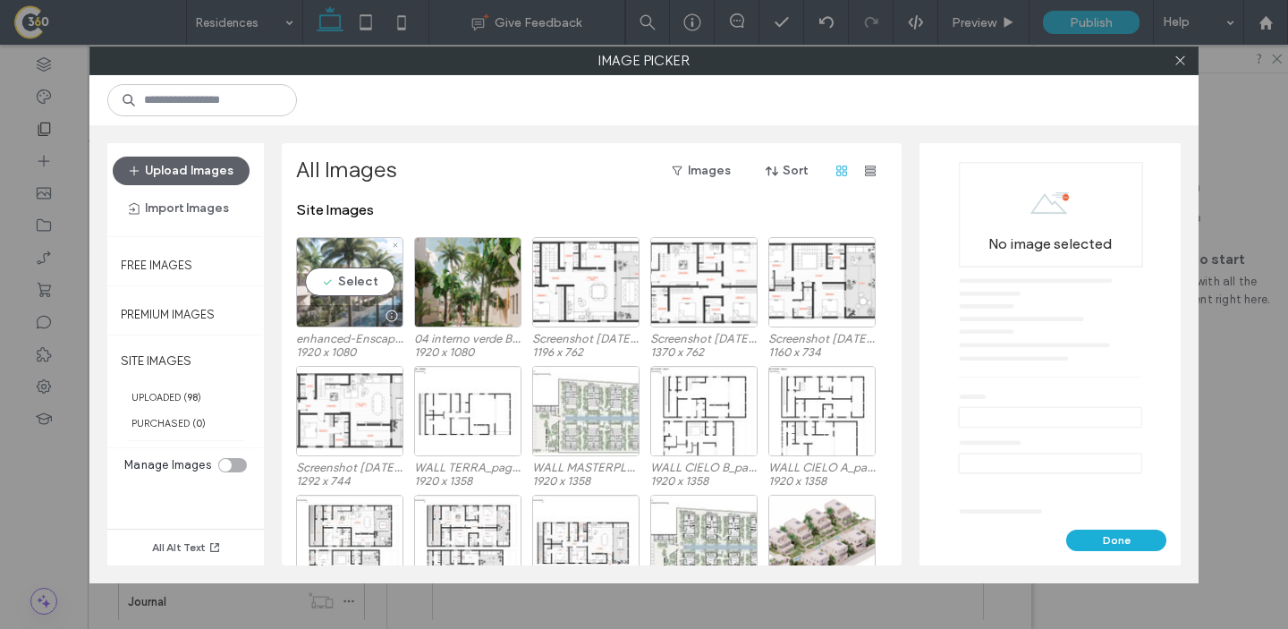
click at [360, 276] on div "Select" at bounding box center [349, 282] width 107 height 90
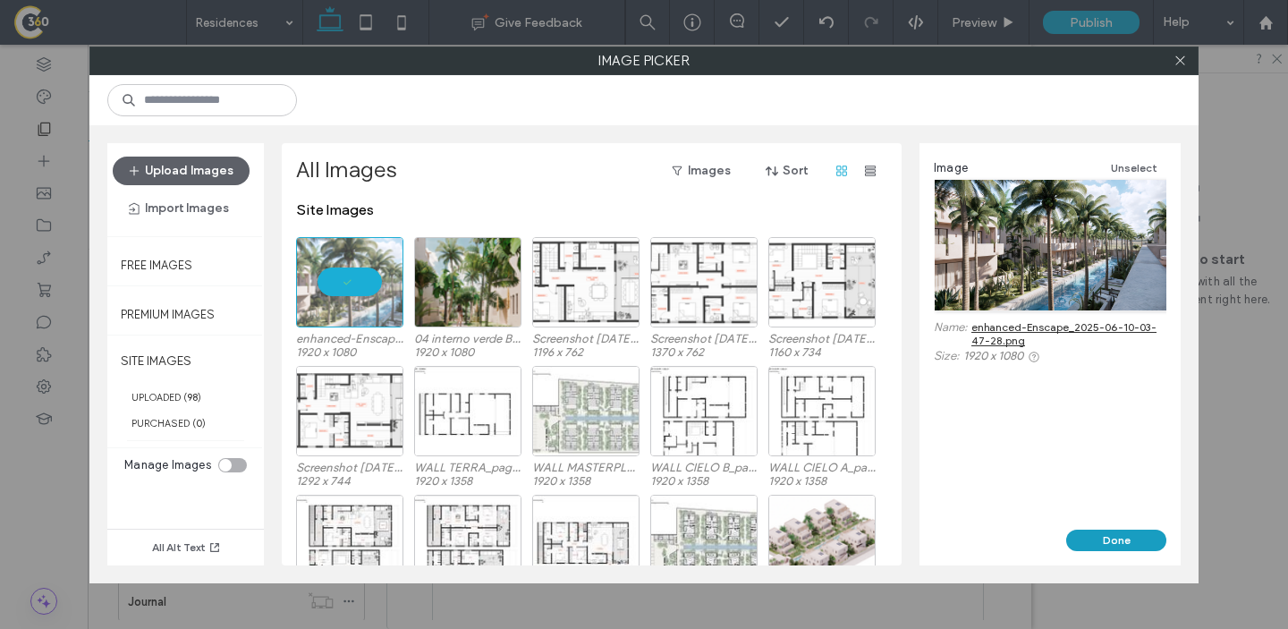
click at [1102, 537] on button "Done" at bounding box center [1116, 540] width 100 height 21
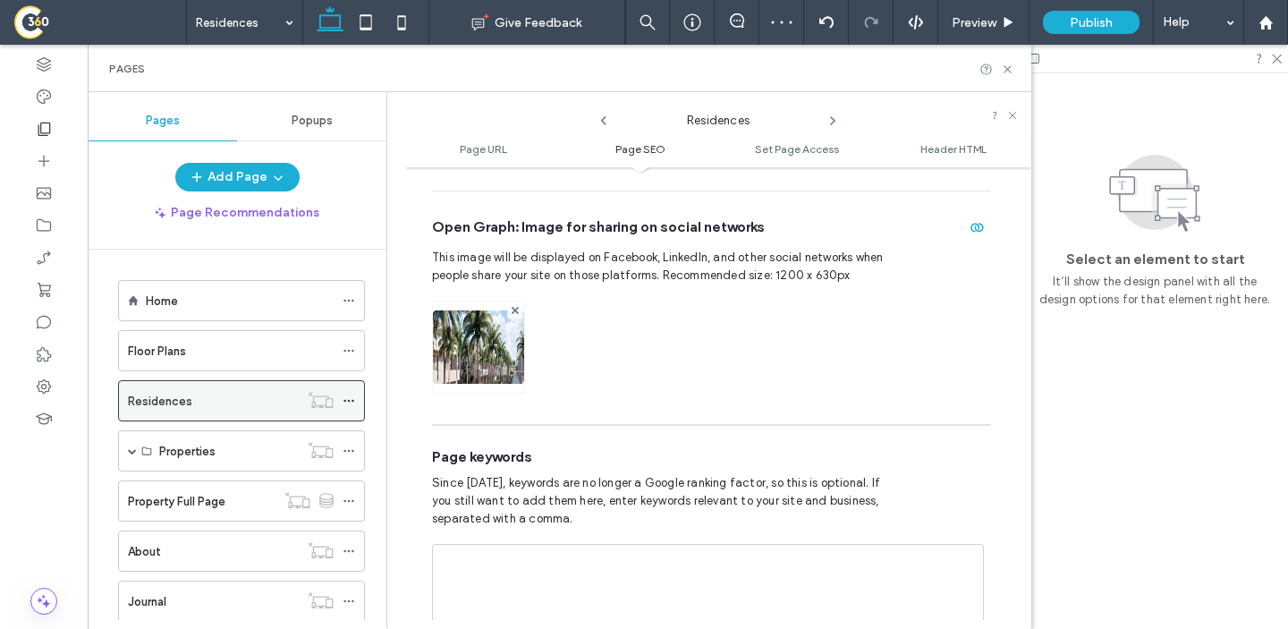
click at [352, 394] on span at bounding box center [349, 400] width 13 height 27
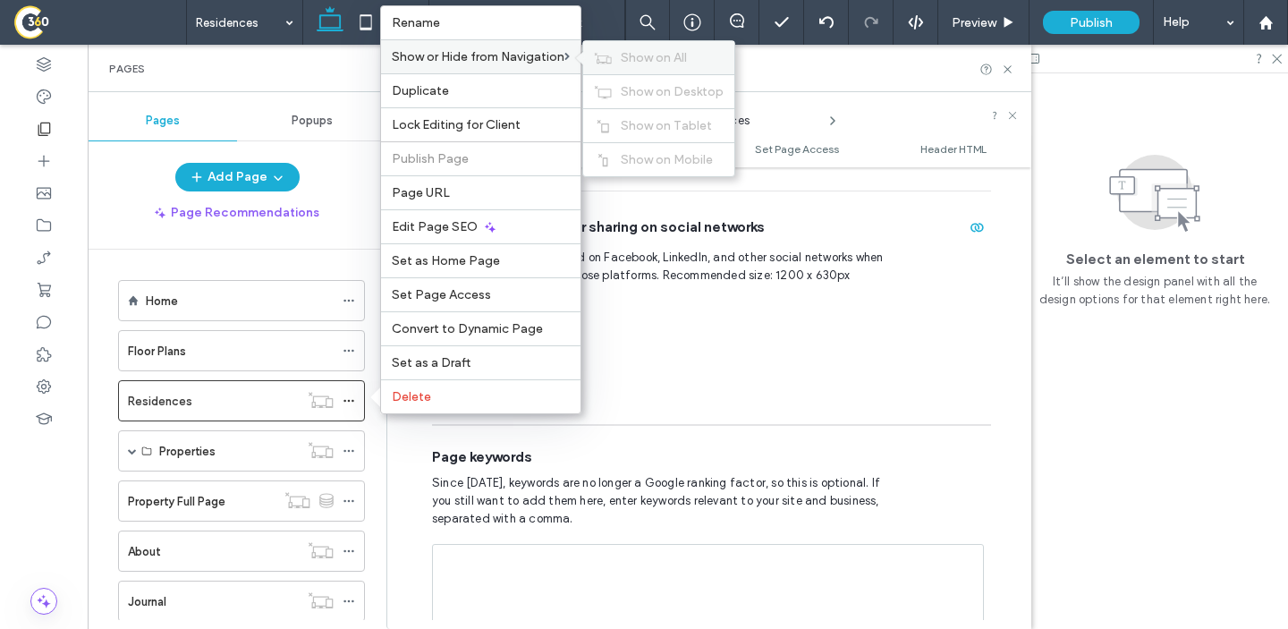
click at [610, 60] on use at bounding box center [603, 57] width 17 height 11
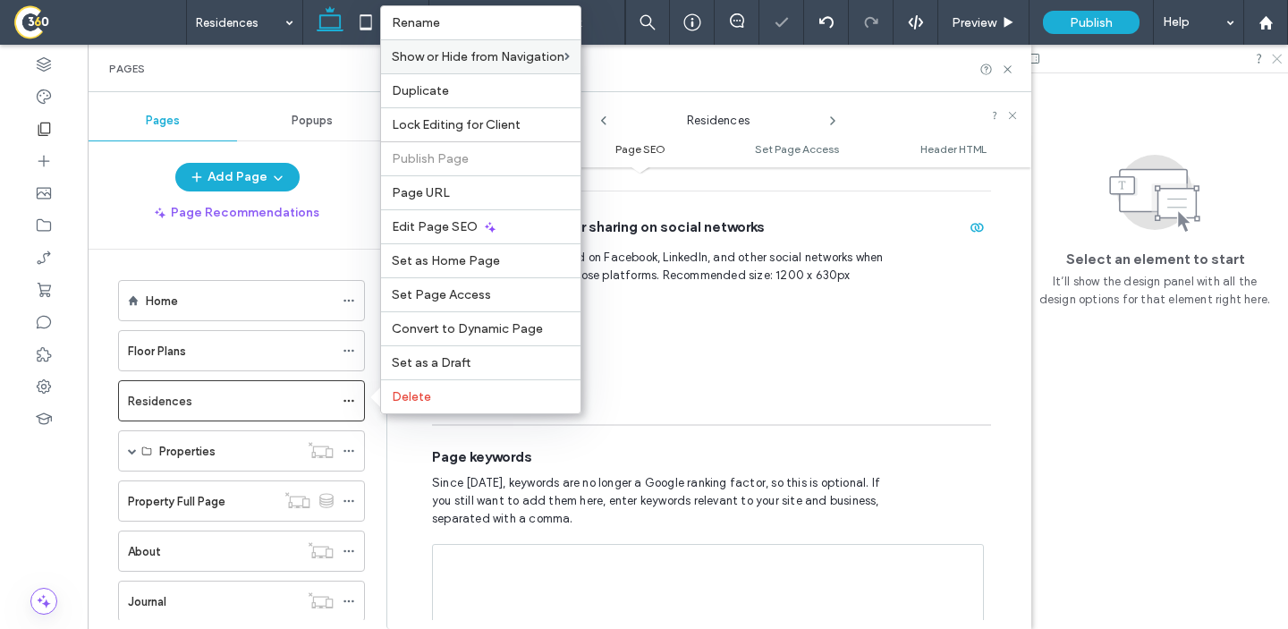
click at [1280, 55] on use at bounding box center [1277, 60] width 10 height 10
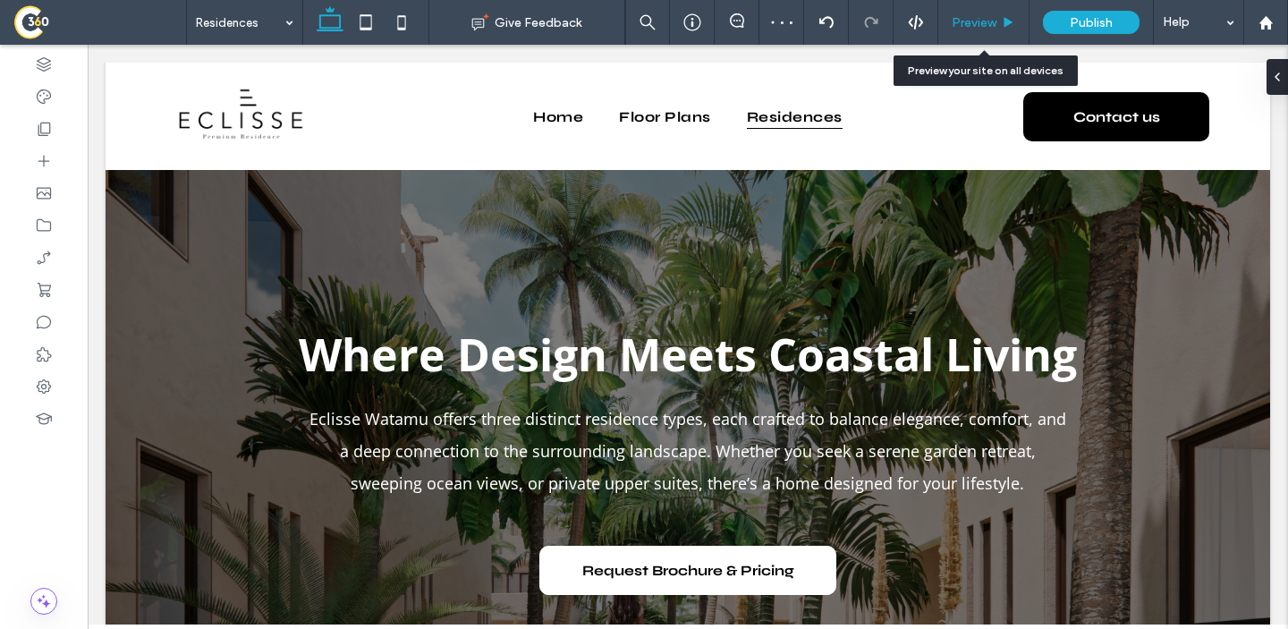
click at [1003, 28] on icon at bounding box center [1008, 22] width 13 height 13
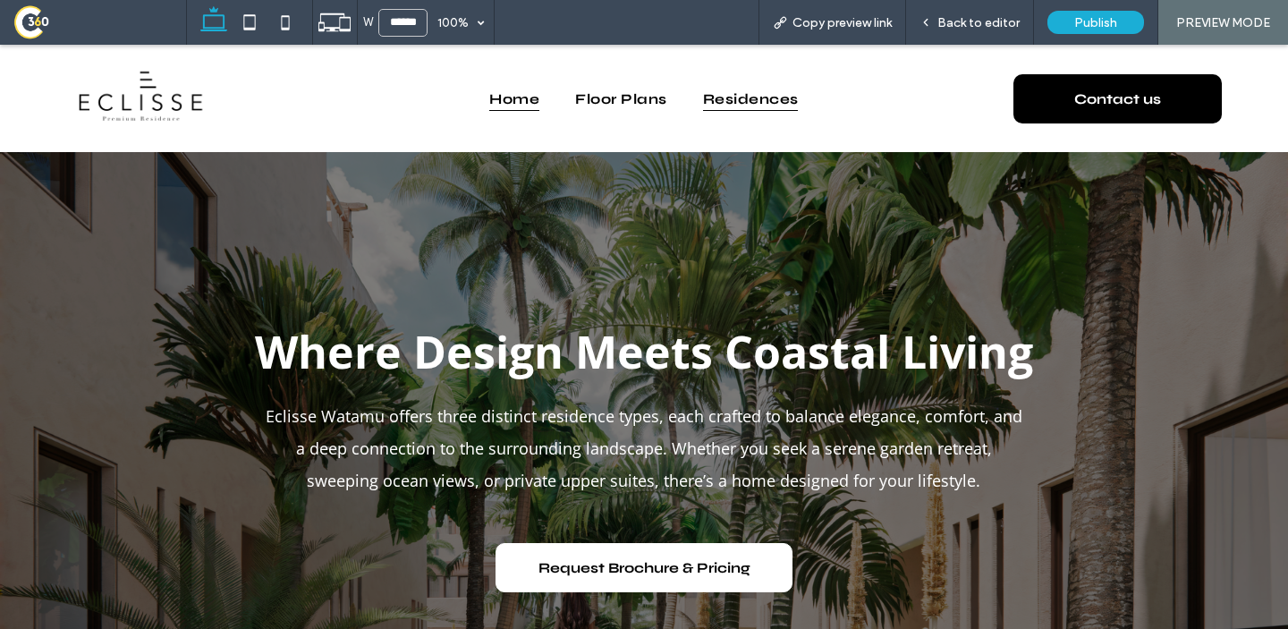
click at [511, 99] on span "Home" at bounding box center [514, 98] width 50 height 25
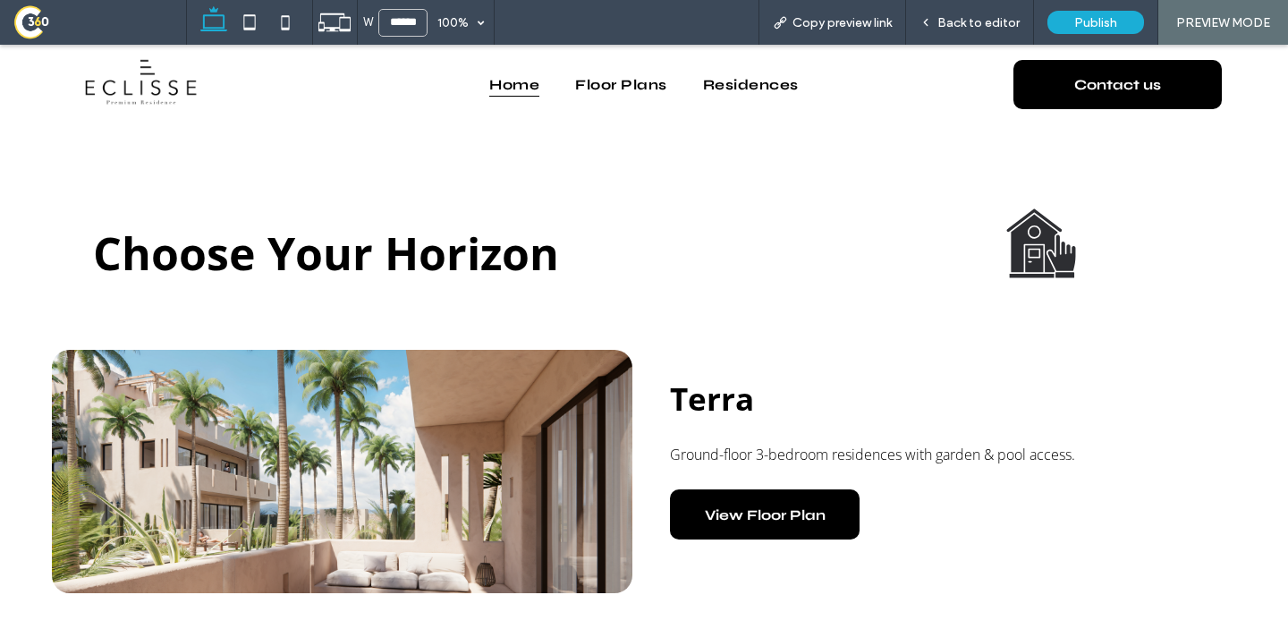
scroll to position [1569, 0]
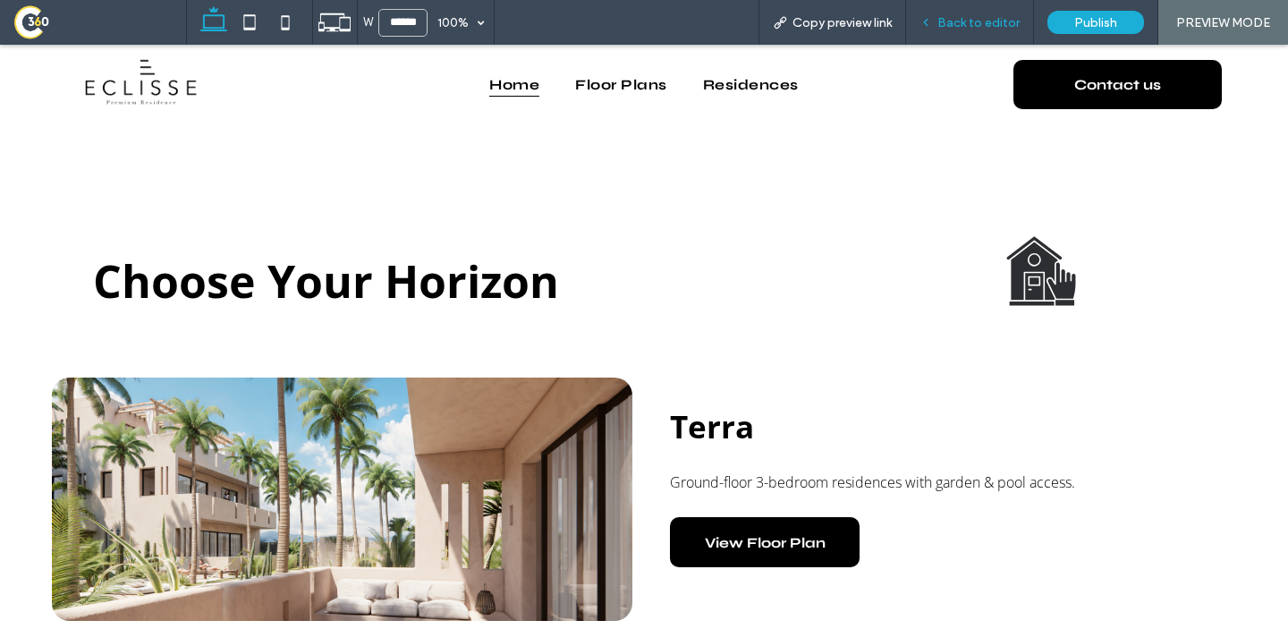
click at [971, 32] on div "Back to editor" at bounding box center [970, 22] width 128 height 45
click at [945, 26] on span "Back to editor" at bounding box center [979, 22] width 82 height 15
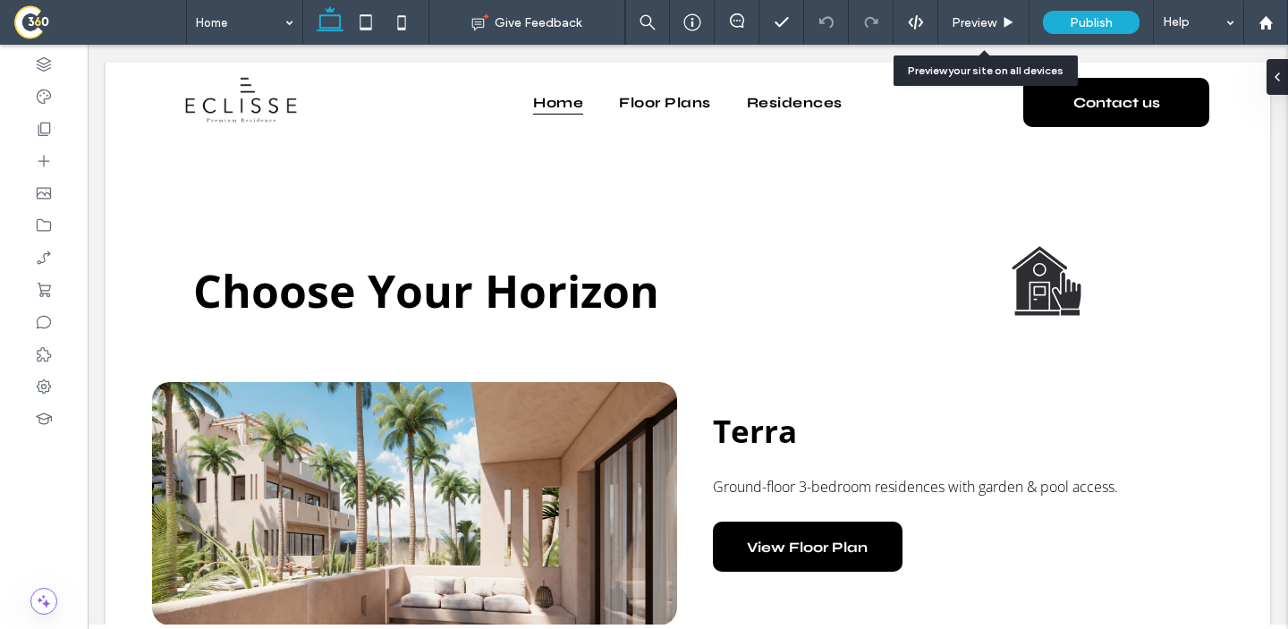
scroll to position [1543, 0]
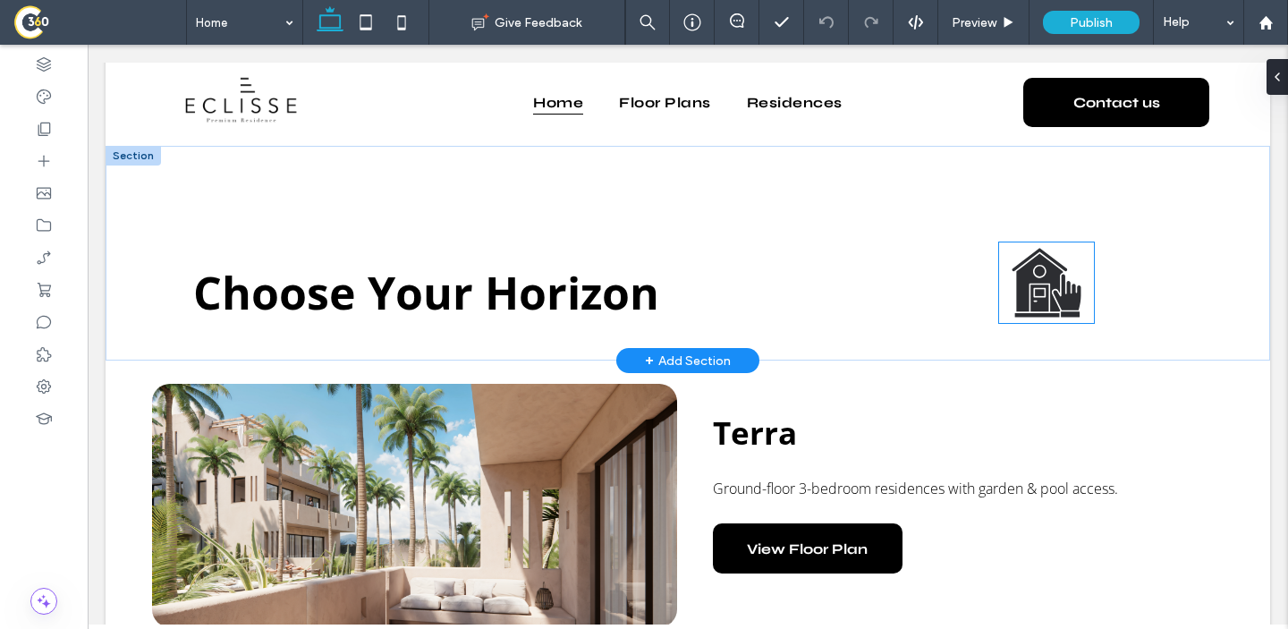
click at [1042, 294] on icon at bounding box center [1040, 298] width 18 height 27
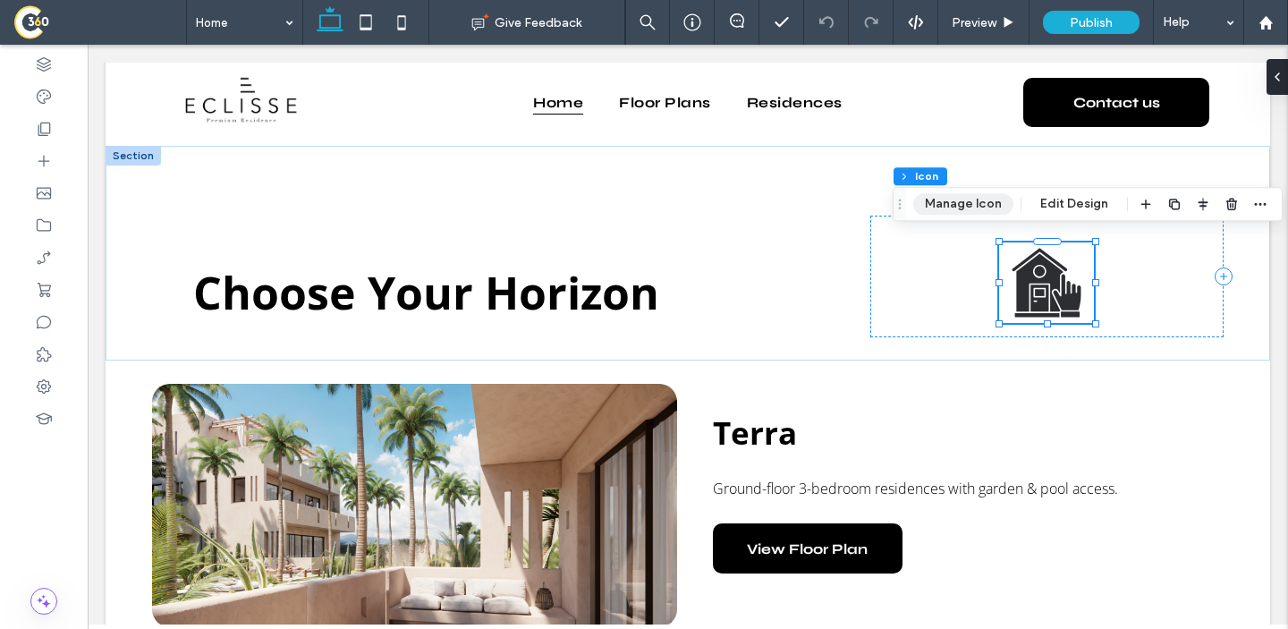
click at [977, 203] on button "Manage Icon" at bounding box center [963, 203] width 100 height 21
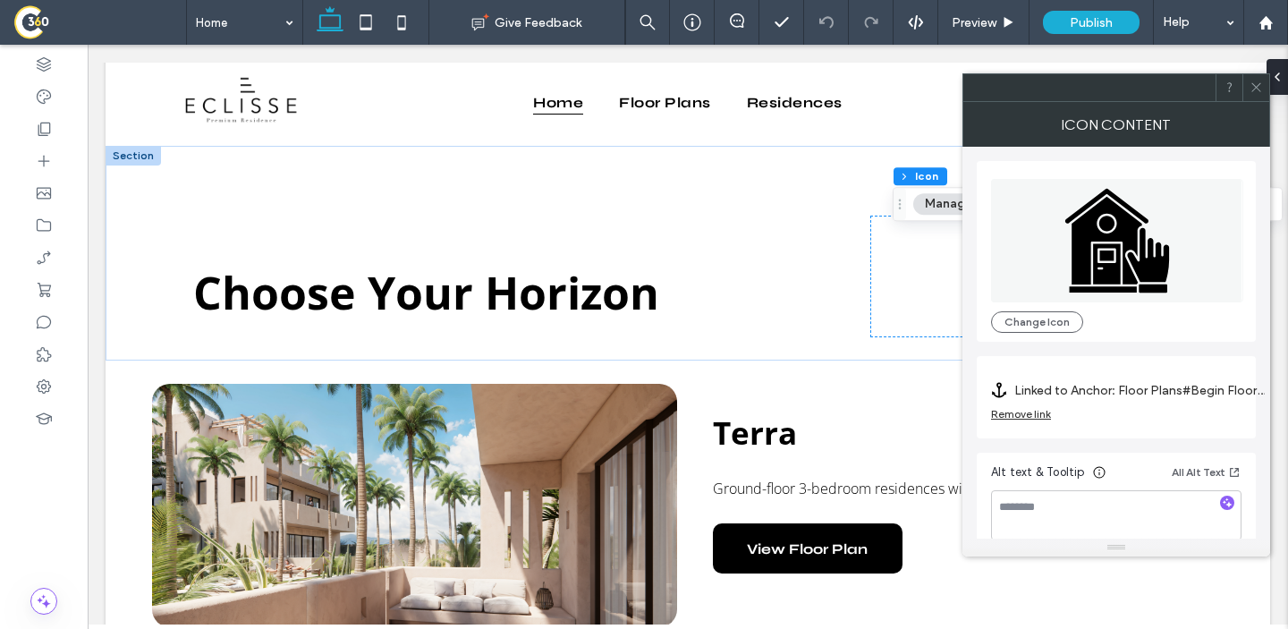
click at [1051, 390] on label "Linked to Anchor: Floor Plans#Begin Floor Plan Cards" at bounding box center [1140, 390] width 251 height 33
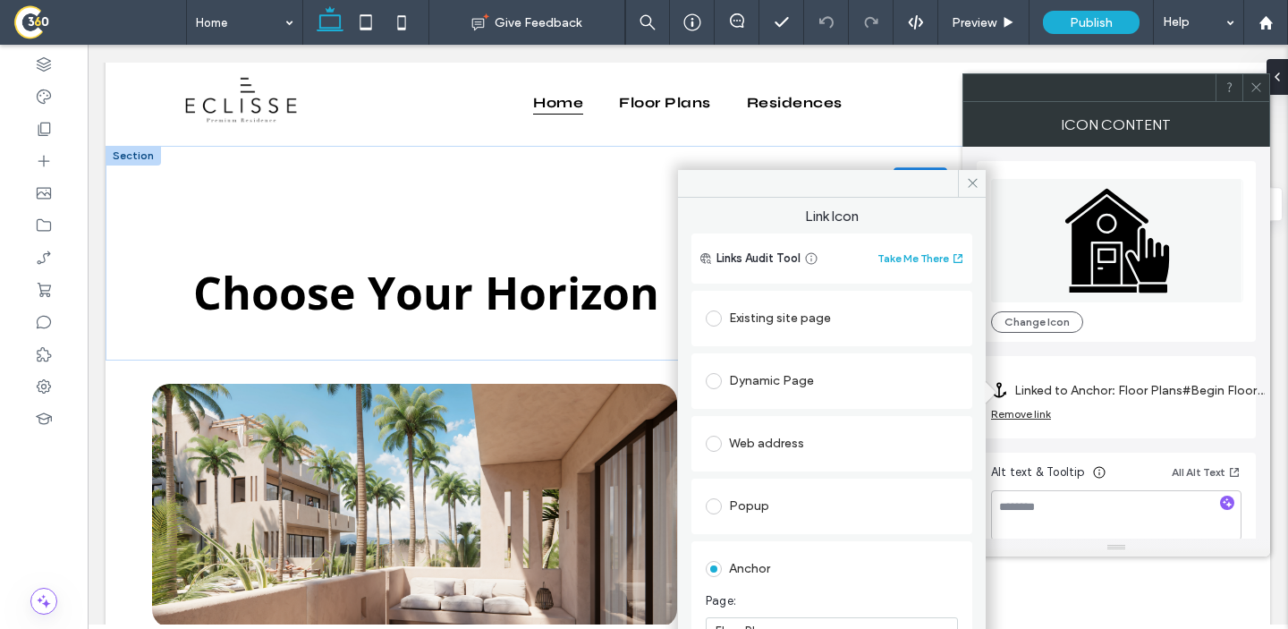
click at [794, 319] on div "Existing site page" at bounding box center [832, 318] width 252 height 29
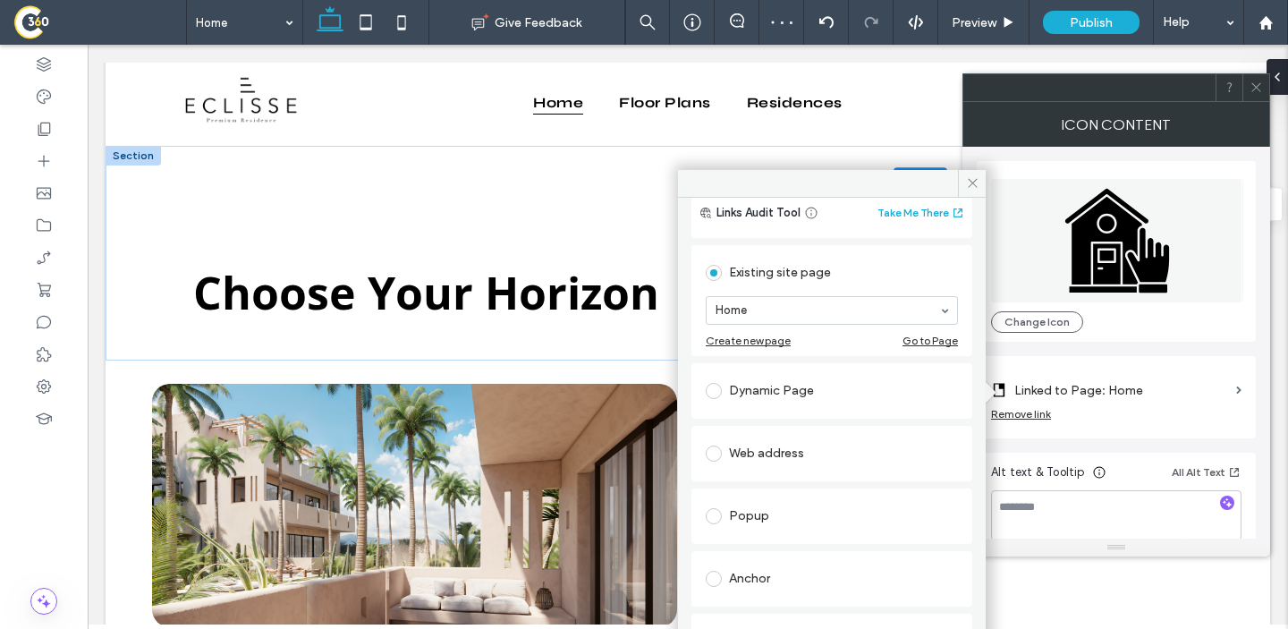
scroll to position [0, 0]
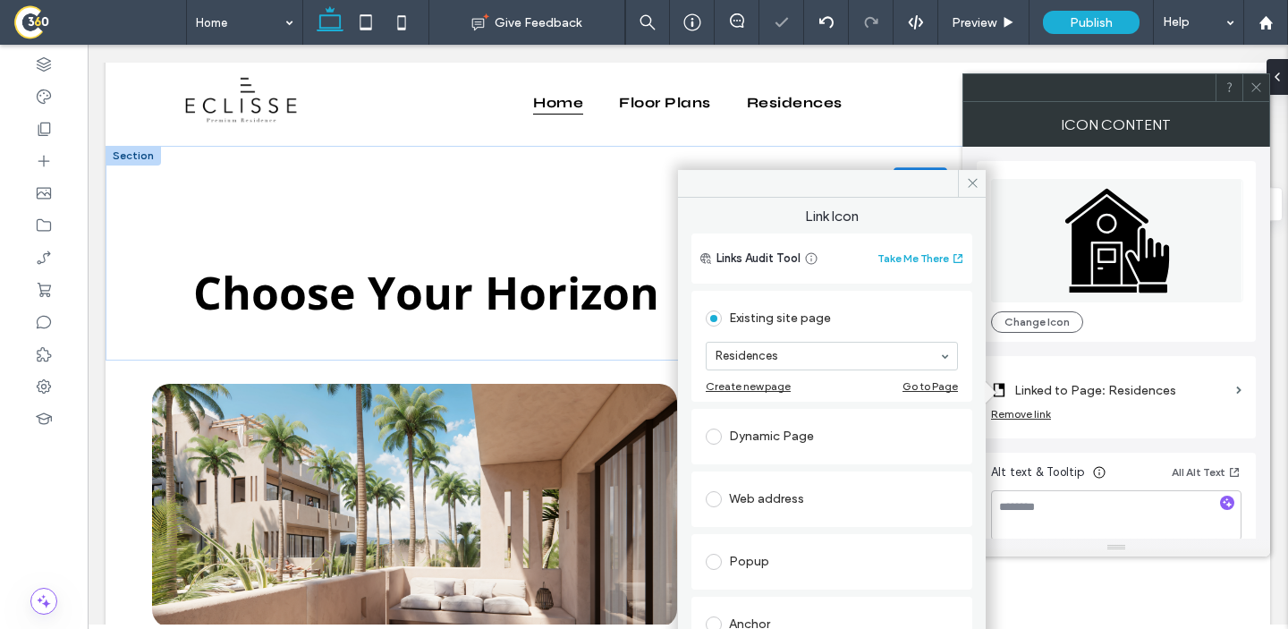
click at [1258, 93] on icon at bounding box center [1256, 87] width 13 height 13
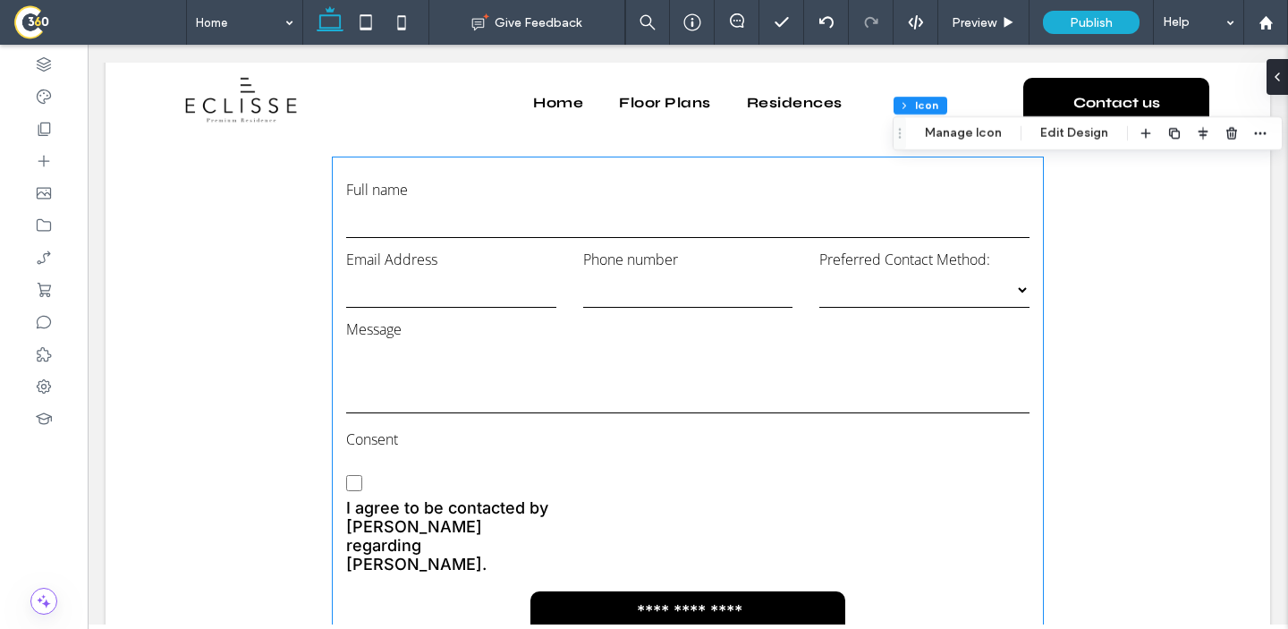
scroll to position [4829, 0]
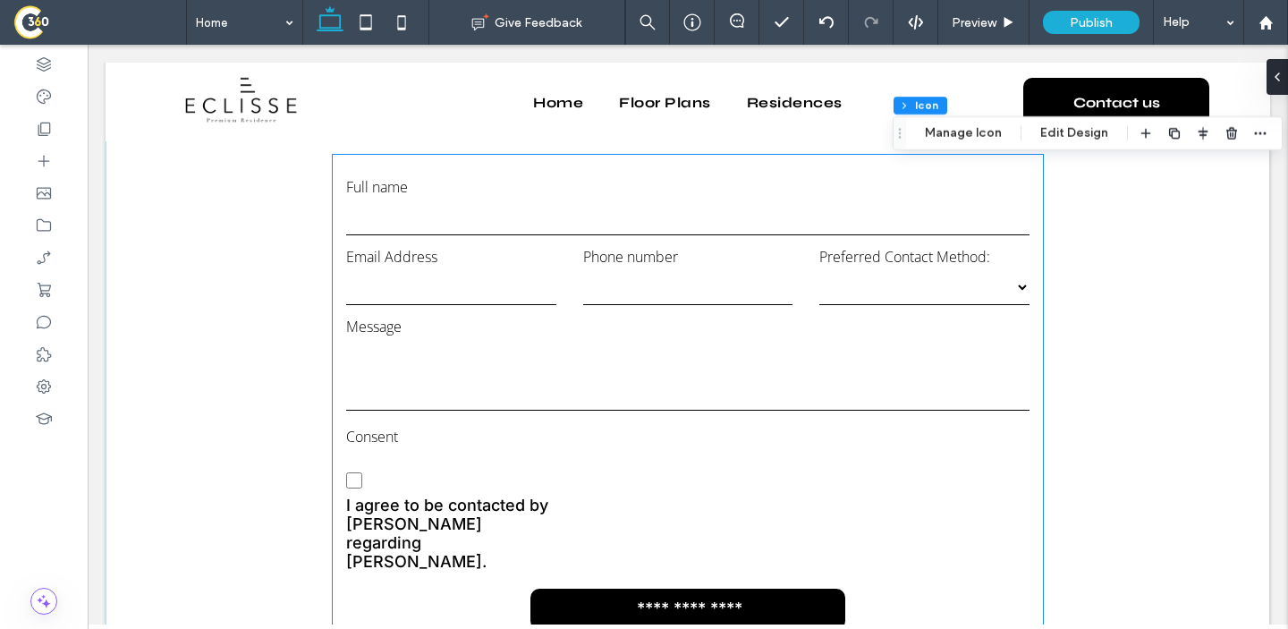
click at [428, 522] on span "I agree to be contacted by [PERSON_NAME] regarding [PERSON_NAME]." at bounding box center [451, 533] width 210 height 75
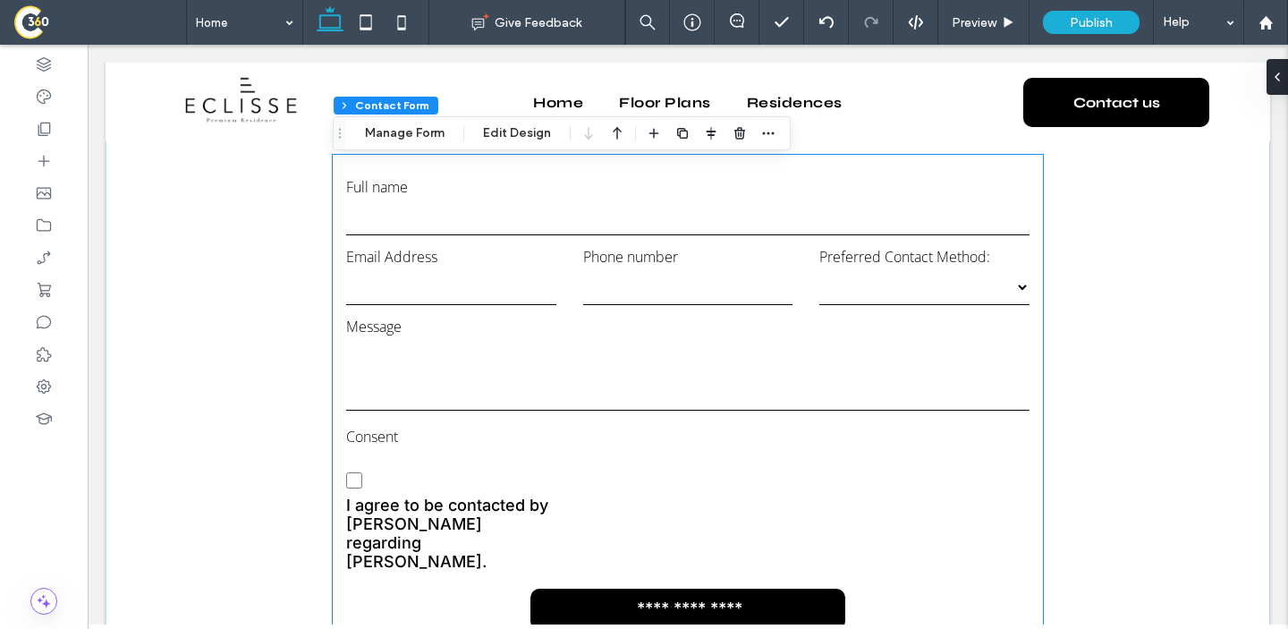
type input "*"
type input "***"
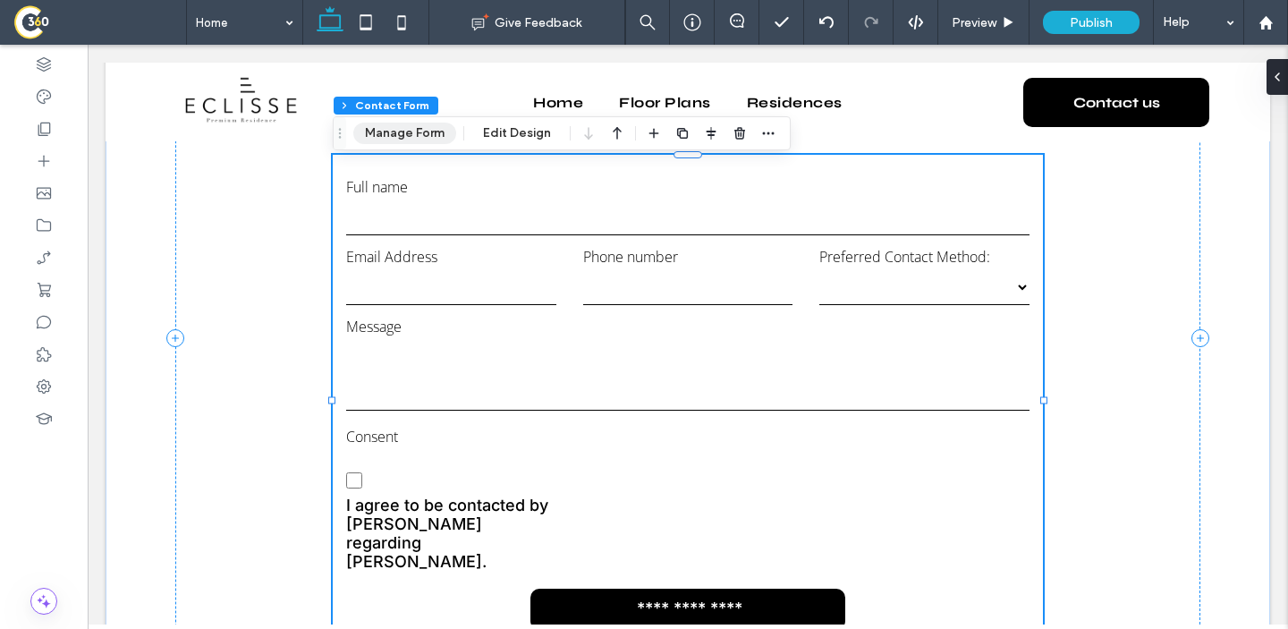
click at [417, 129] on button "Manage Form" at bounding box center [404, 133] width 103 height 21
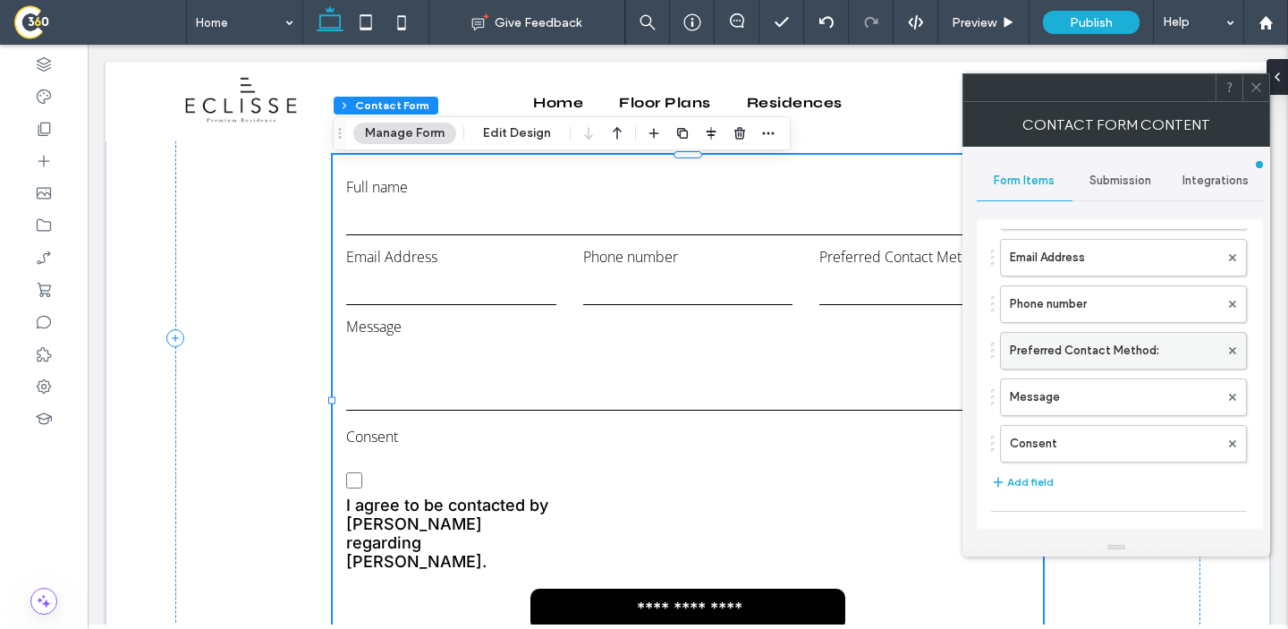
scroll to position [116, 0]
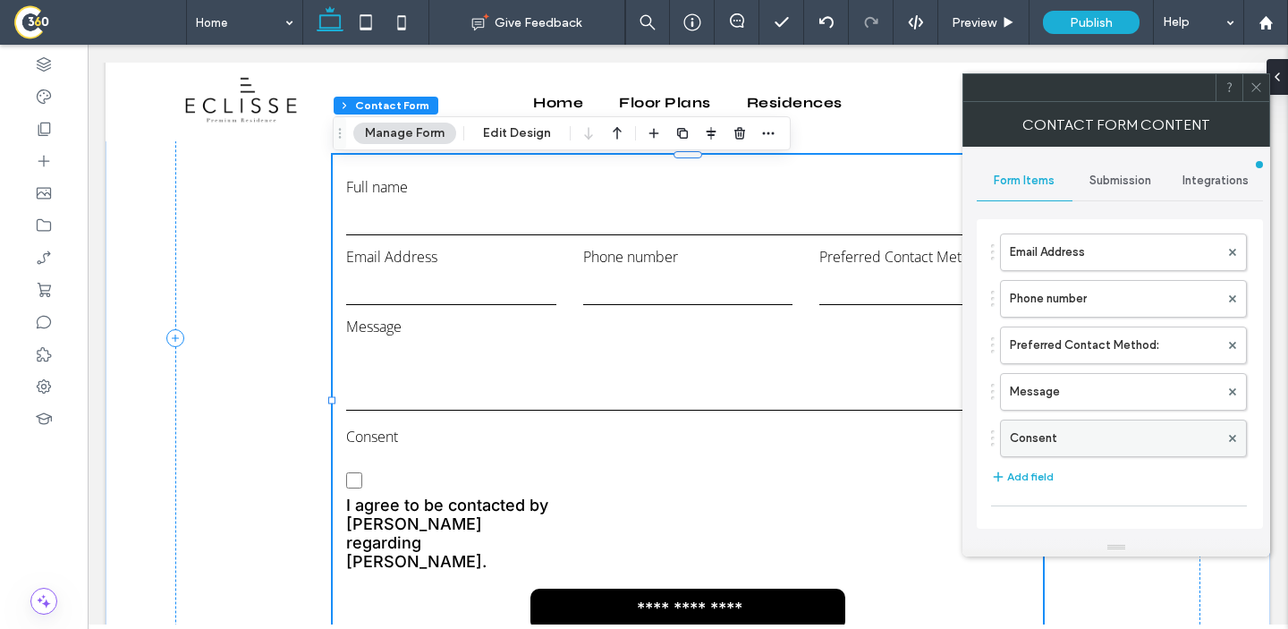
click at [1069, 427] on label "Consent" at bounding box center [1114, 438] width 209 height 36
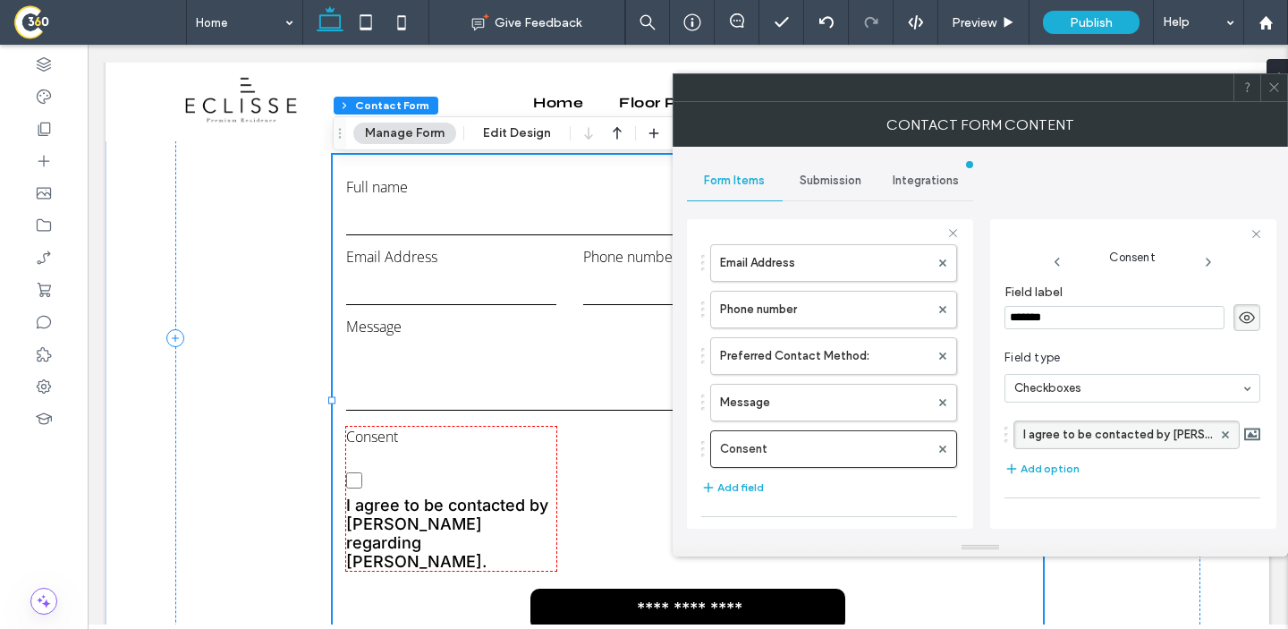
click at [1090, 439] on label "I agree to be contacted by [PERSON_NAME] regarding [PERSON_NAME]." at bounding box center [1118, 434] width 189 height 27
click at [1278, 86] on icon at bounding box center [1274, 87] width 13 height 13
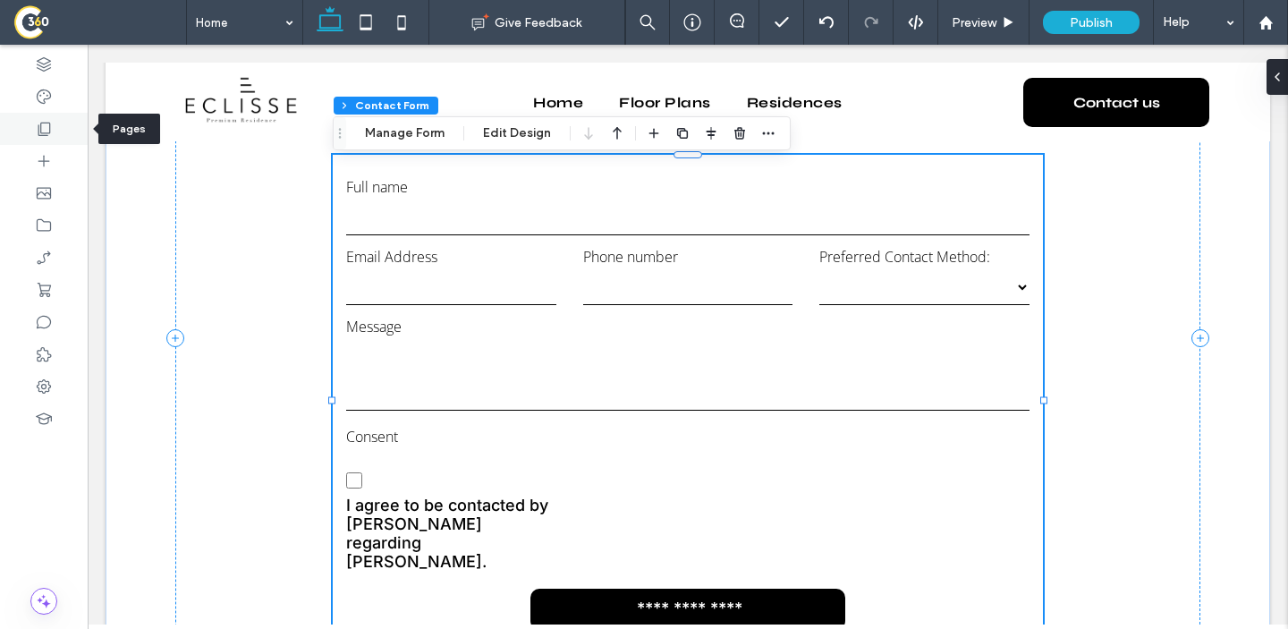
click at [49, 132] on use at bounding box center [44, 129] width 13 height 13
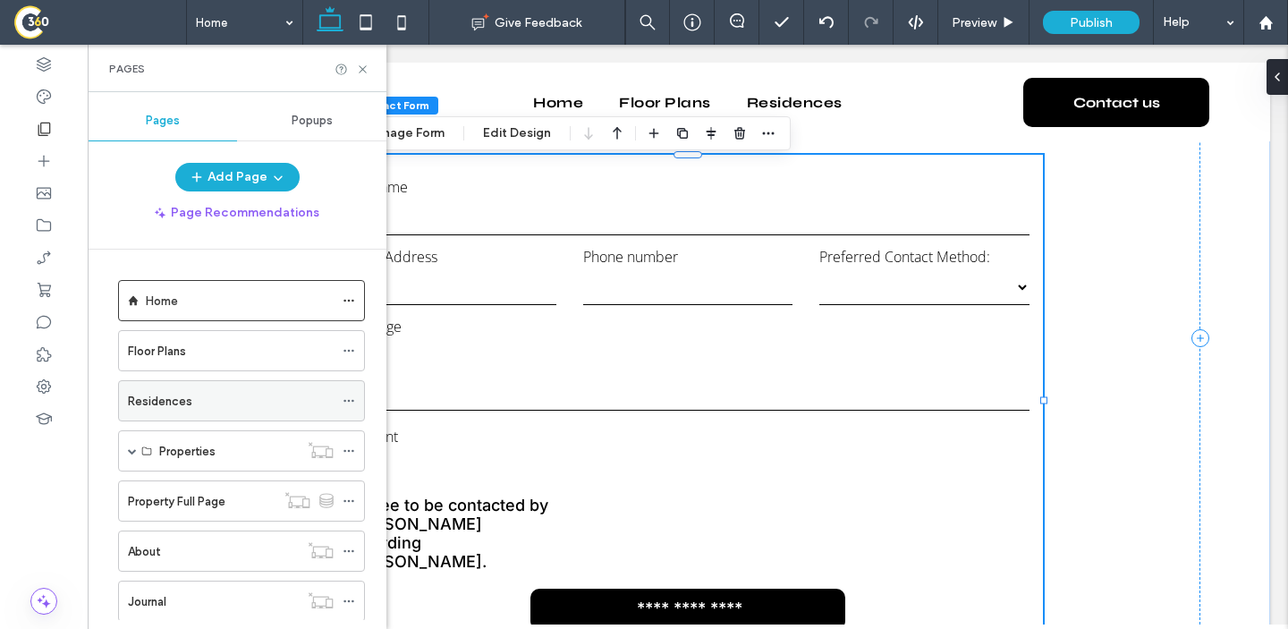
click at [190, 413] on div "Residences" at bounding box center [231, 400] width 206 height 39
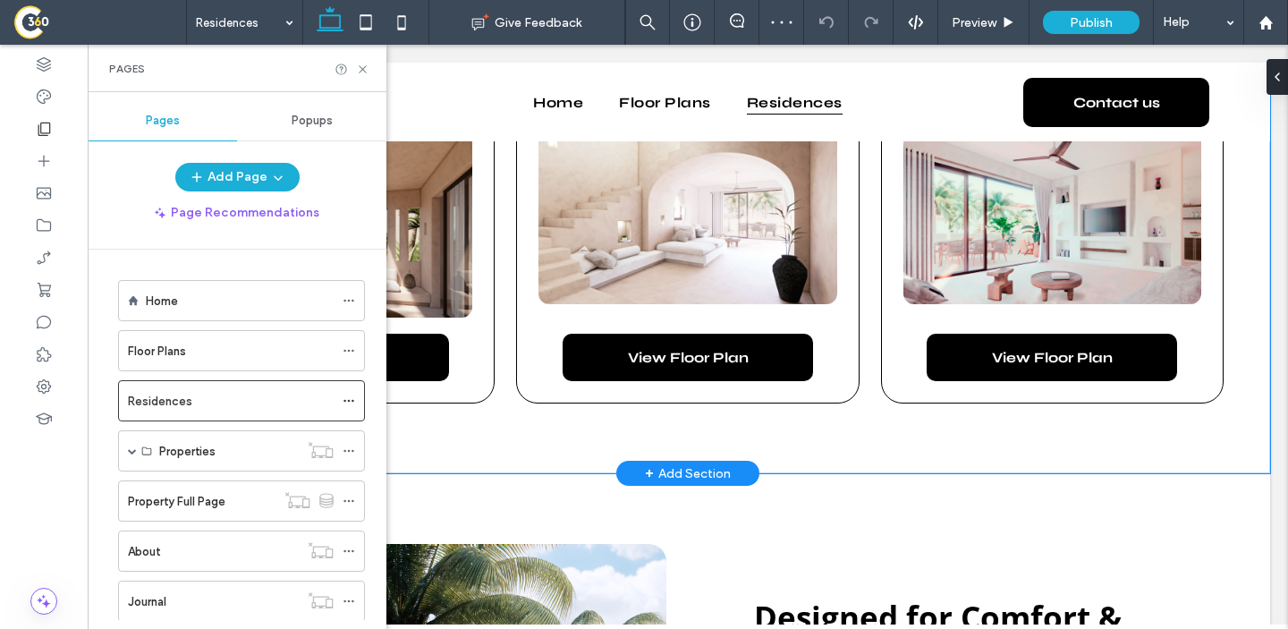
scroll to position [1349, 0]
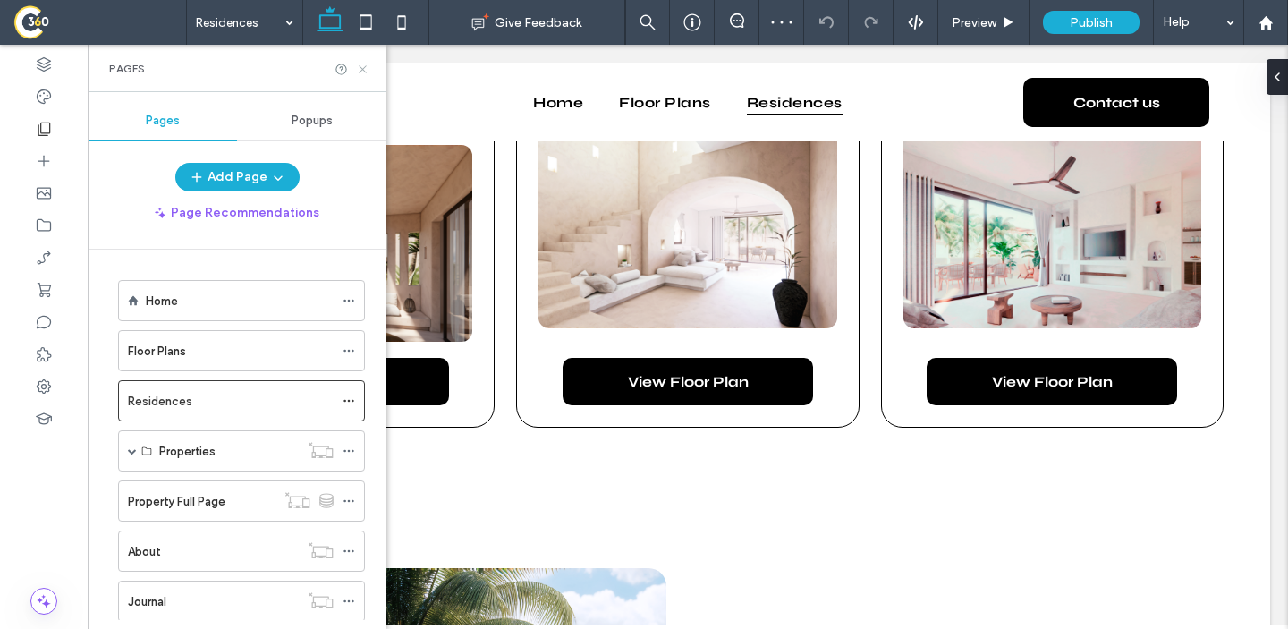
click at [361, 68] on icon at bounding box center [362, 69] width 13 height 13
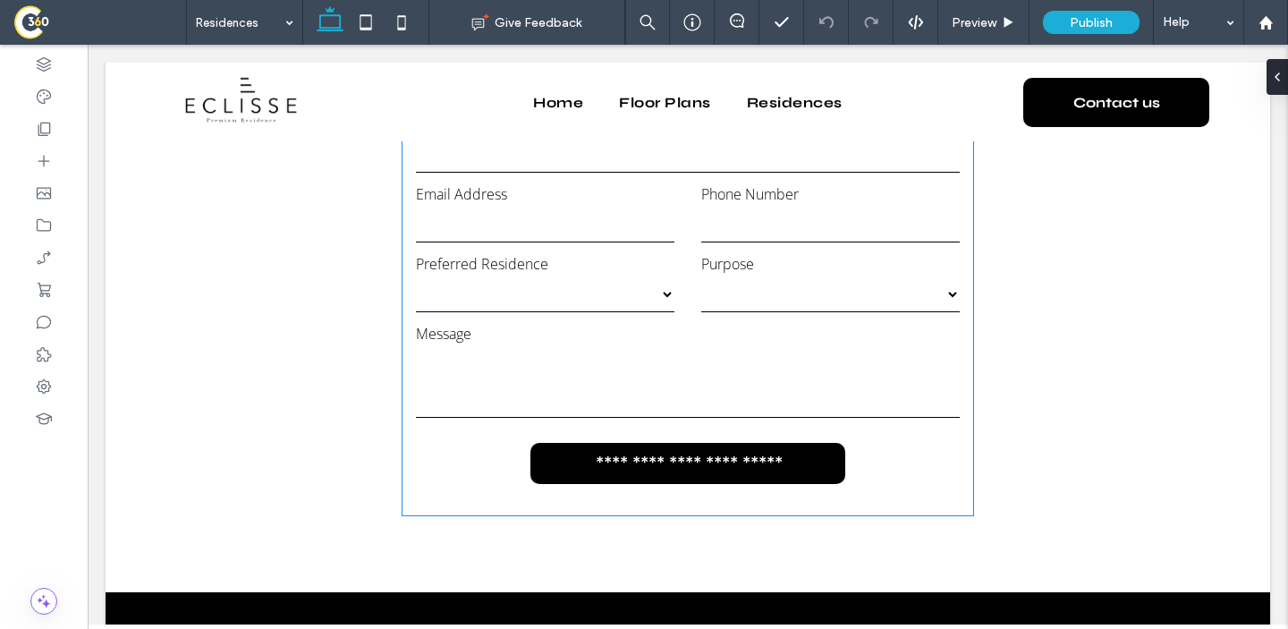
scroll to position [3028, 0]
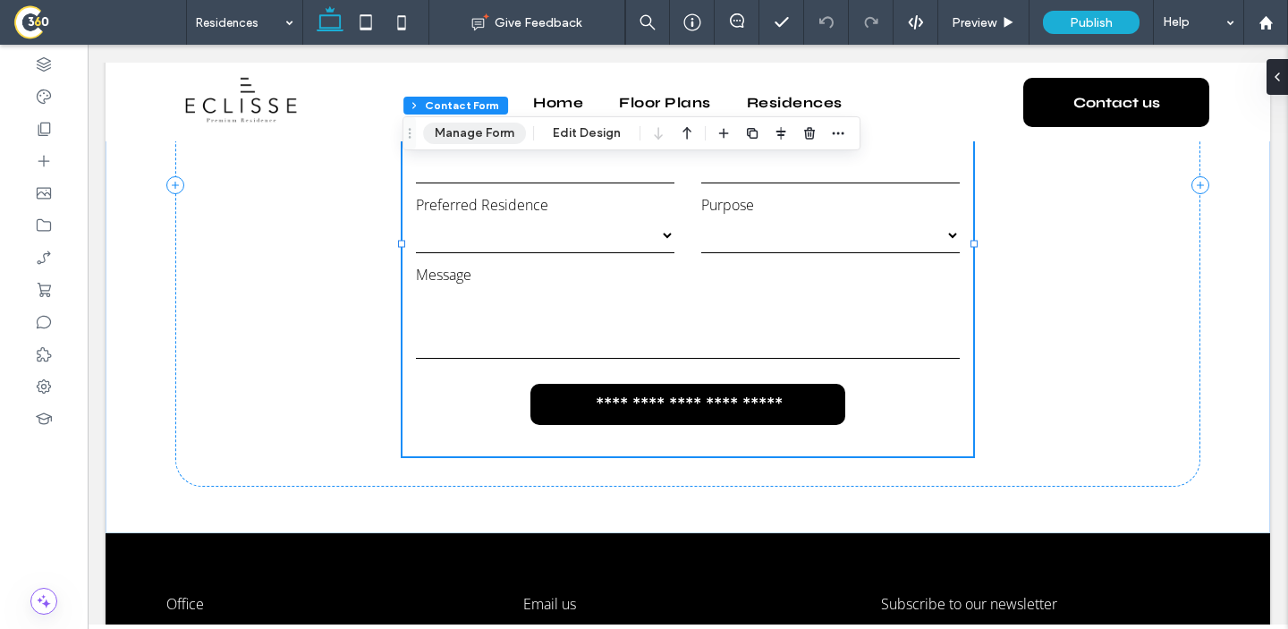
click at [470, 132] on button "Manage Form" at bounding box center [474, 133] width 103 height 21
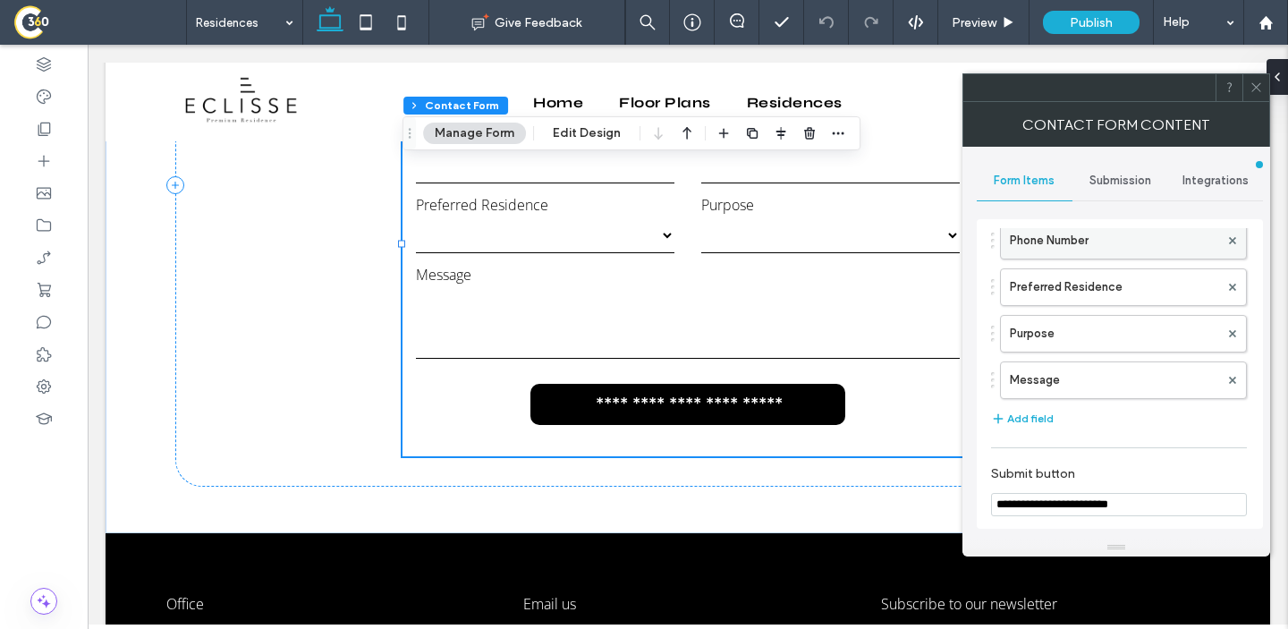
scroll to position [195, 0]
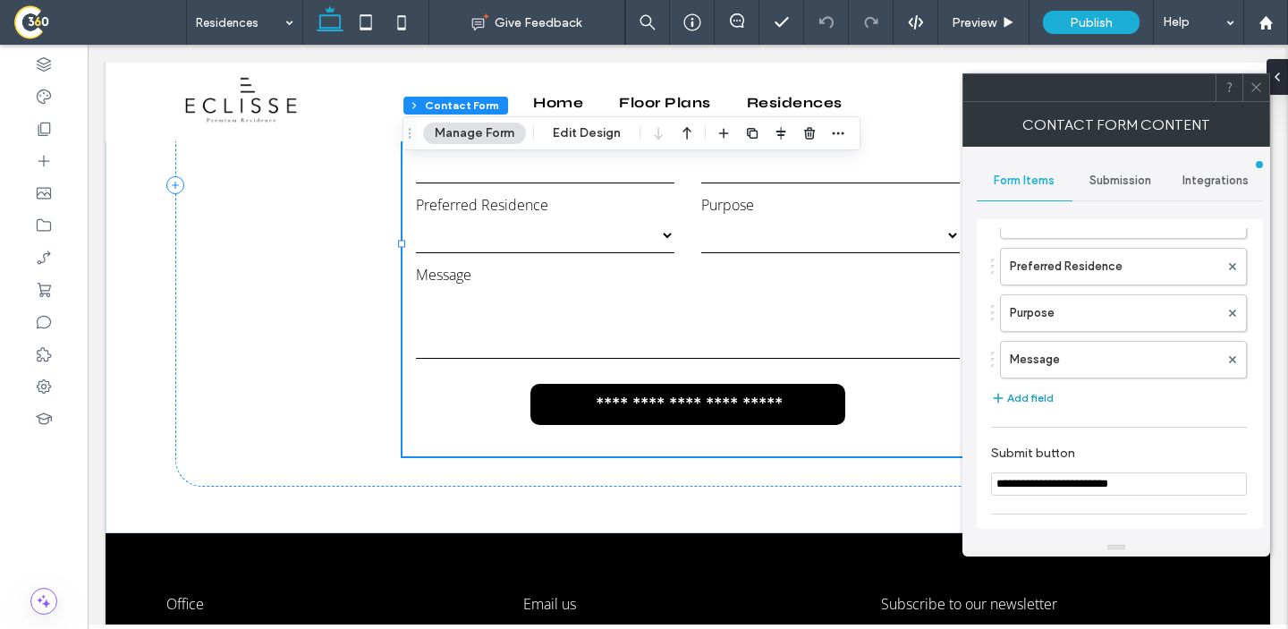
click at [1028, 403] on button "Add field" at bounding box center [1022, 397] width 63 height 21
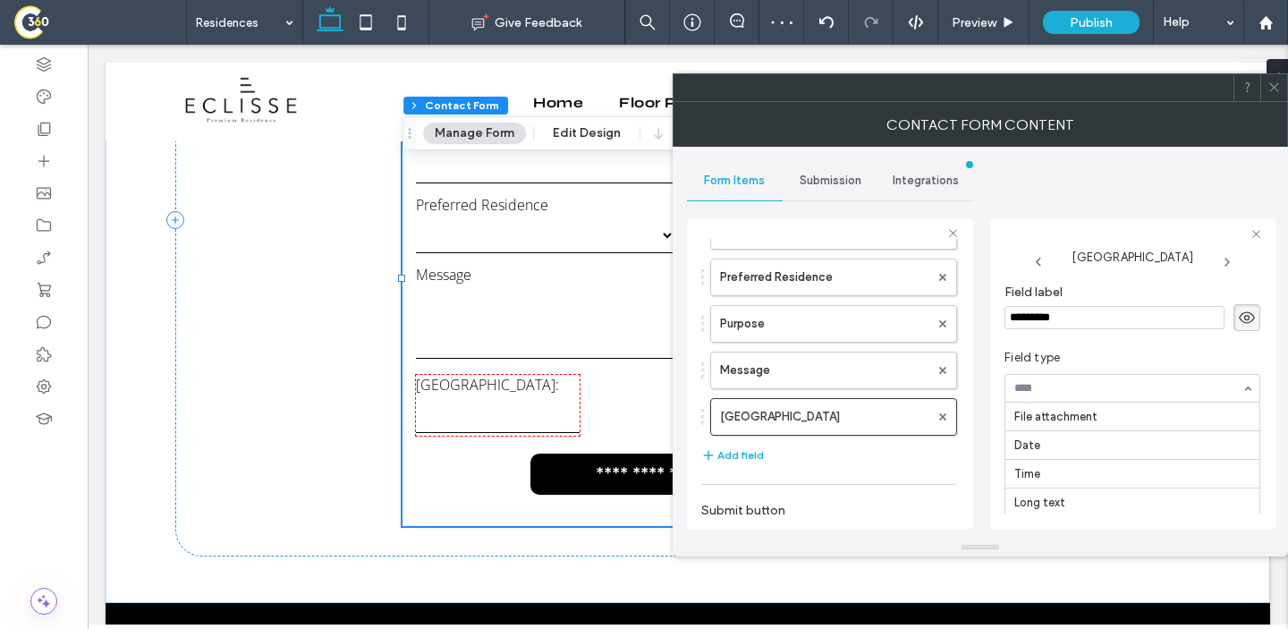
scroll to position [102, 0]
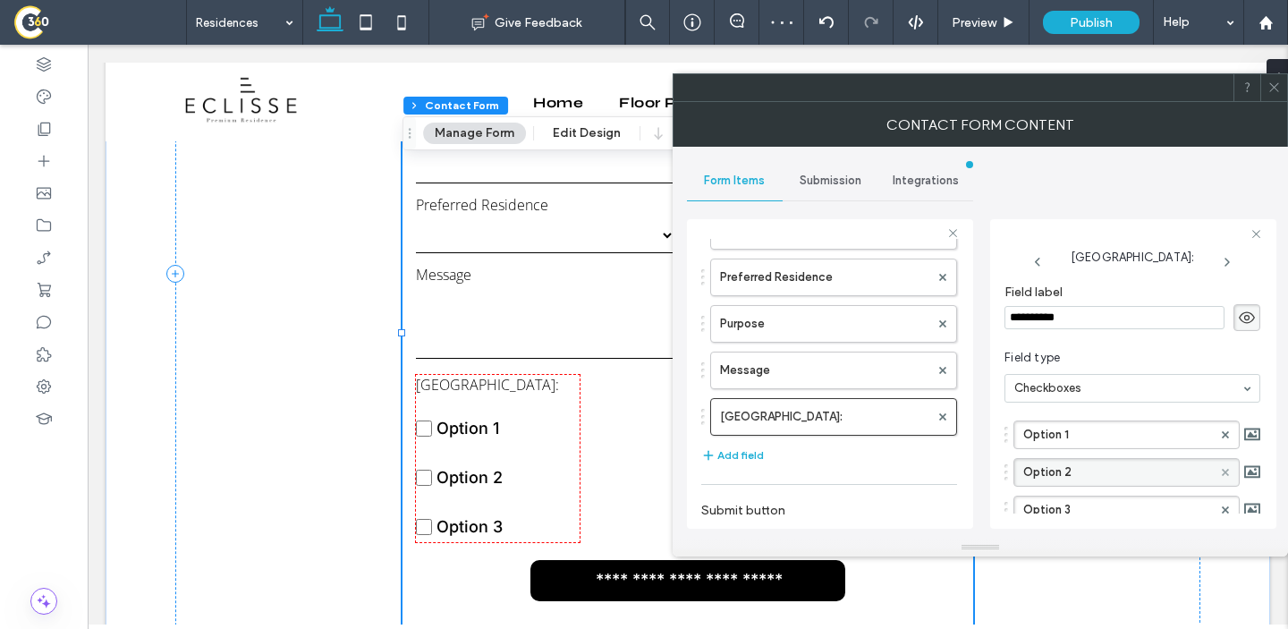
click at [1222, 473] on icon at bounding box center [1225, 472] width 7 height 7
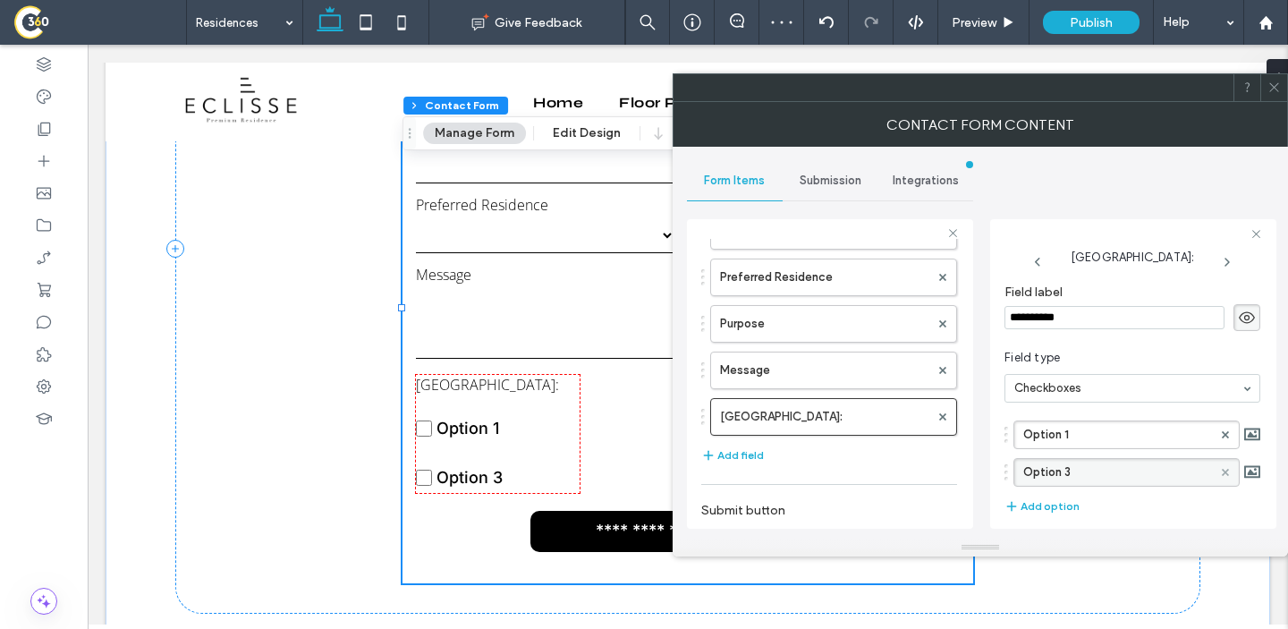
click at [1222, 473] on icon at bounding box center [1225, 472] width 7 height 7
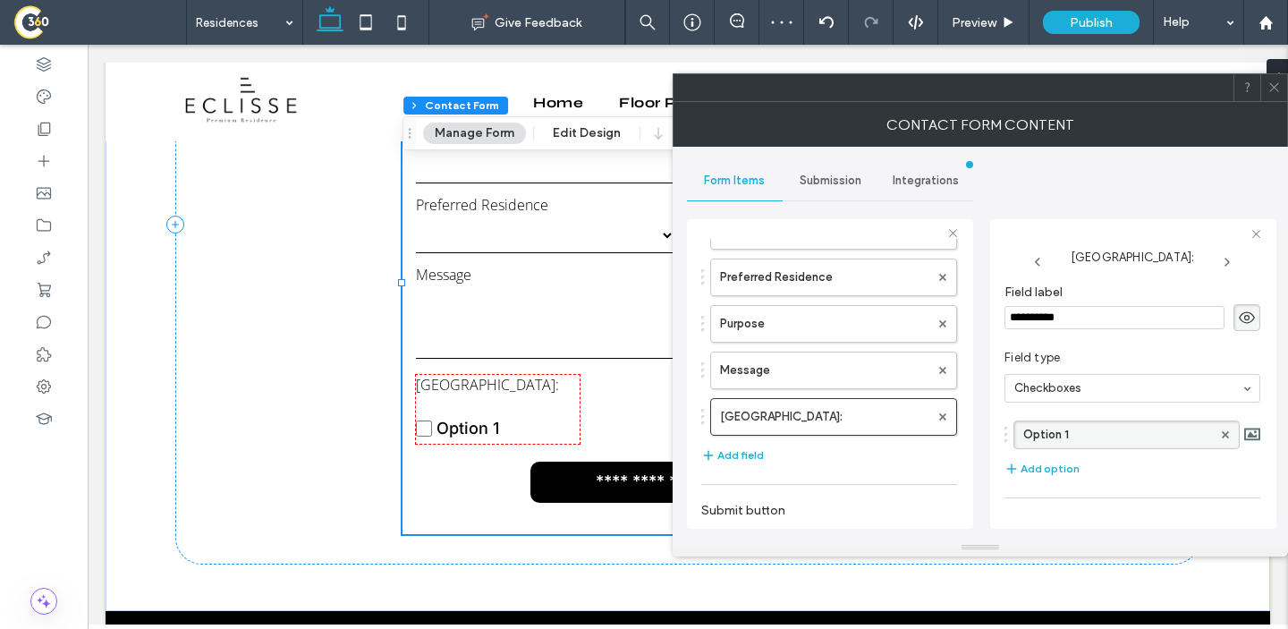
click at [1149, 438] on label "Option 1" at bounding box center [1118, 434] width 189 height 27
click at [1149, 438] on input "********" at bounding box center [1118, 435] width 189 height 13
type input "**********"
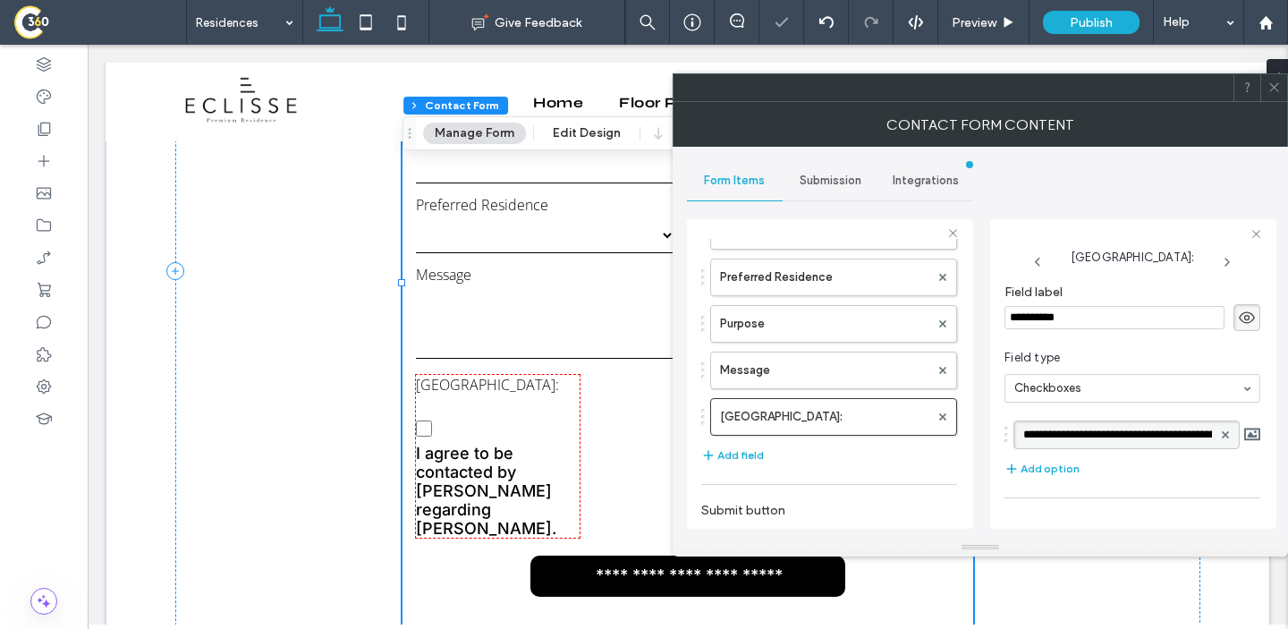
scroll to position [0, 167]
click at [1080, 319] on input "**********" at bounding box center [1115, 317] width 220 height 23
type input "*******"
click at [1163, 217] on div "Consent Field label ******* Field type Checkboxes I agree to be contacted by [P…" at bounding box center [1133, 371] width 286 height 333
click at [1272, 84] on use at bounding box center [1274, 87] width 9 height 9
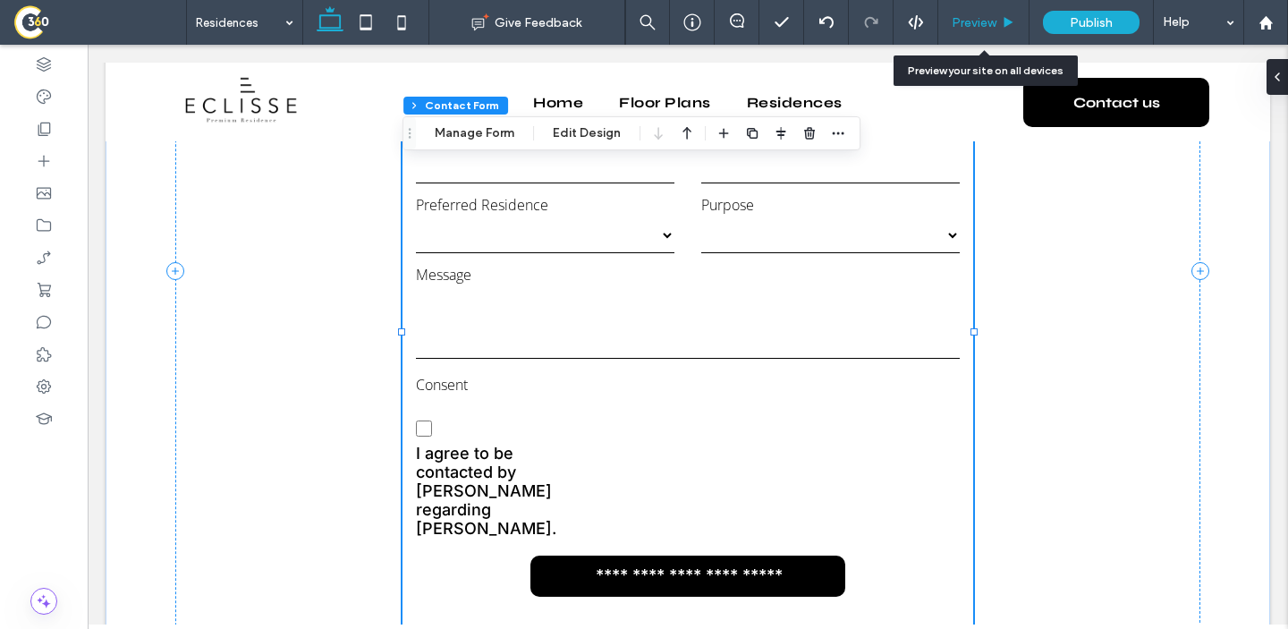
click at [977, 23] on span "Preview" at bounding box center [974, 22] width 45 height 15
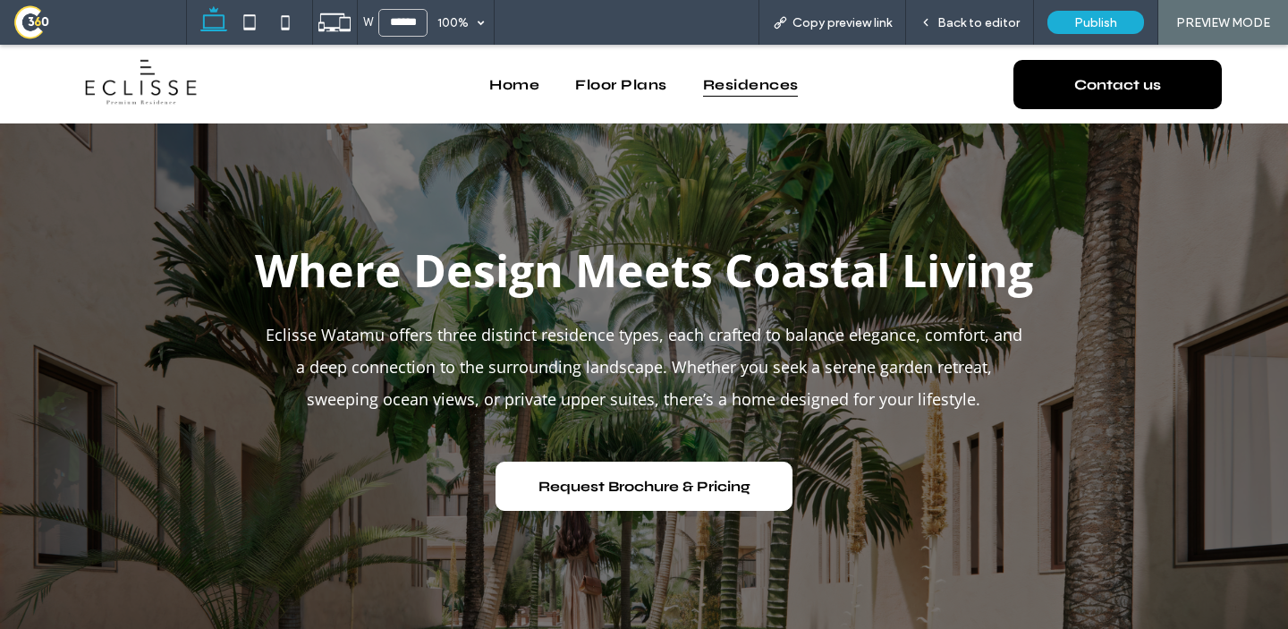
scroll to position [89, 0]
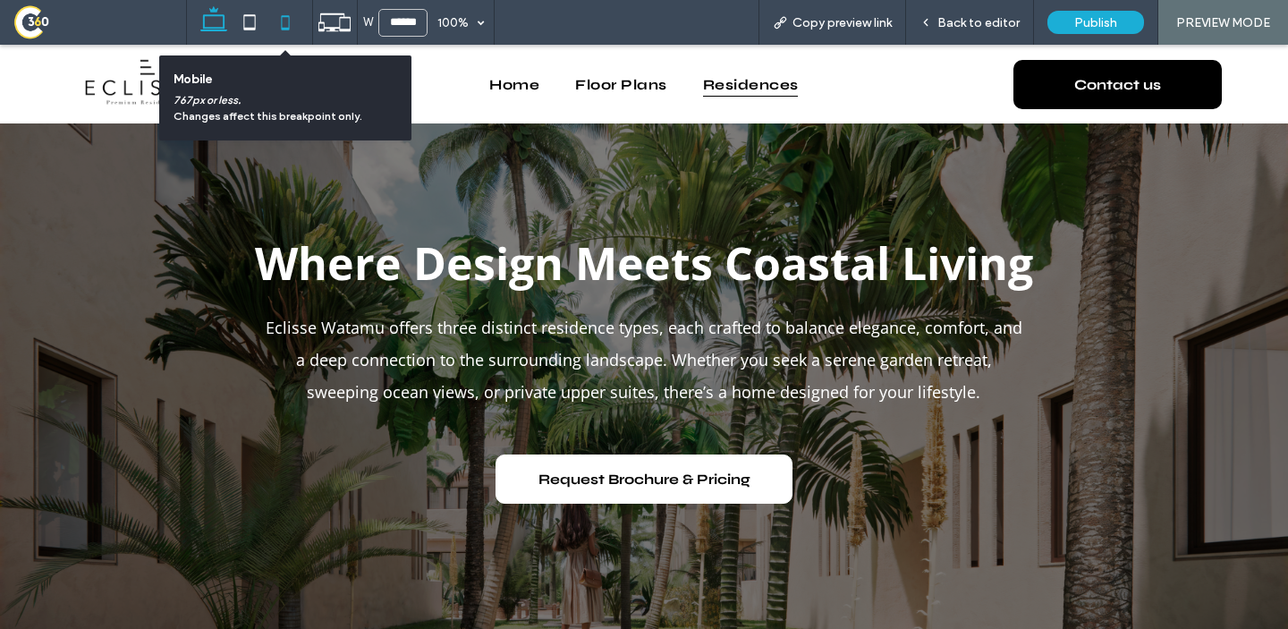
click at [273, 26] on icon at bounding box center [286, 22] width 36 height 36
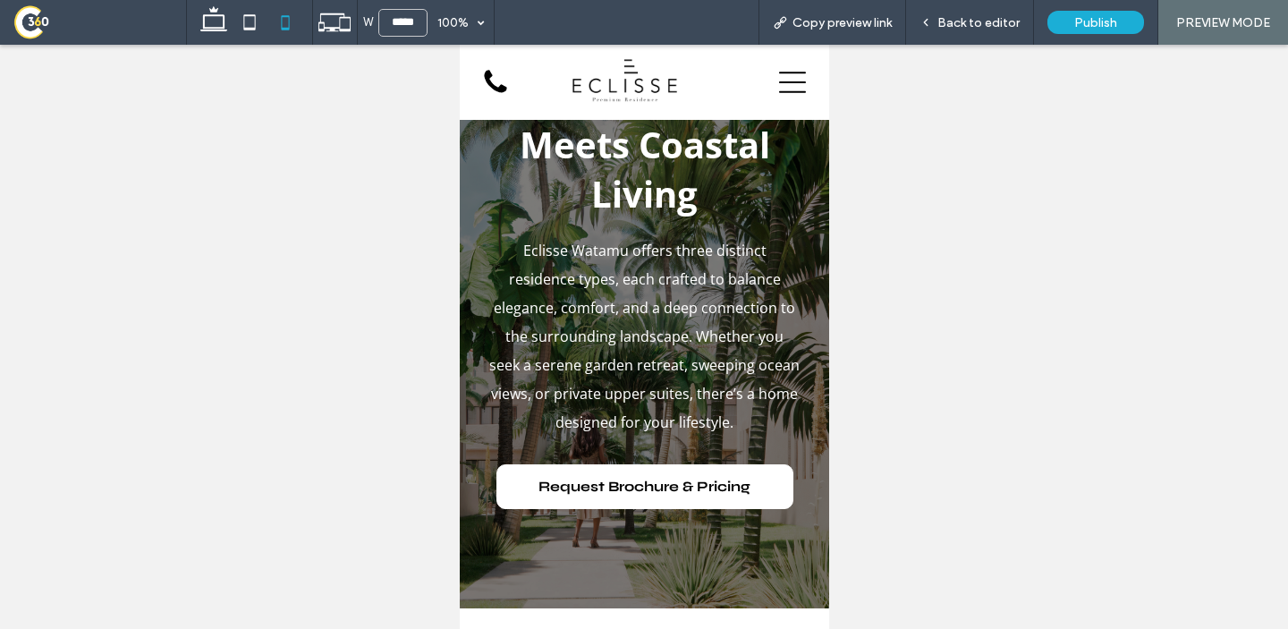
scroll to position [0, 0]
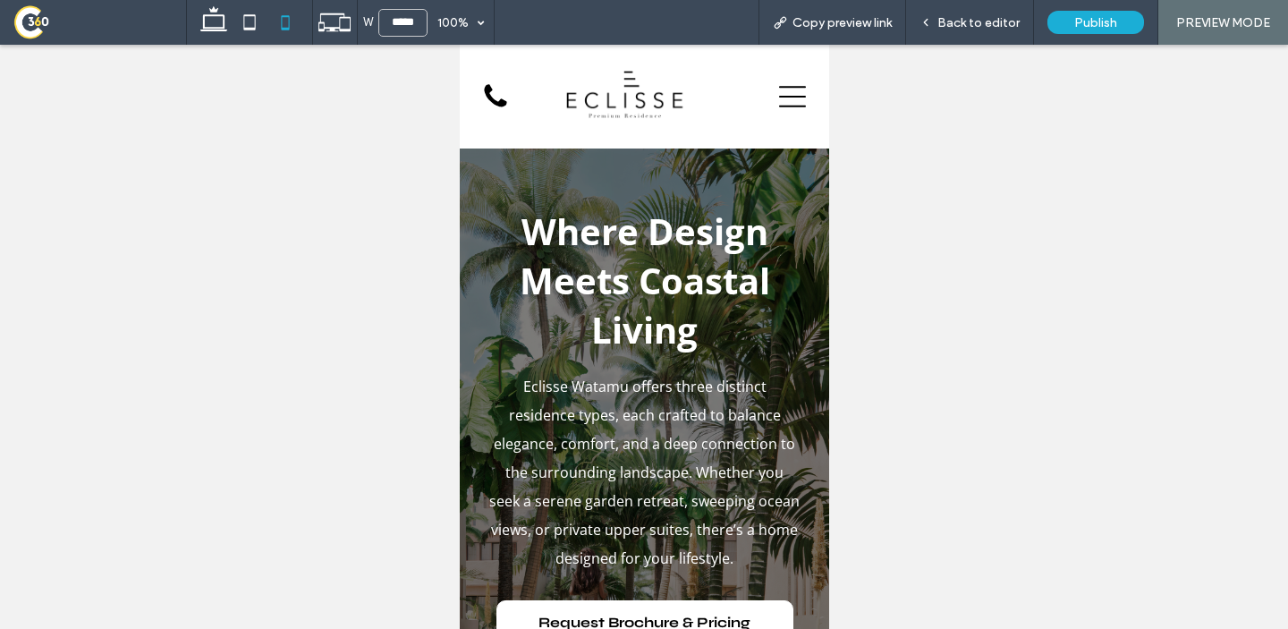
click at [775, 97] on div at bounding box center [788, 96] width 64 height 75
click at [786, 97] on icon at bounding box center [791, 96] width 27 height 21
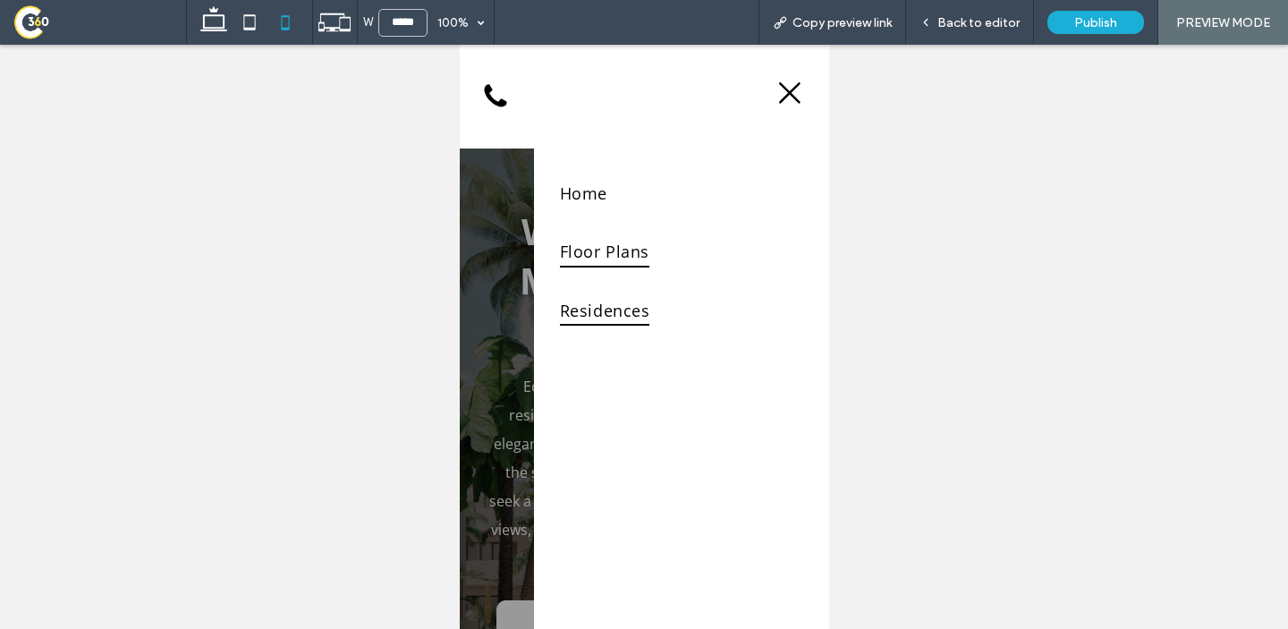
click at [628, 265] on span "Floor Plans" at bounding box center [603, 251] width 89 height 31
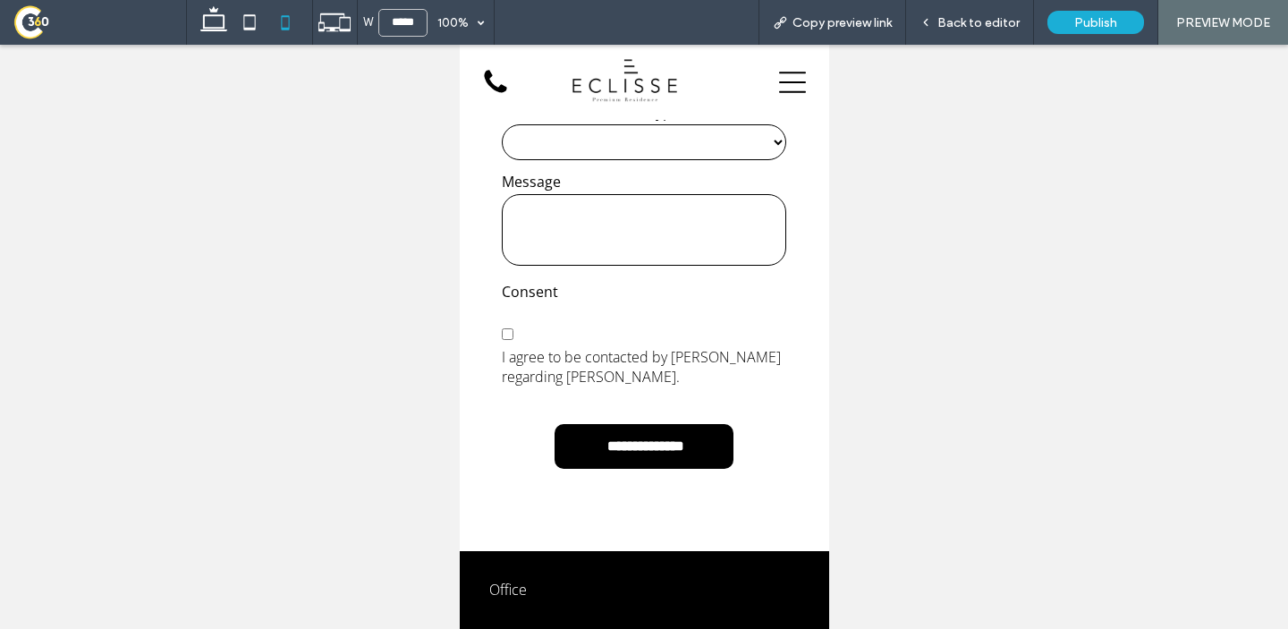
scroll to position [4633, 0]
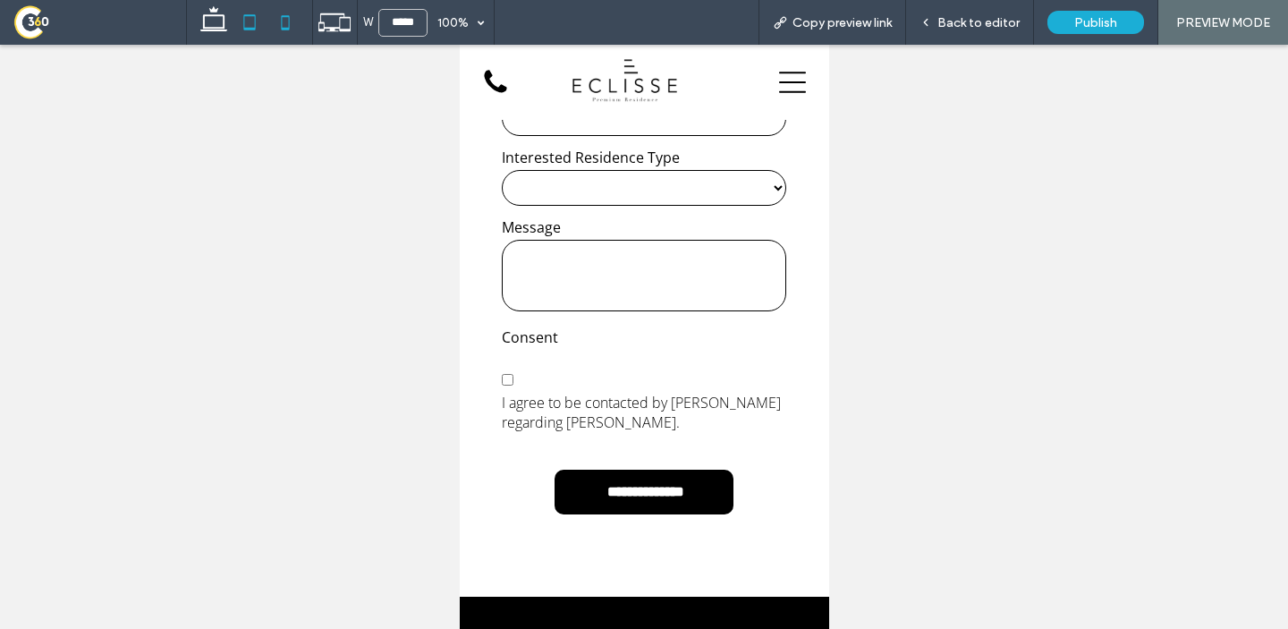
click at [249, 30] on icon at bounding box center [250, 22] width 36 height 36
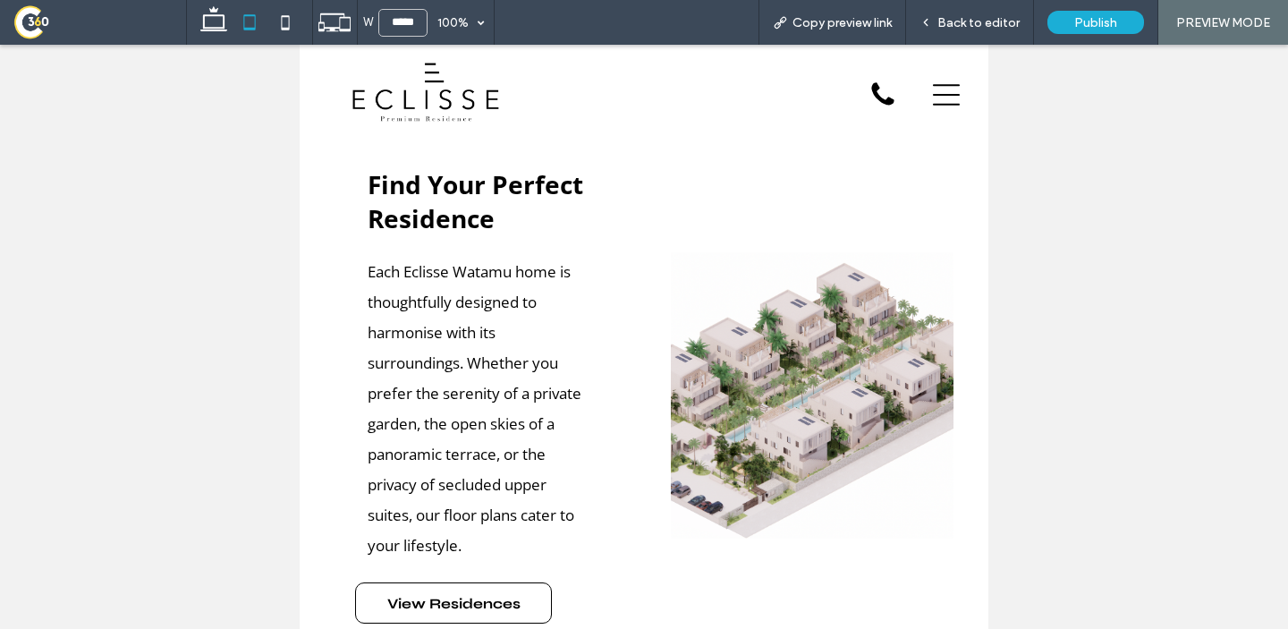
scroll to position [461, 0]
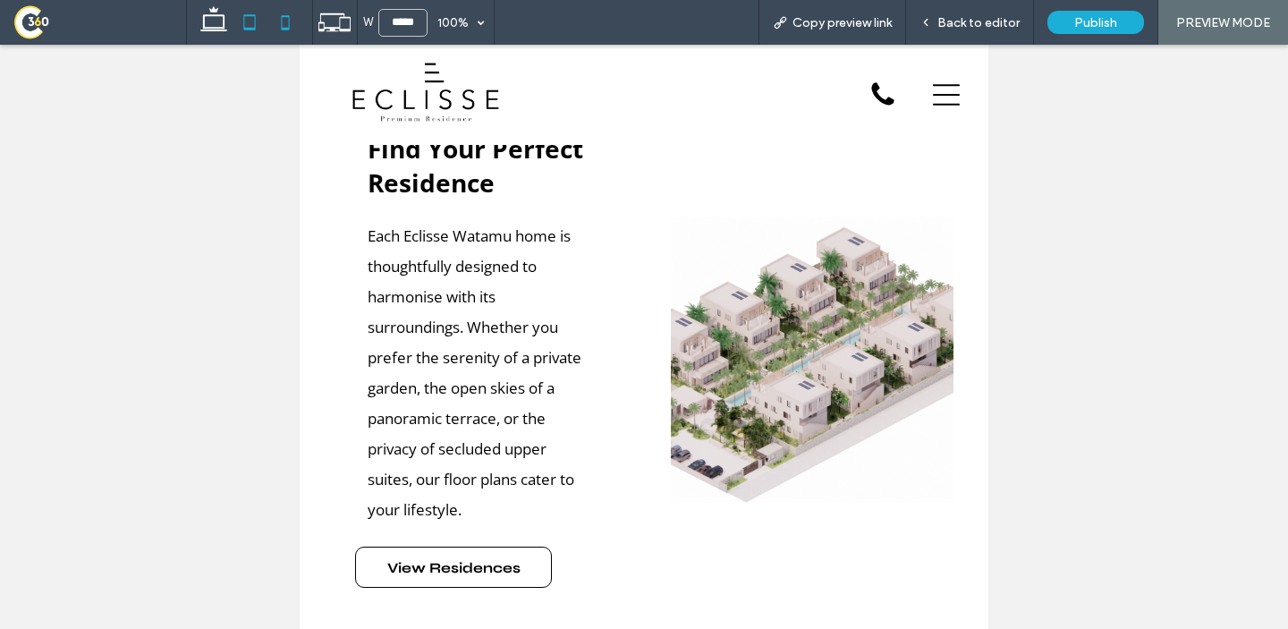
click at [293, 21] on icon at bounding box center [286, 22] width 36 height 36
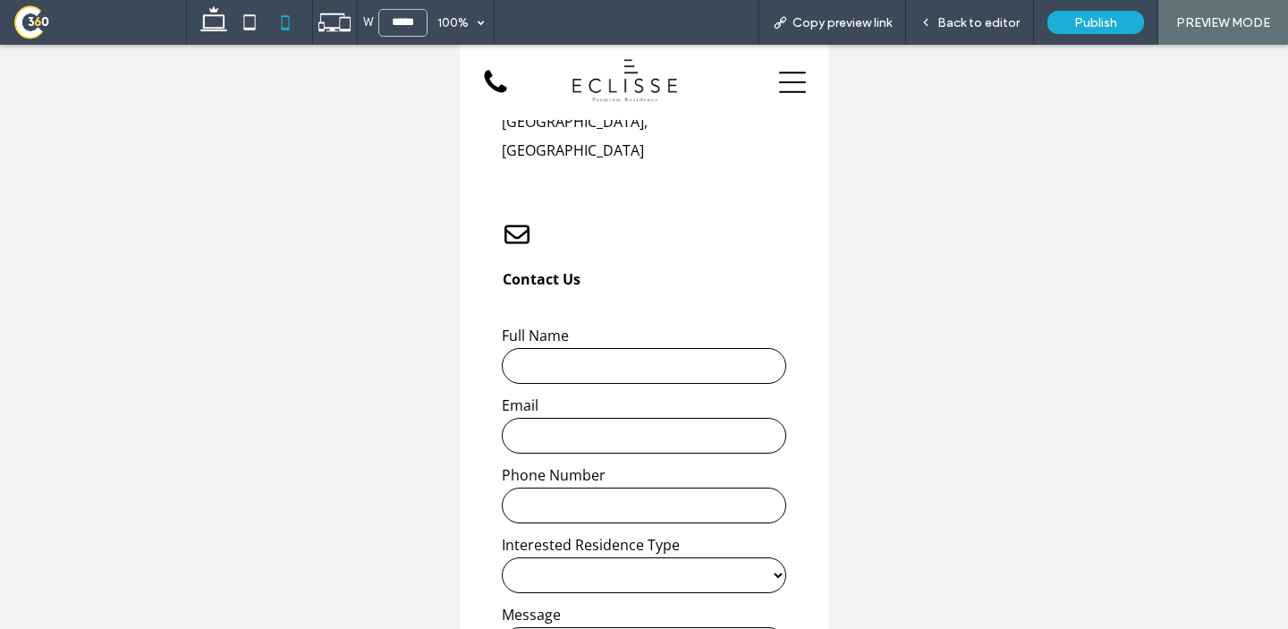
scroll to position [3961, 0]
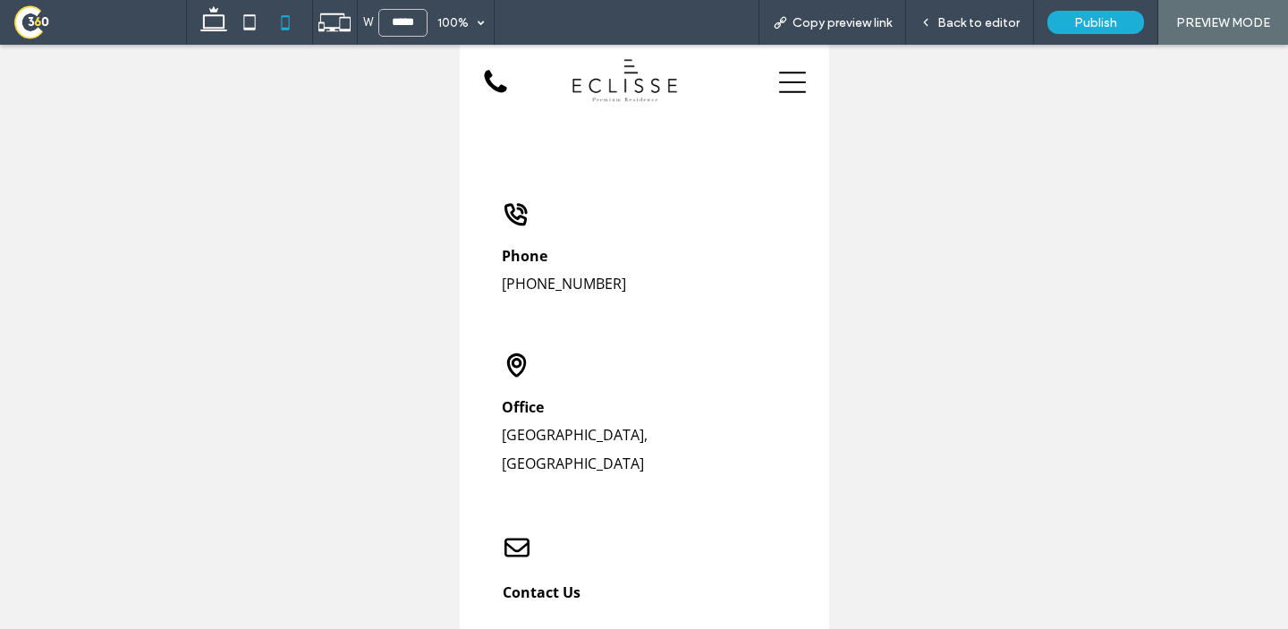
click at [786, 88] on icon at bounding box center [791, 82] width 27 height 27
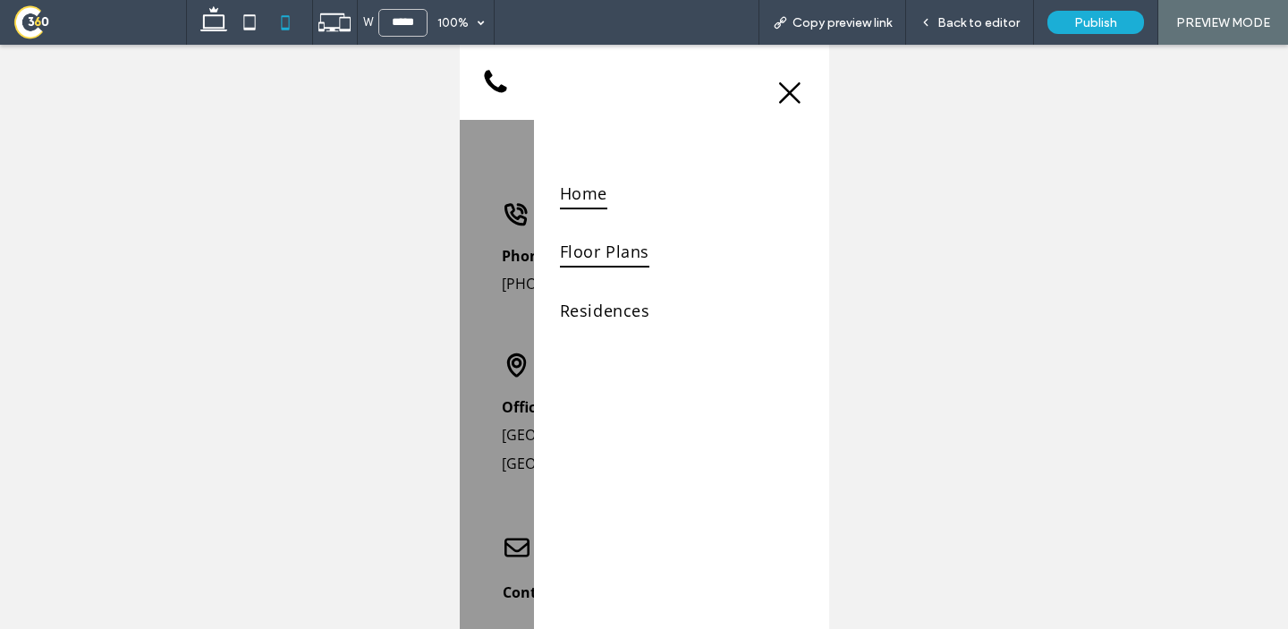
click at [573, 191] on span "Home" at bounding box center [582, 193] width 47 height 31
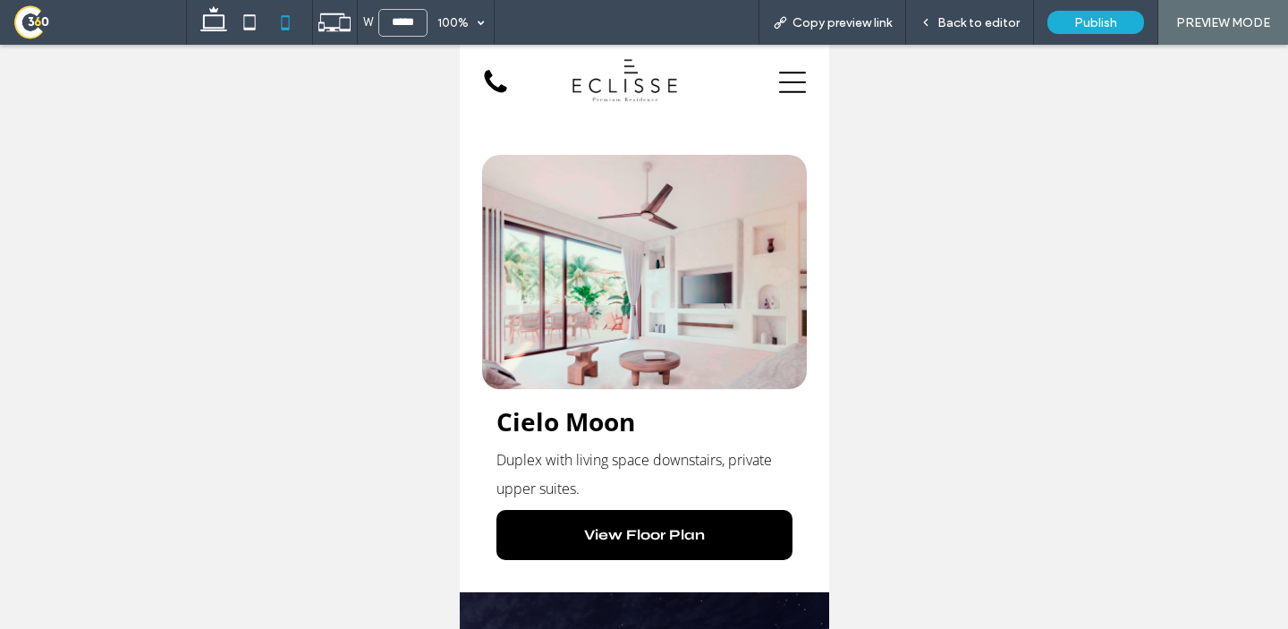
scroll to position [3004, 0]
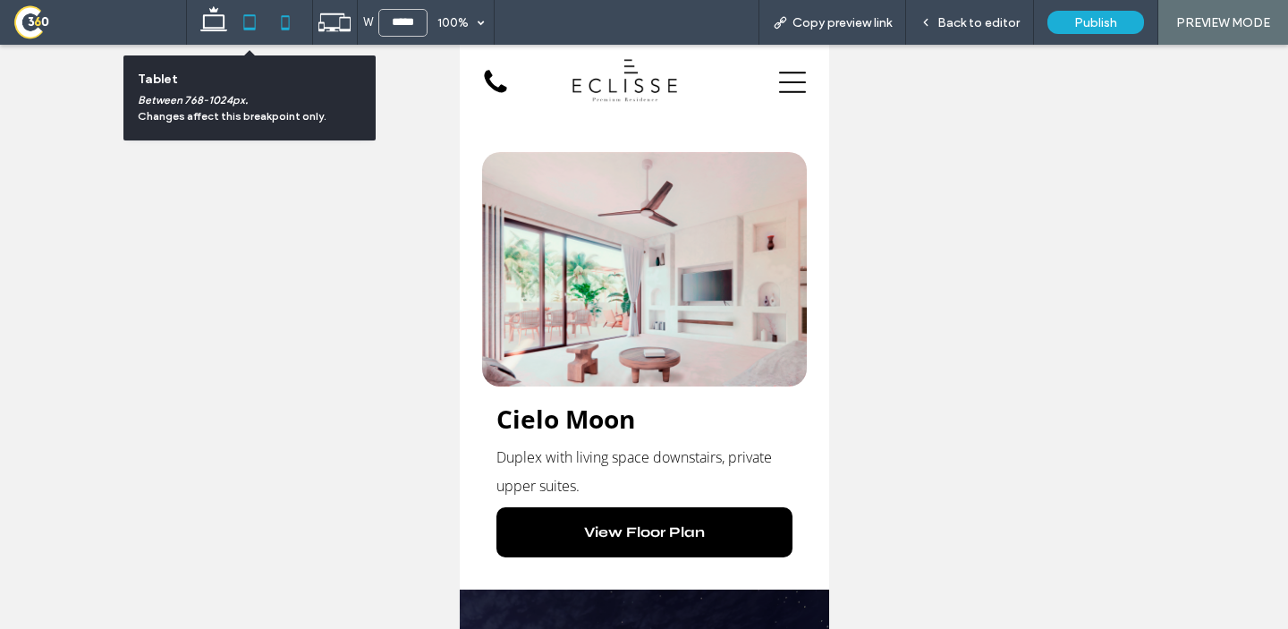
click at [234, 13] on icon at bounding box center [250, 22] width 36 height 36
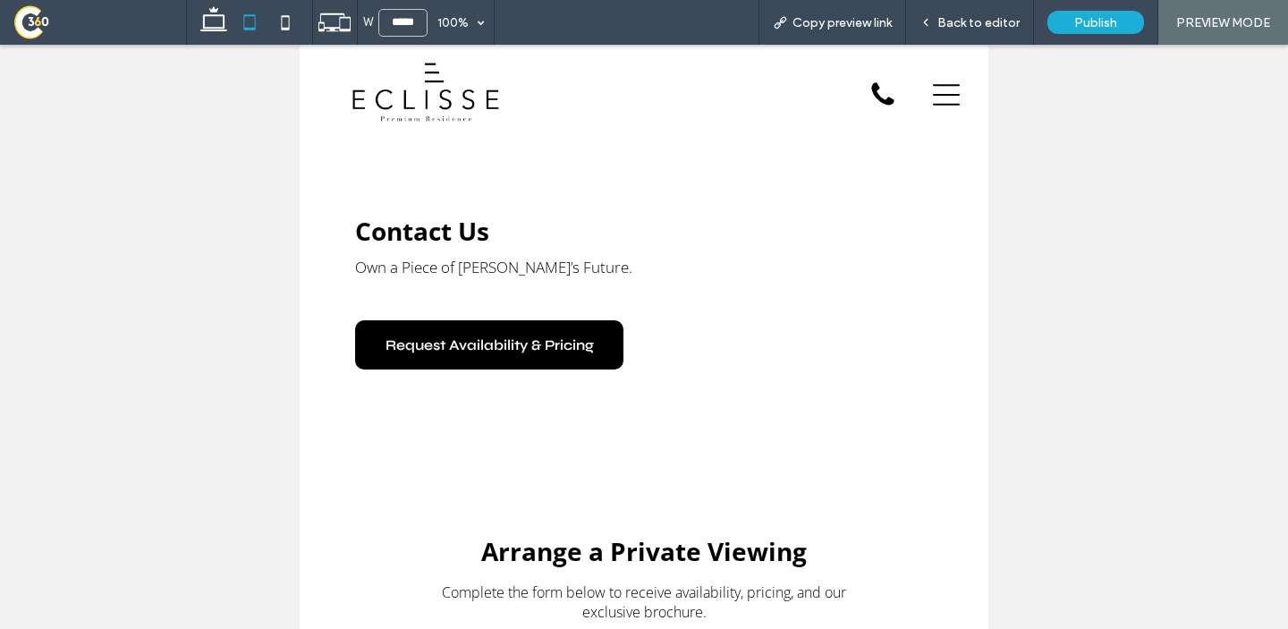
scroll to position [4090, 0]
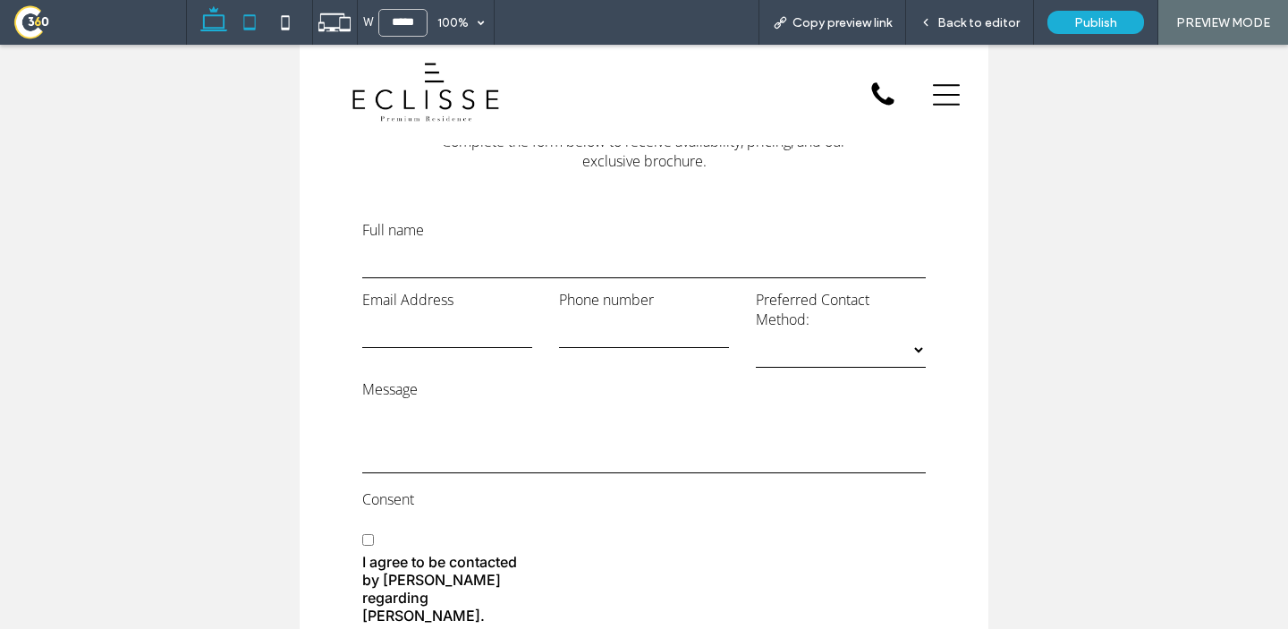
click at [217, 21] on icon at bounding box center [214, 22] width 36 height 36
type input "******"
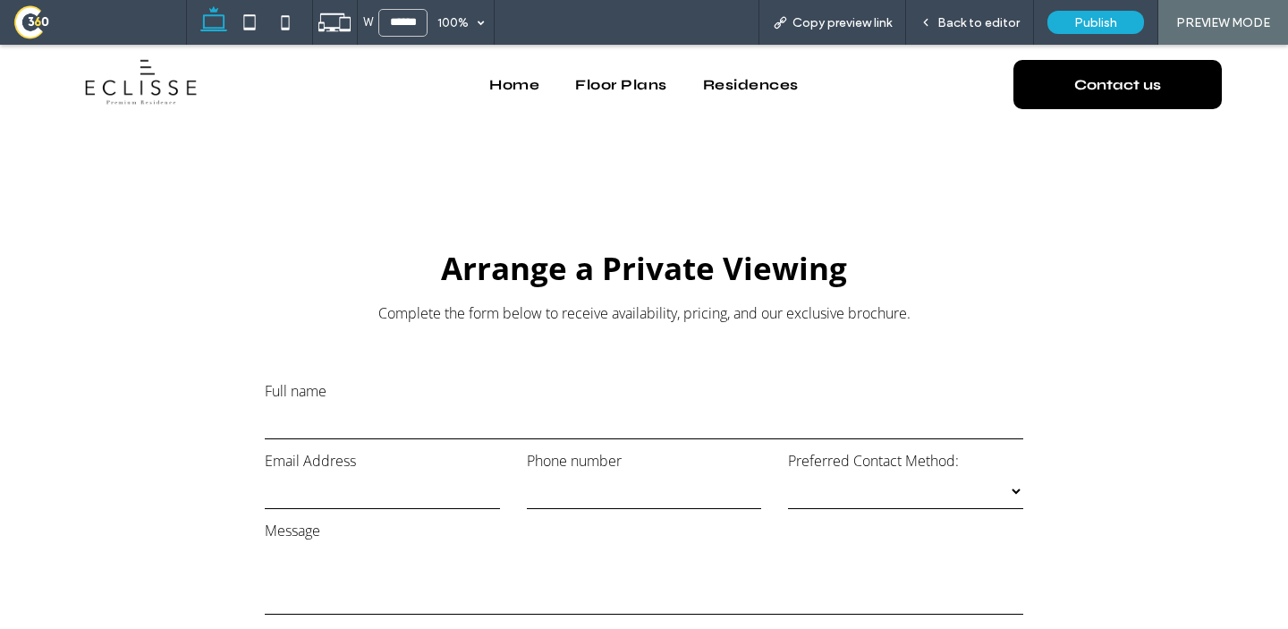
scroll to position [0, 0]
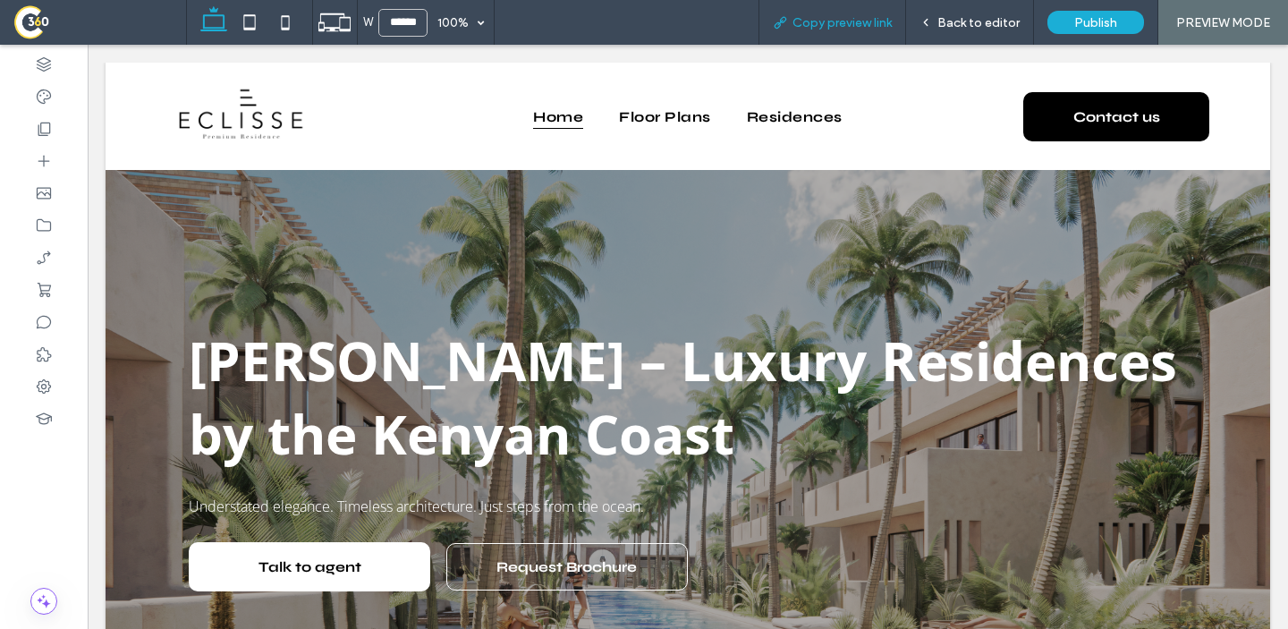
click at [853, 26] on span "Copy preview link" at bounding box center [842, 22] width 99 height 15
